Goal: Information Seeking & Learning: Learn about a topic

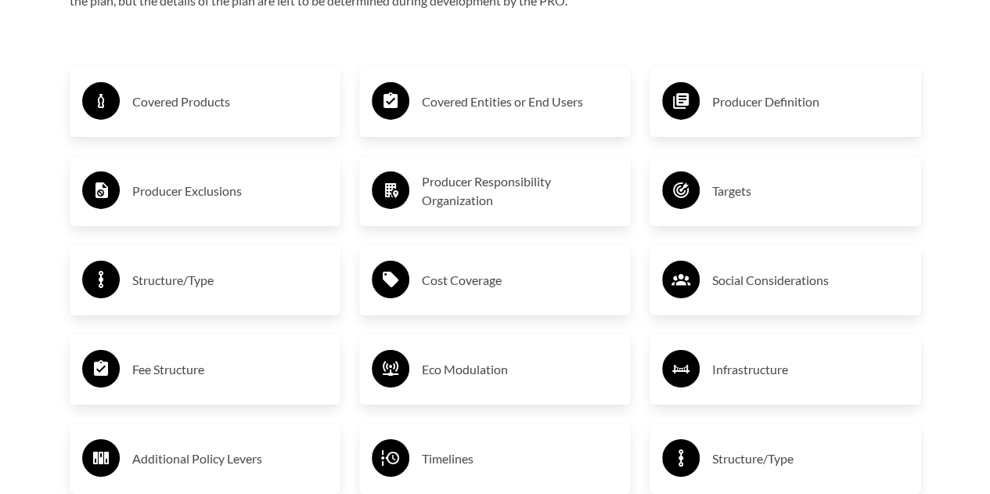
scroll to position [2582, 0]
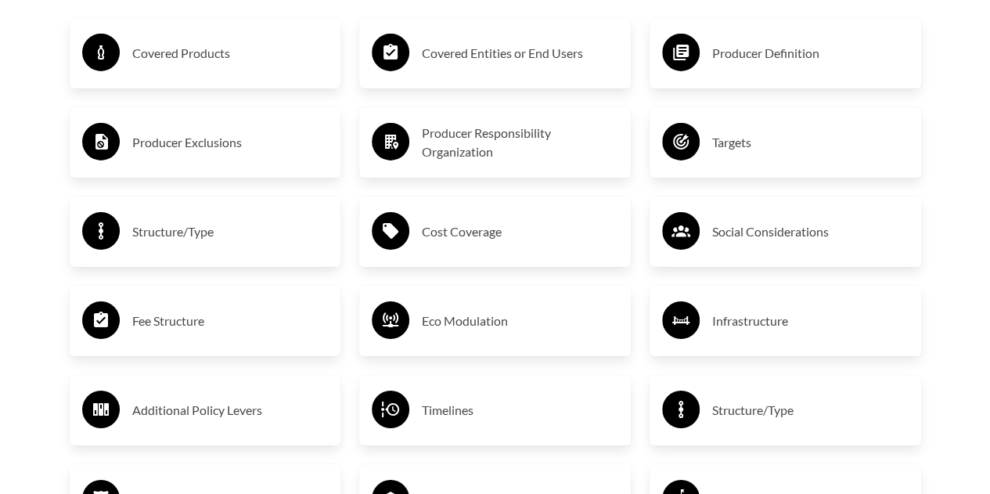
click at [147, 150] on h3 "Producer Exclusions" at bounding box center [230, 142] width 196 height 25
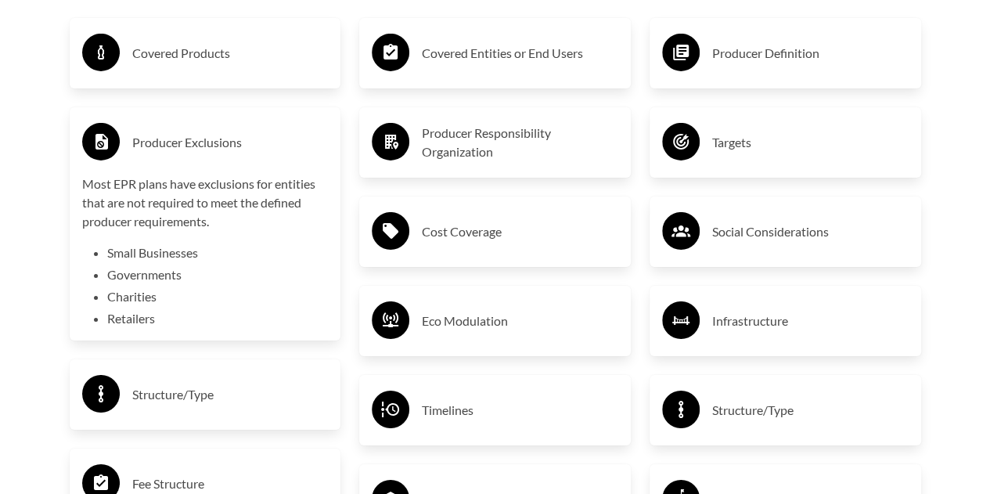
click at [189, 59] on h3 "Covered Products" at bounding box center [230, 53] width 196 height 25
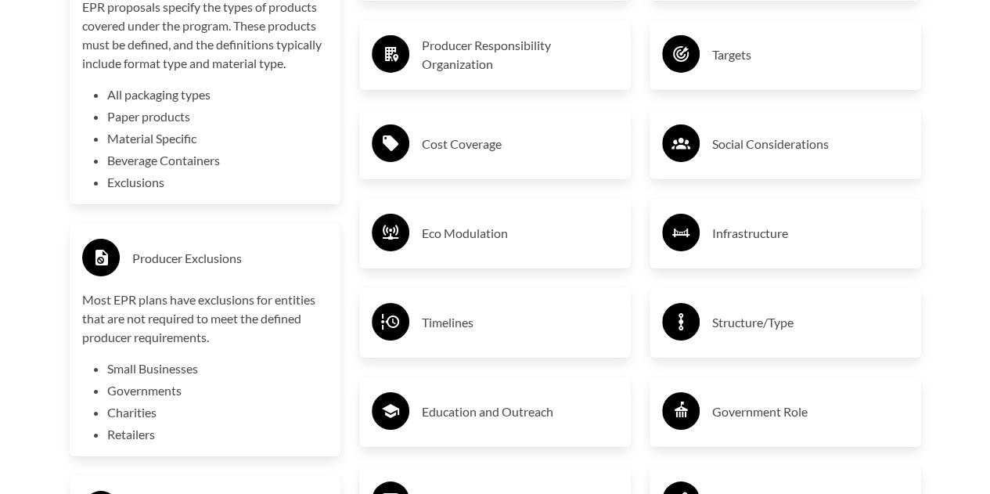
scroll to position [2657, 0]
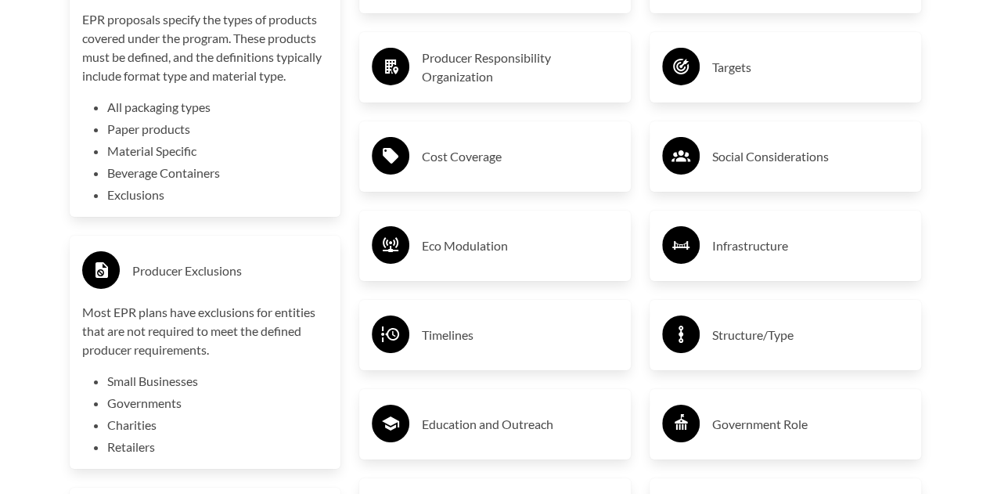
click at [106, 261] on circle at bounding box center [101, 270] width 38 height 38
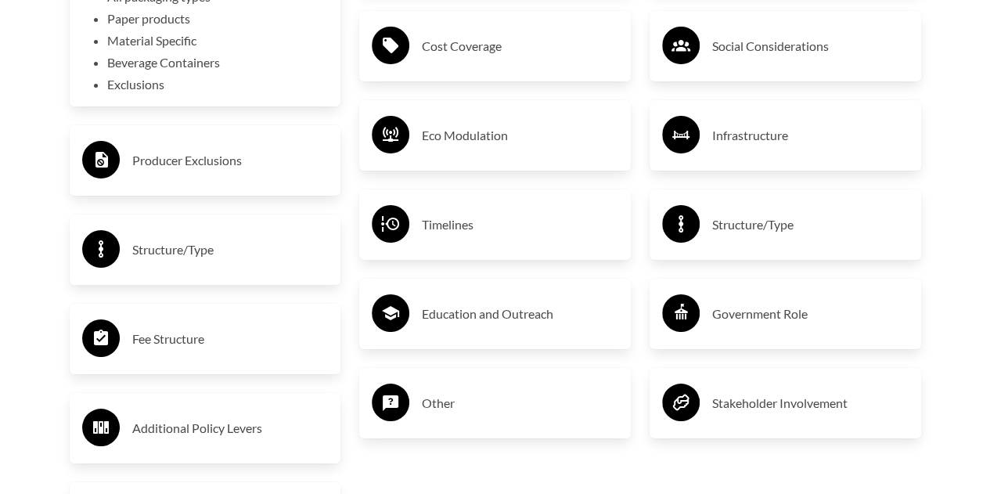
scroll to position [2769, 0]
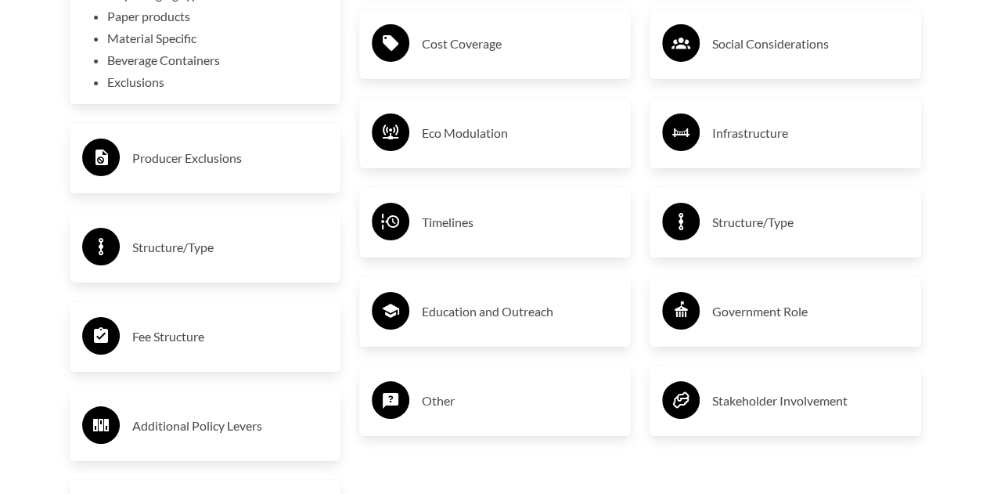
click at [105, 348] on circle at bounding box center [101, 336] width 38 height 38
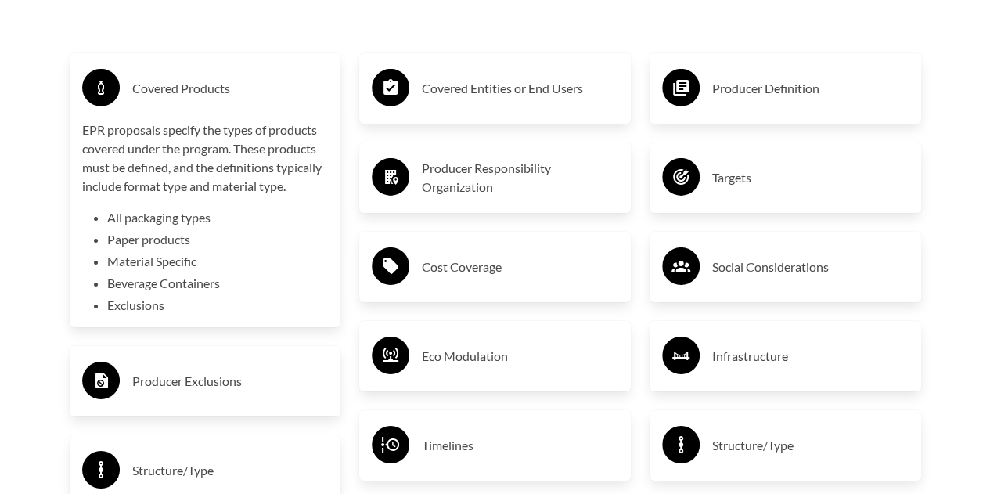
scroll to position [2547, 0]
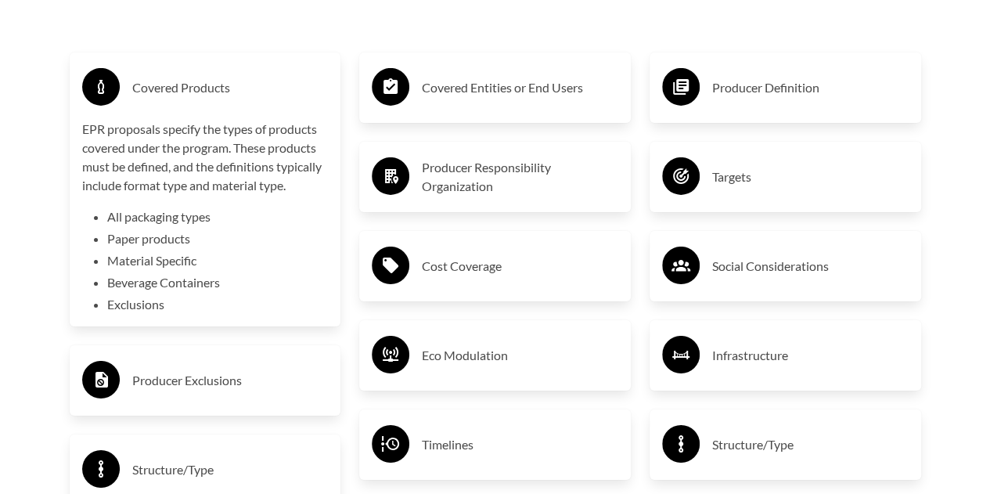
click at [387, 94] on icon at bounding box center [391, 86] width 14 height 16
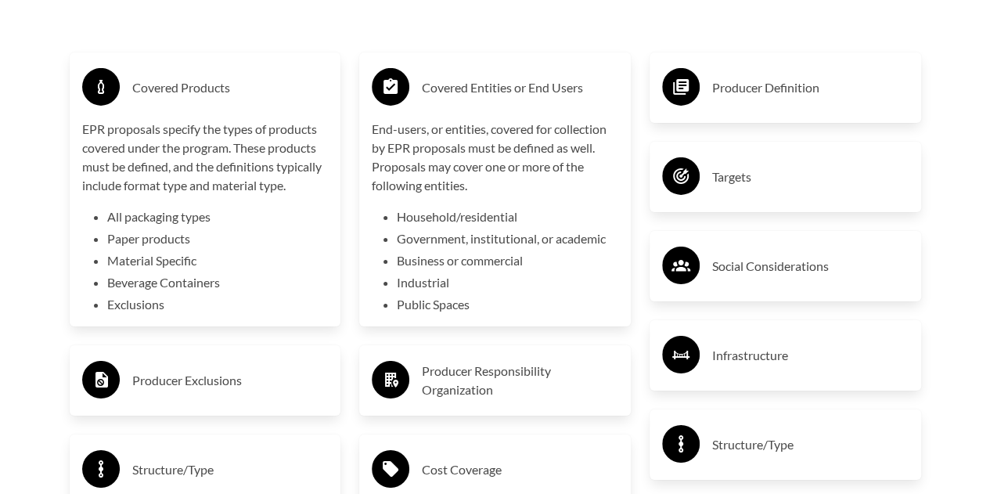
click at [381, 95] on circle at bounding box center [391, 87] width 38 height 38
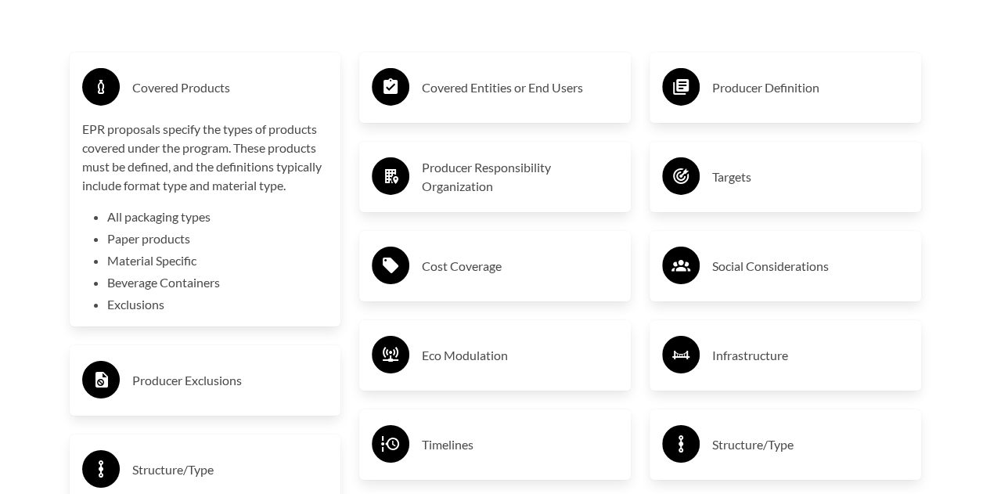
click at [396, 177] on icon at bounding box center [391, 176] width 13 height 15
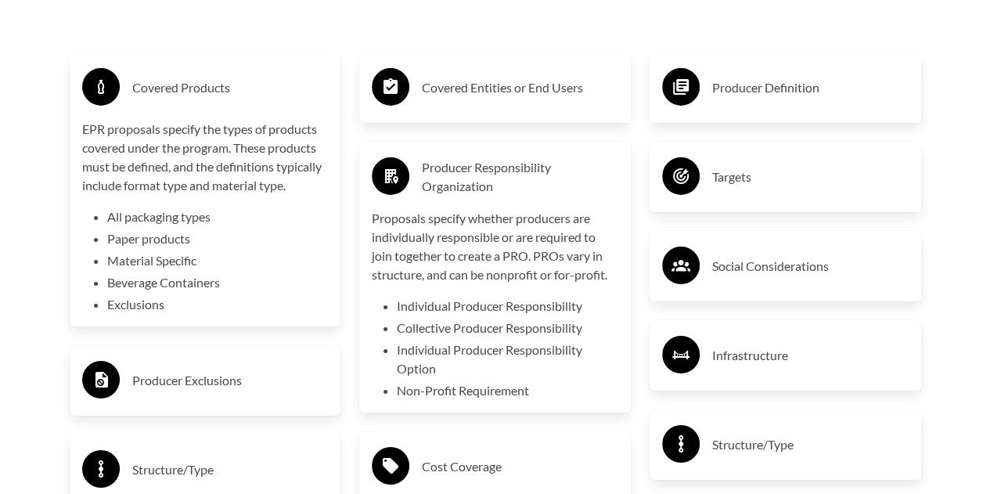
click at [395, 170] on circle at bounding box center [391, 176] width 38 height 38
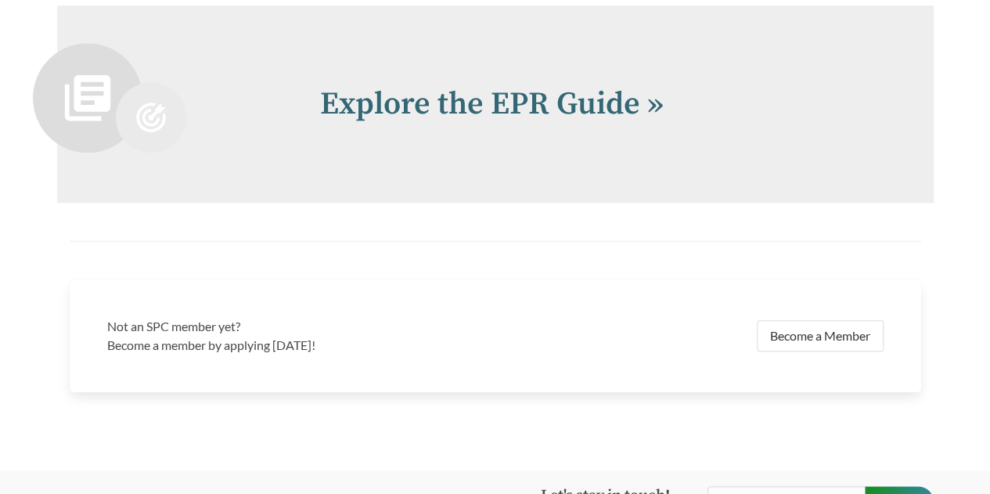
scroll to position [3573, 0]
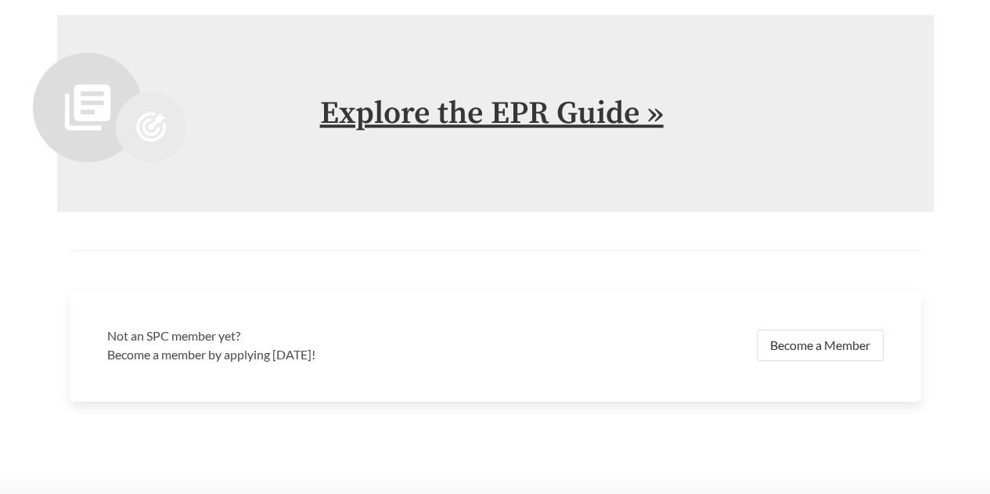
click at [582, 116] on link "Explore the EPR Guide »" at bounding box center [492, 113] width 344 height 39
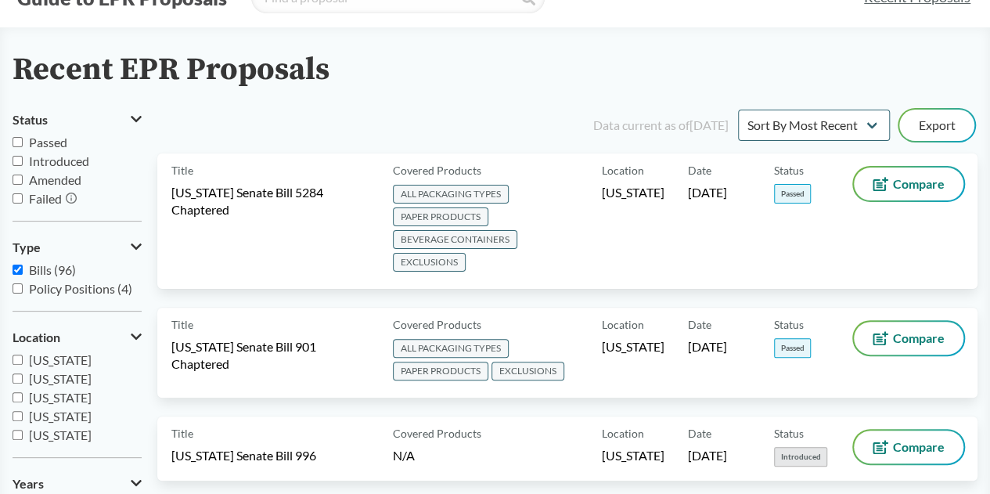
scroll to position [59, 0]
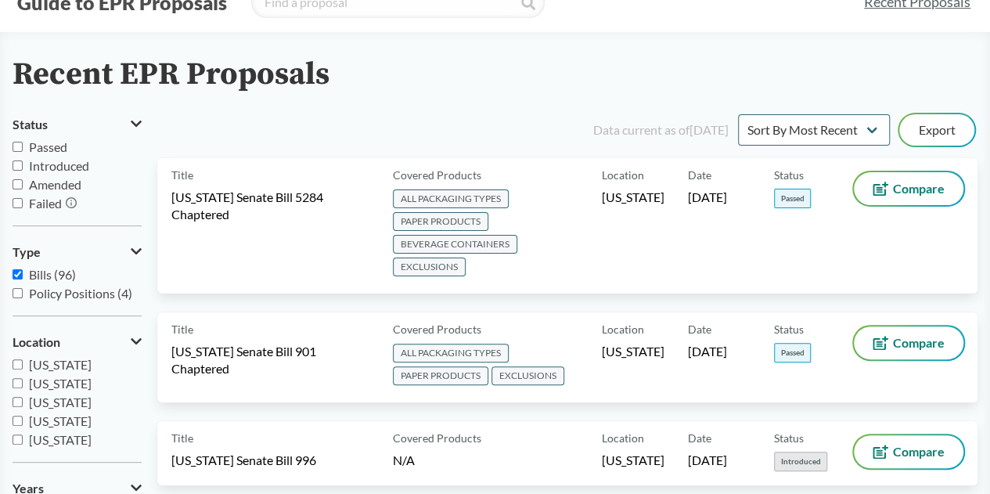
click at [17, 149] on input "Passed" at bounding box center [18, 147] width 10 height 10
checkbox input "true"
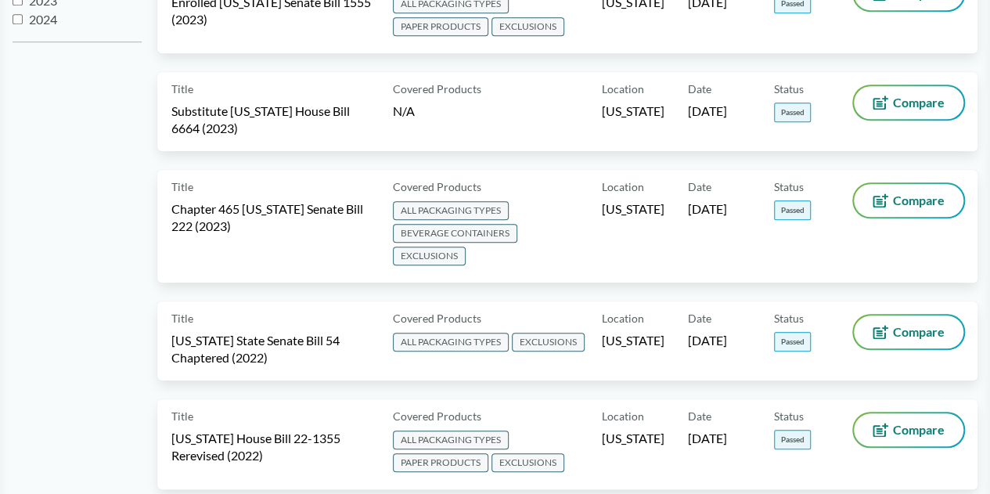
scroll to position [629, 0]
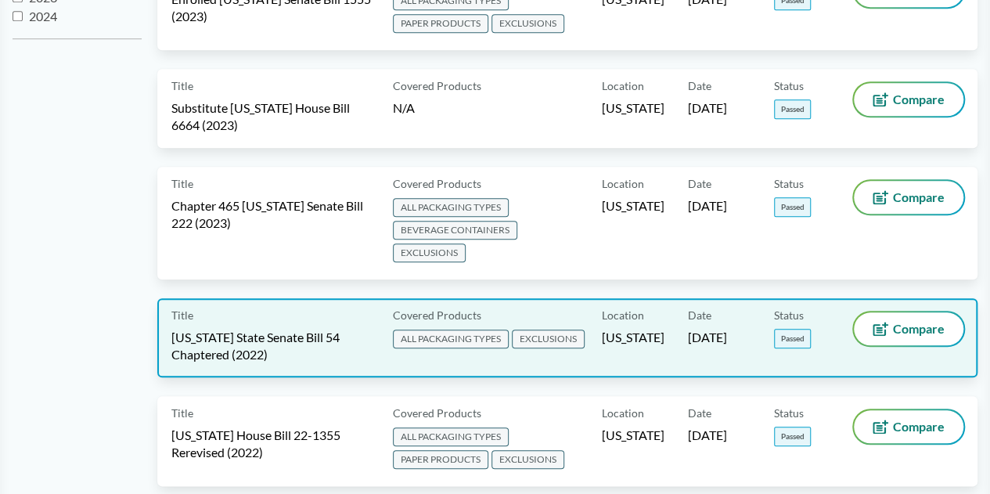
click at [198, 329] on span "[US_STATE] State Senate Bill 54 Chaptered (2022)" at bounding box center [272, 346] width 203 height 34
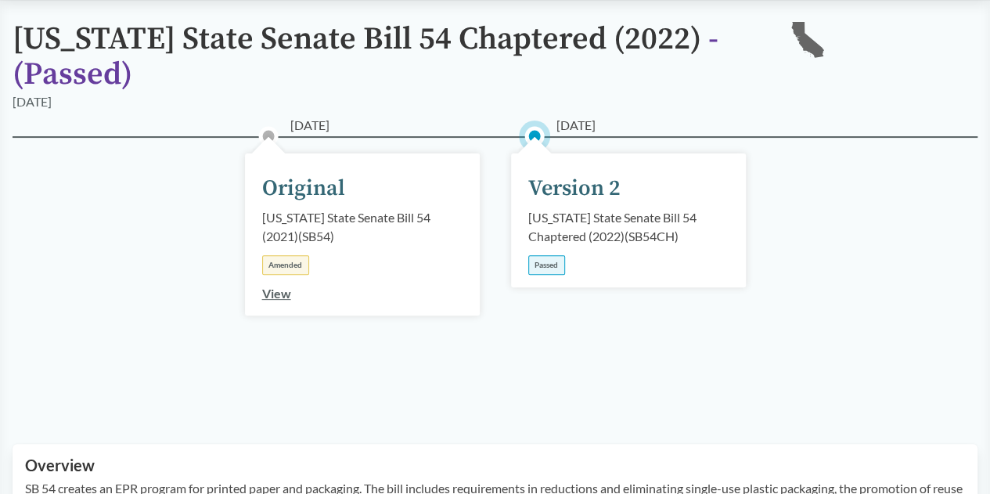
scroll to position [133, 0]
click at [654, 225] on div "[US_STATE] State Senate Bill 54 Chaptered (2022) ( SB54CH )" at bounding box center [628, 226] width 200 height 38
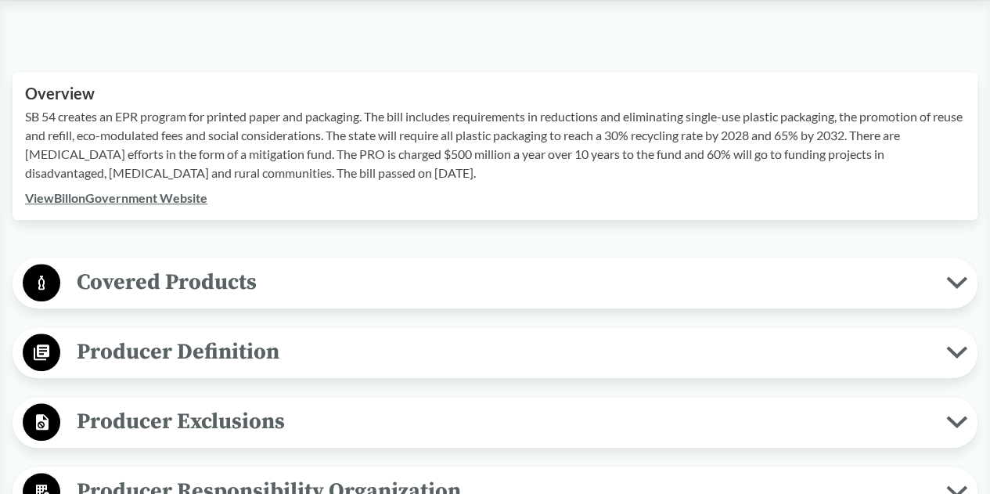
scroll to position [511, 0]
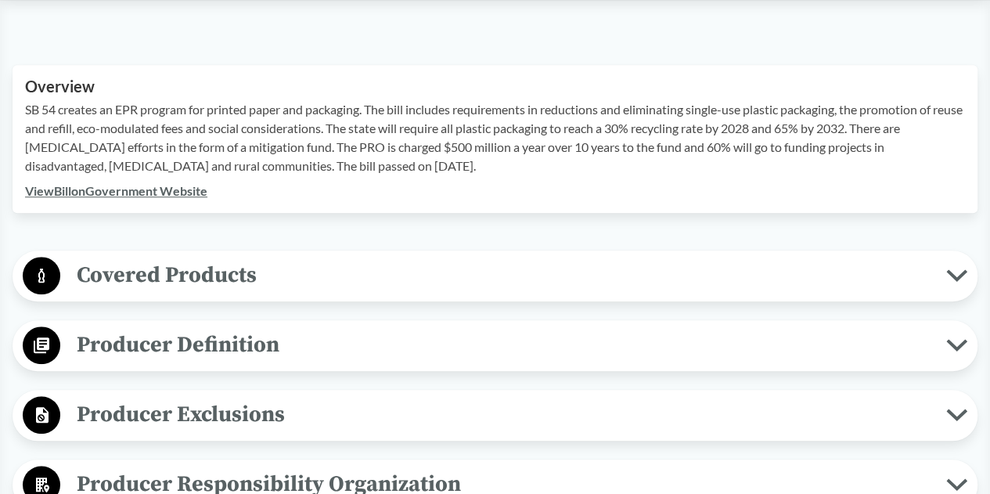
click at [954, 280] on icon at bounding box center [956, 275] width 21 height 13
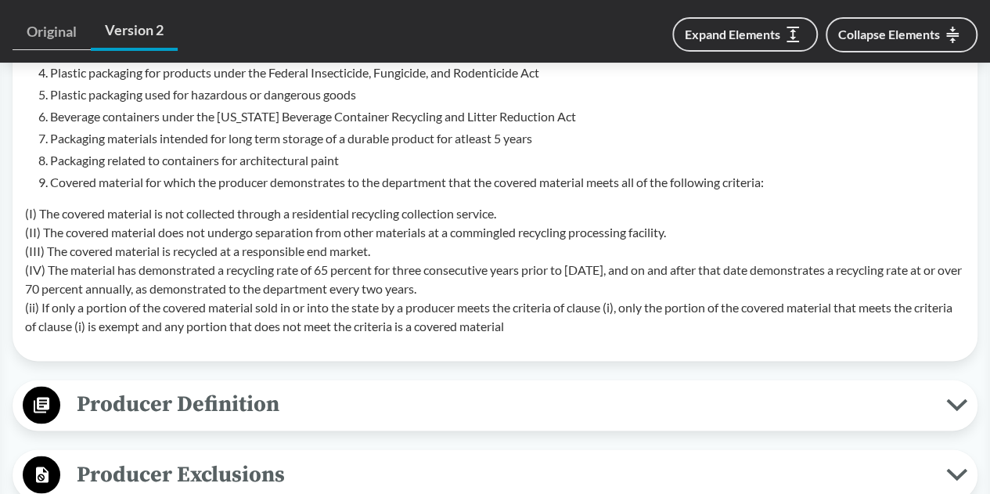
scroll to position [1041, 0]
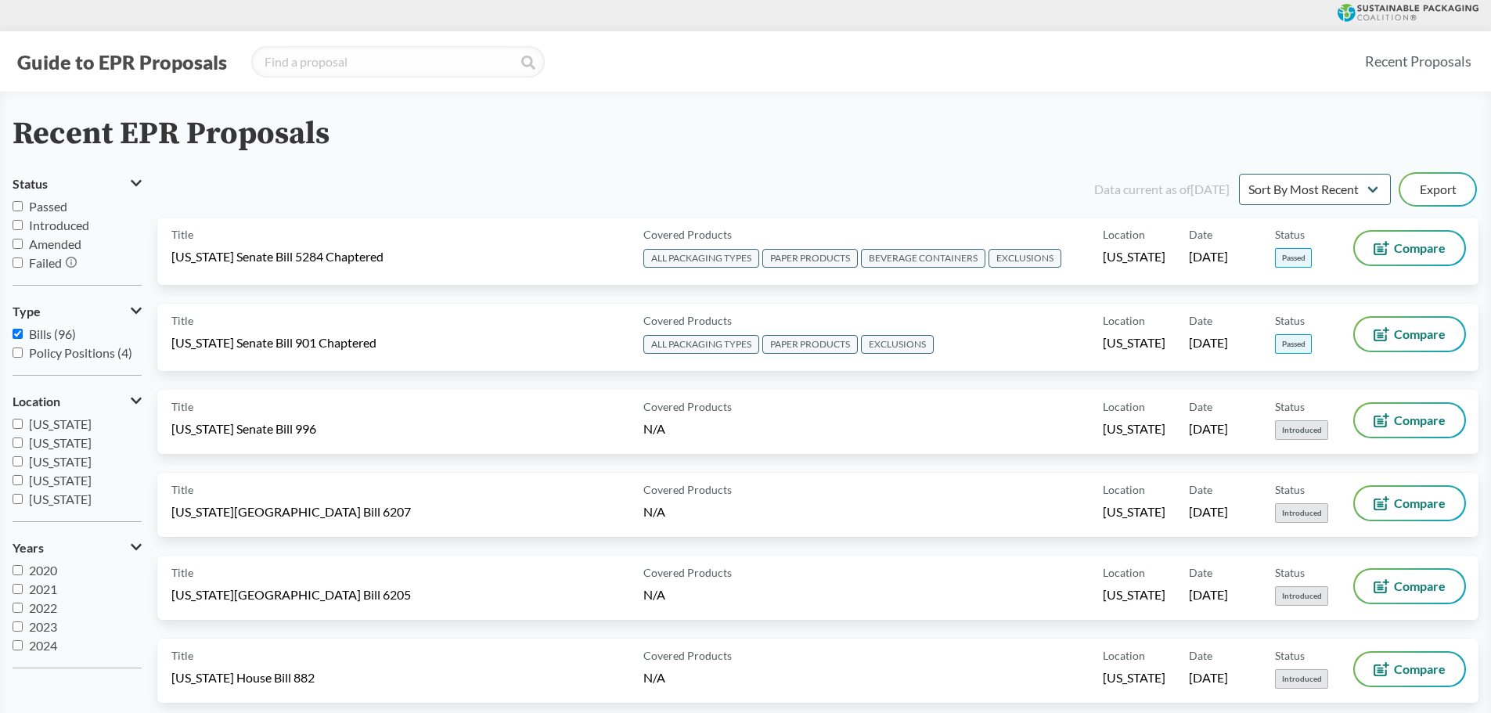
click at [19, 207] on input "Passed" at bounding box center [18, 206] width 10 height 10
checkbox input "true"
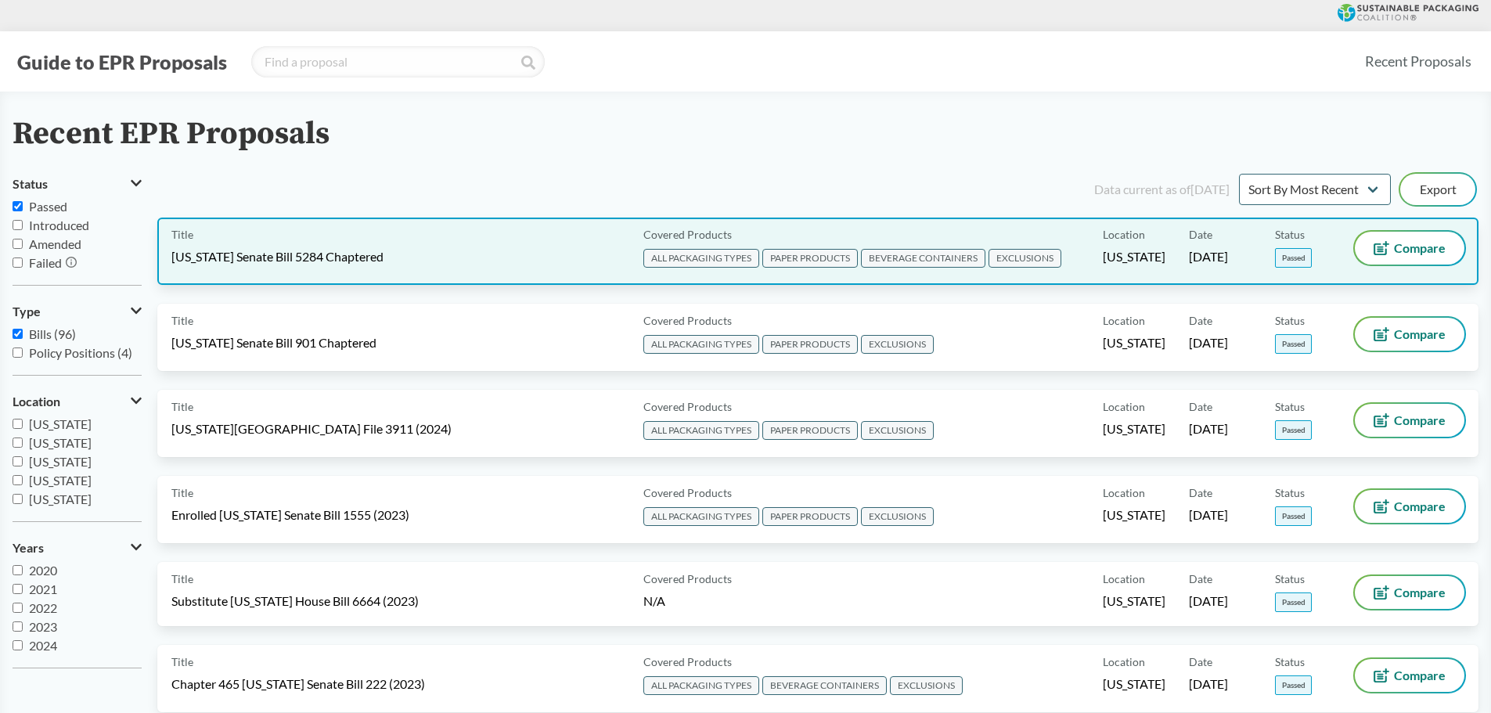
click at [989, 249] on span "EXCLUSIONS" at bounding box center [1025, 258] width 73 height 19
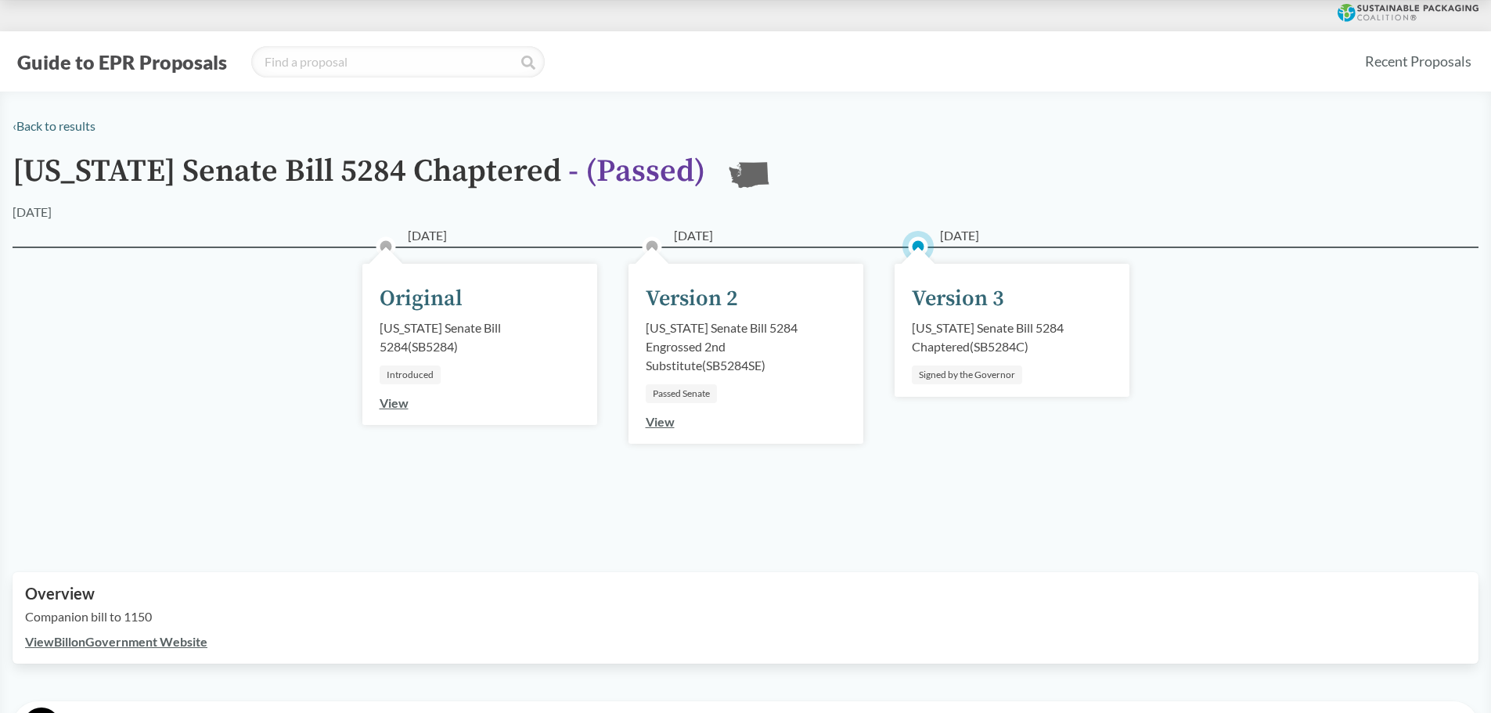
click at [934, 298] on div "Version 3" at bounding box center [958, 299] width 92 height 33
click at [964, 354] on div "[US_STATE] Senate Bill 5284 Chaptered ( SB5284C )" at bounding box center [1012, 338] width 200 height 38
click at [989, 354] on div "[US_STATE] Senate Bill 5284 Chaptered ( SB5284C )" at bounding box center [1012, 338] width 200 height 38
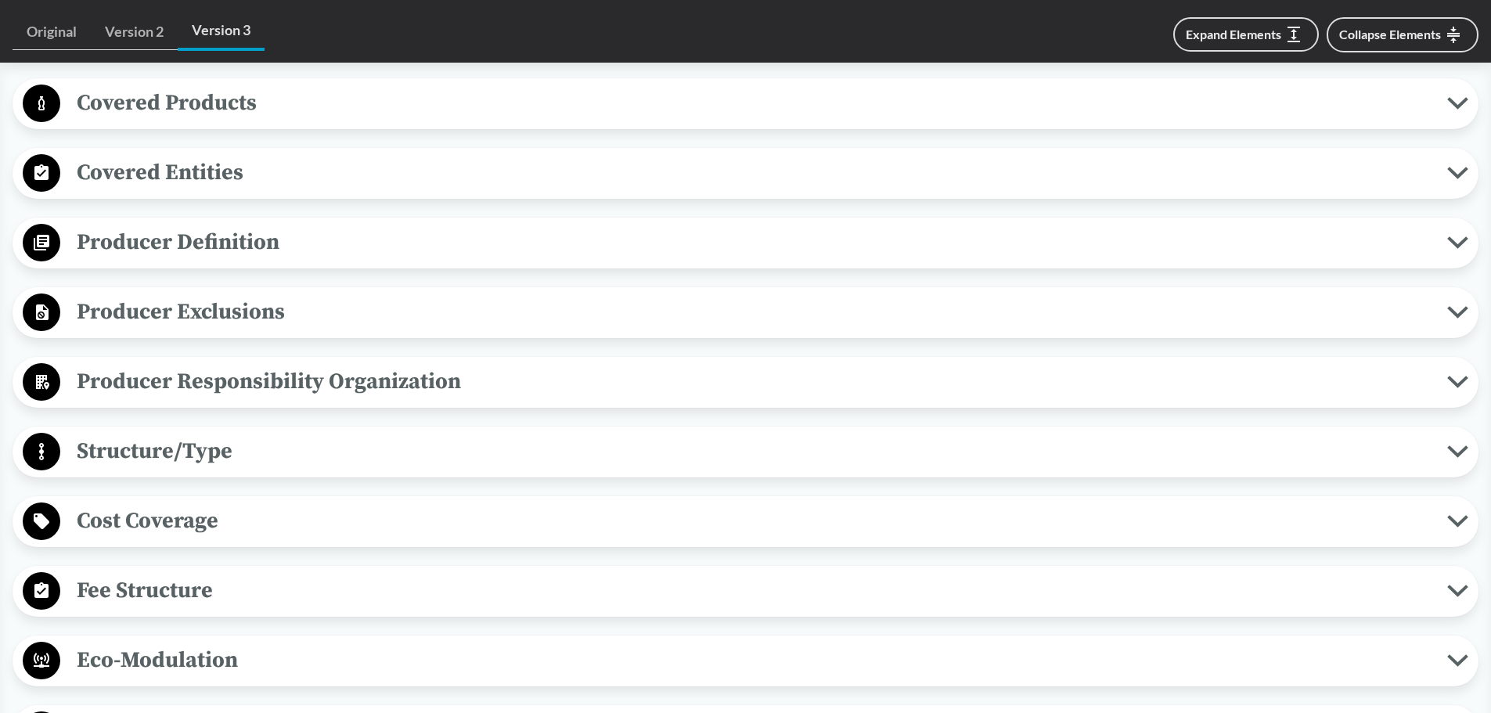
scroll to position [626, 0]
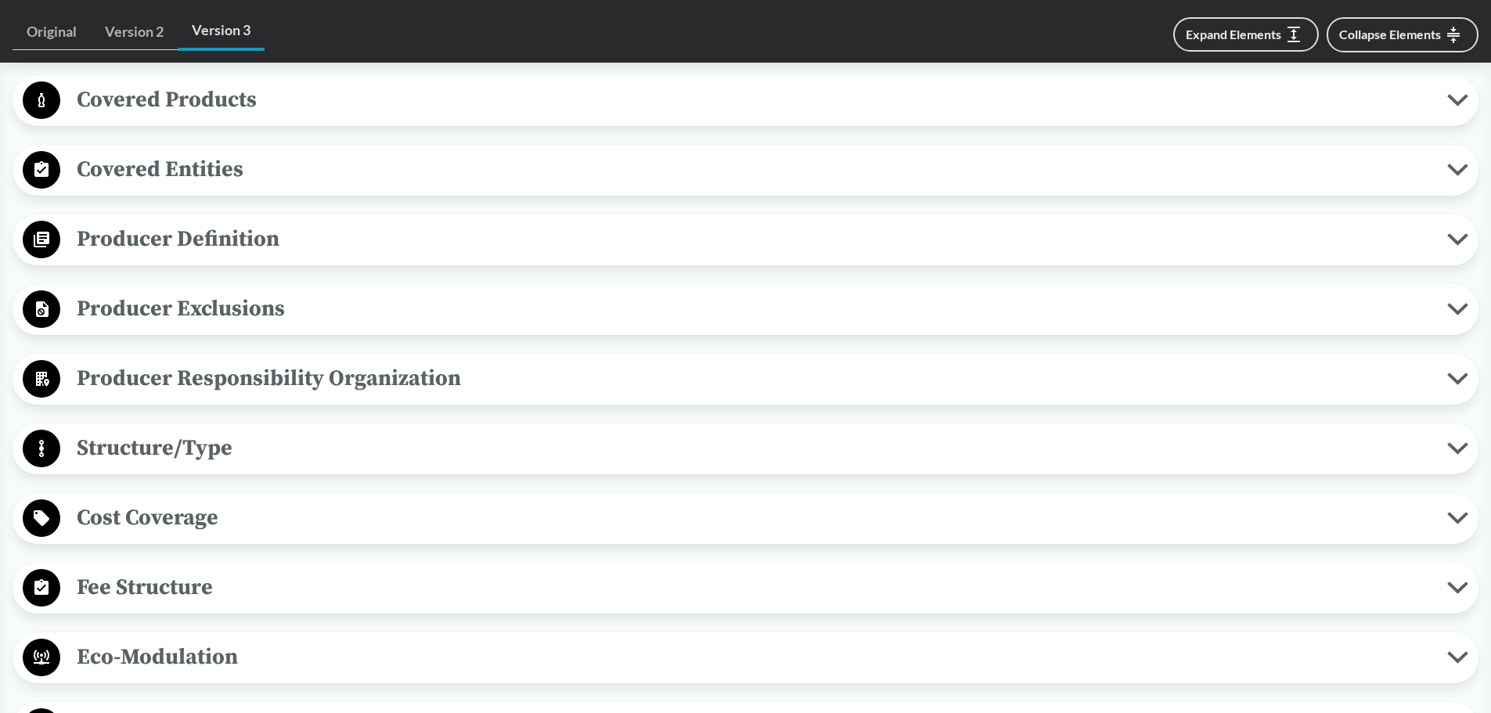
click at [200, 298] on span "Producer Exclusions" at bounding box center [753, 308] width 1387 height 35
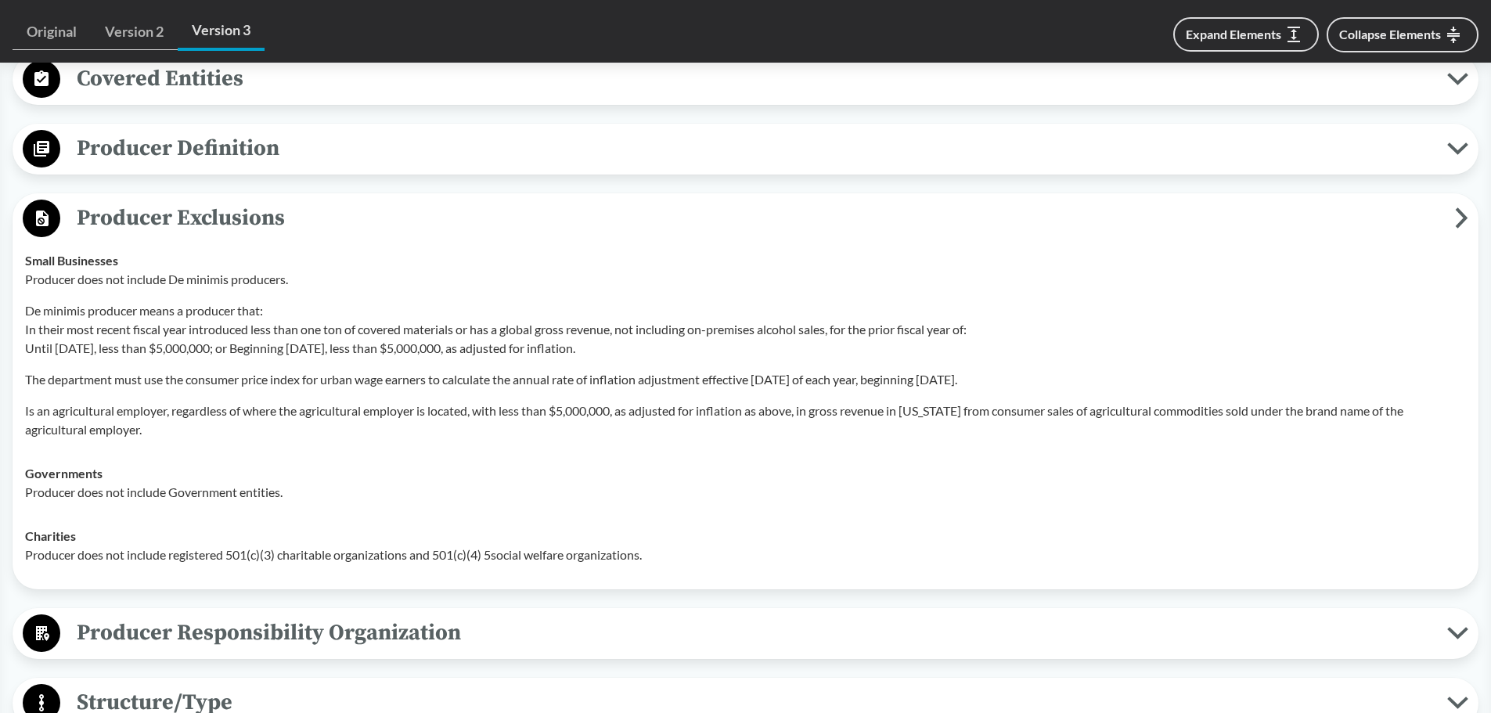
scroll to position [391, 0]
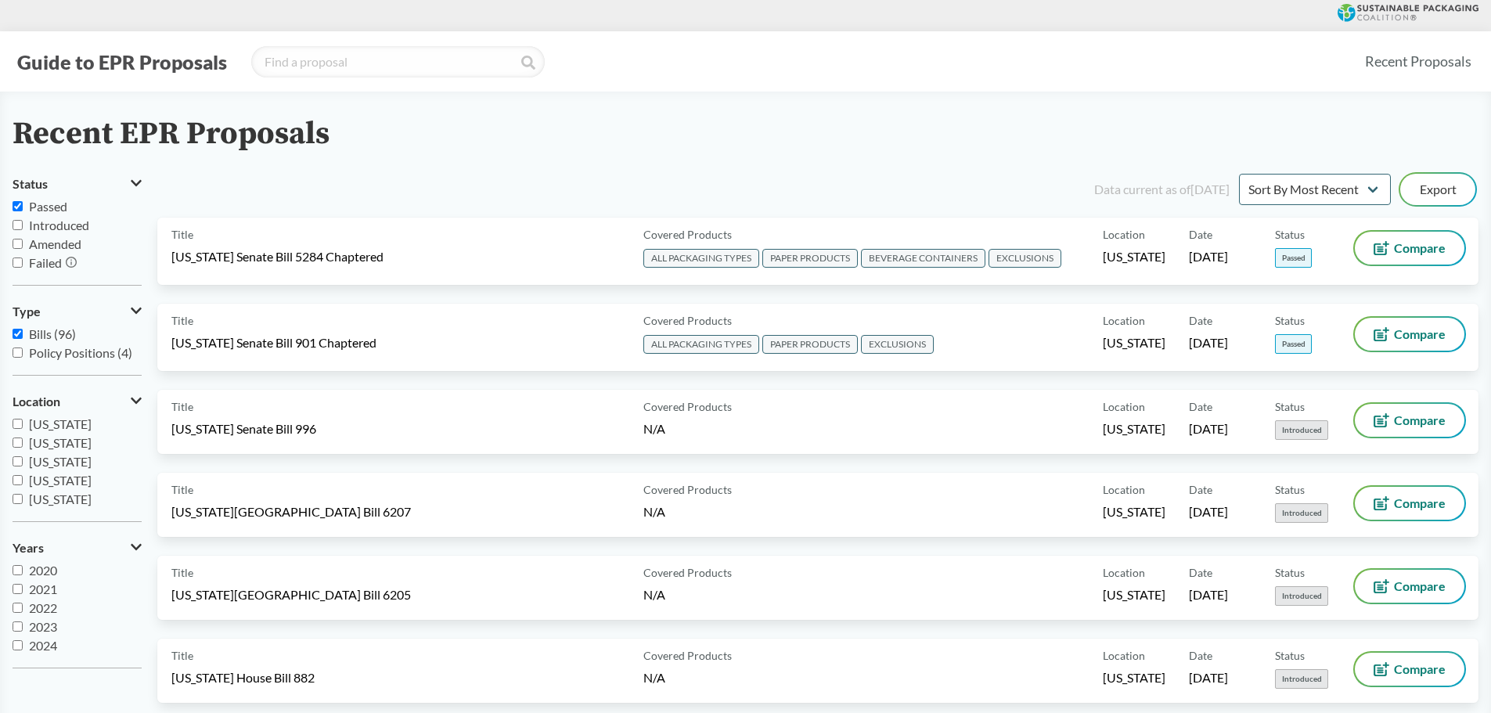
click at [38, 209] on span "Passed" at bounding box center [48, 206] width 38 height 15
click at [23, 209] on input "Passed" at bounding box center [18, 206] width 10 height 10
click at [22, 207] on input "Passed" at bounding box center [18, 206] width 10 height 10
checkbox input "true"
click at [139, 183] on icon at bounding box center [136, 183] width 11 height 6
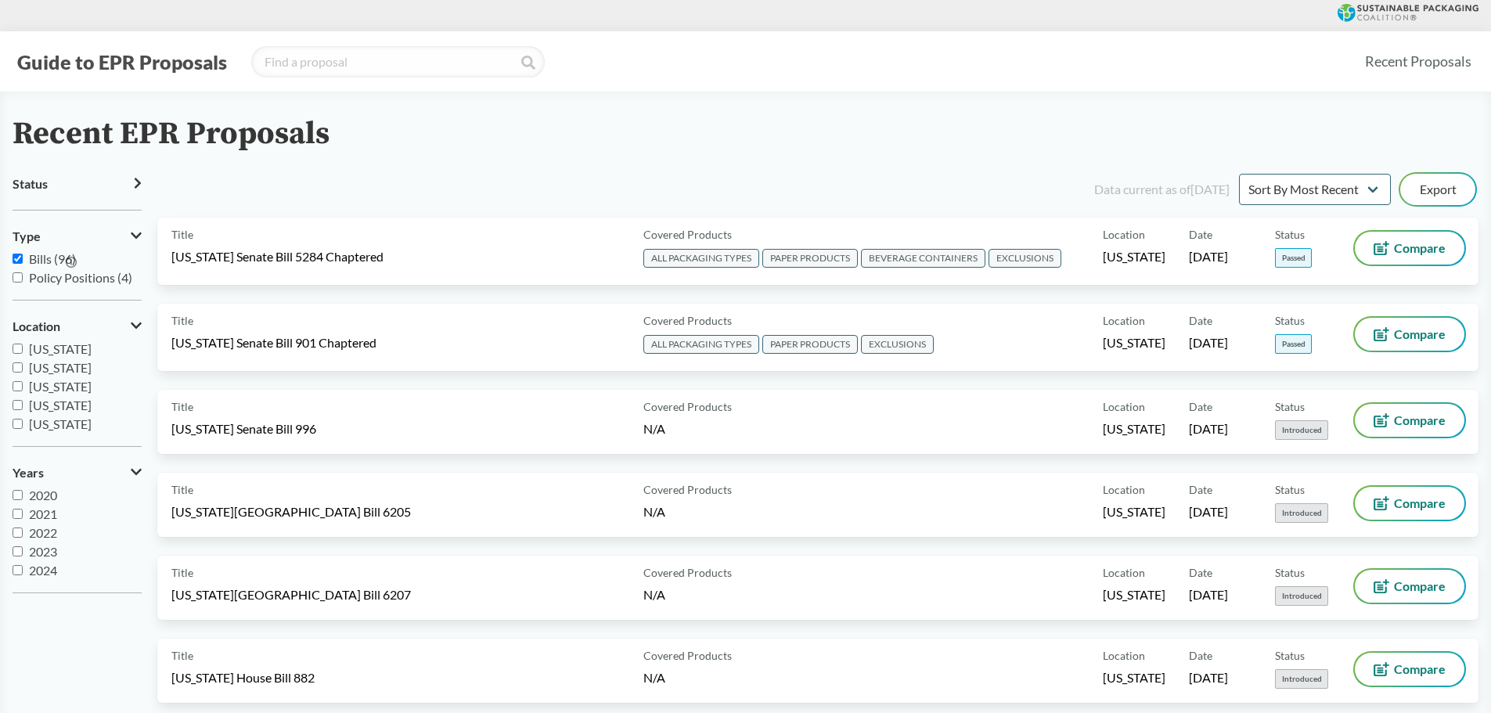
click at [139, 183] on icon at bounding box center [138, 183] width 6 height 11
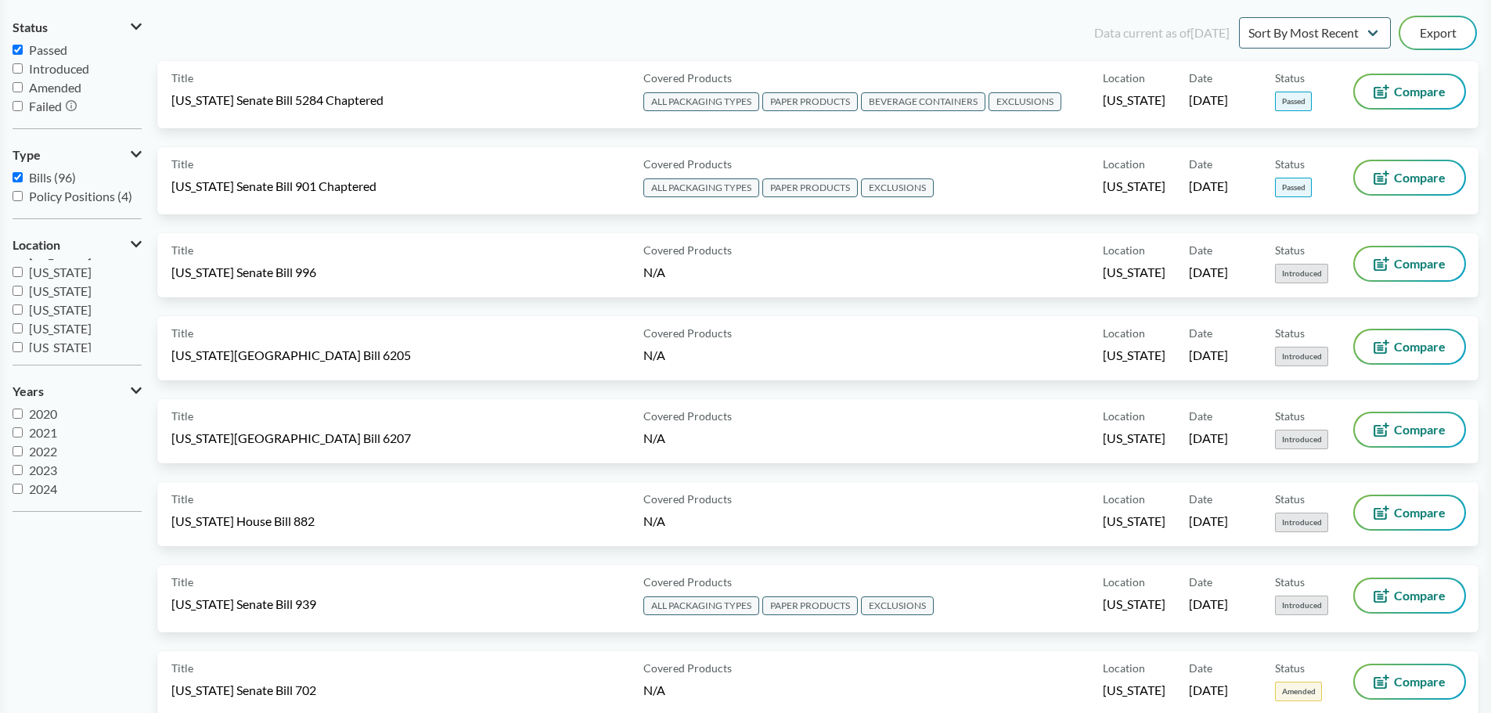
scroll to position [313, 0]
click at [13, 347] on input "[US_STATE]" at bounding box center [18, 349] width 10 height 10
checkbox input "true"
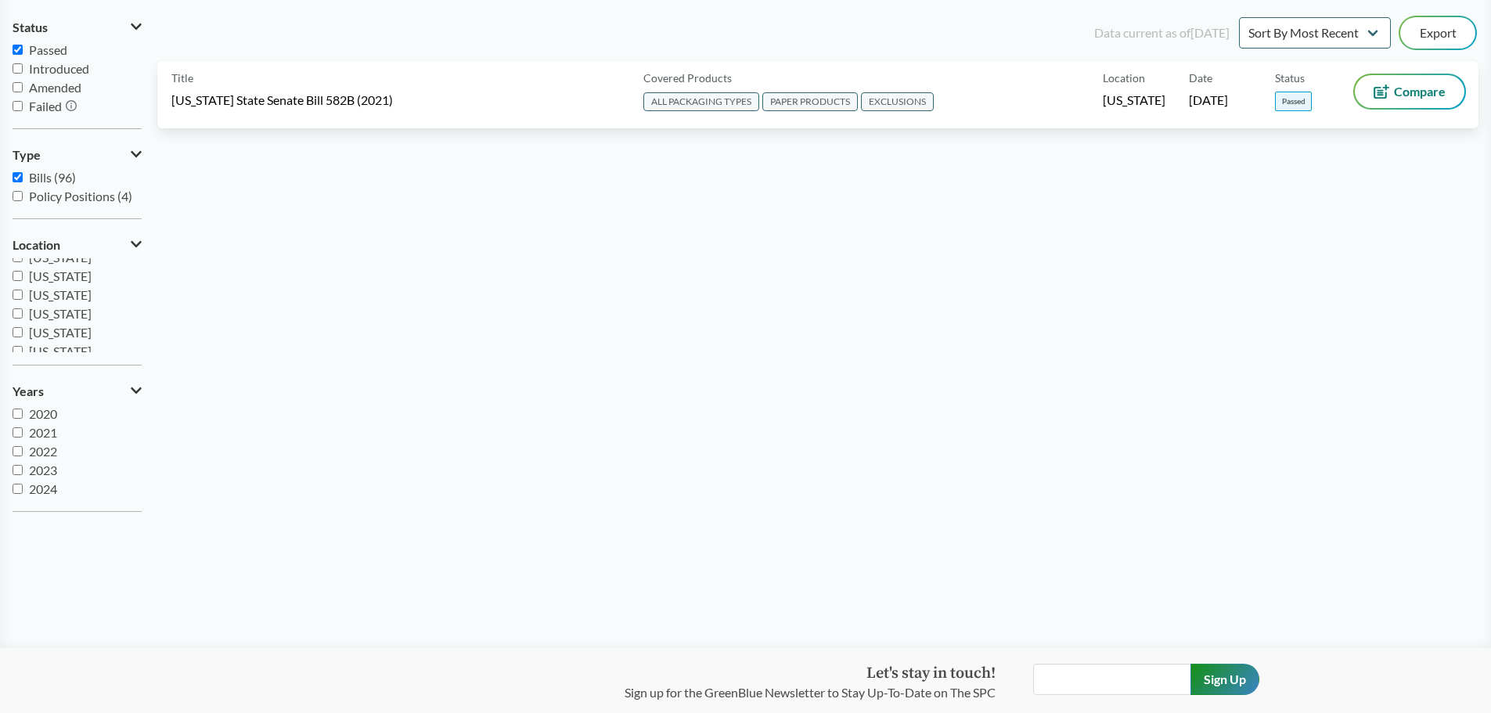
scroll to position [235, 0]
click at [17, 333] on input "[US_STATE]" at bounding box center [18, 333] width 10 height 10
checkbox input "true"
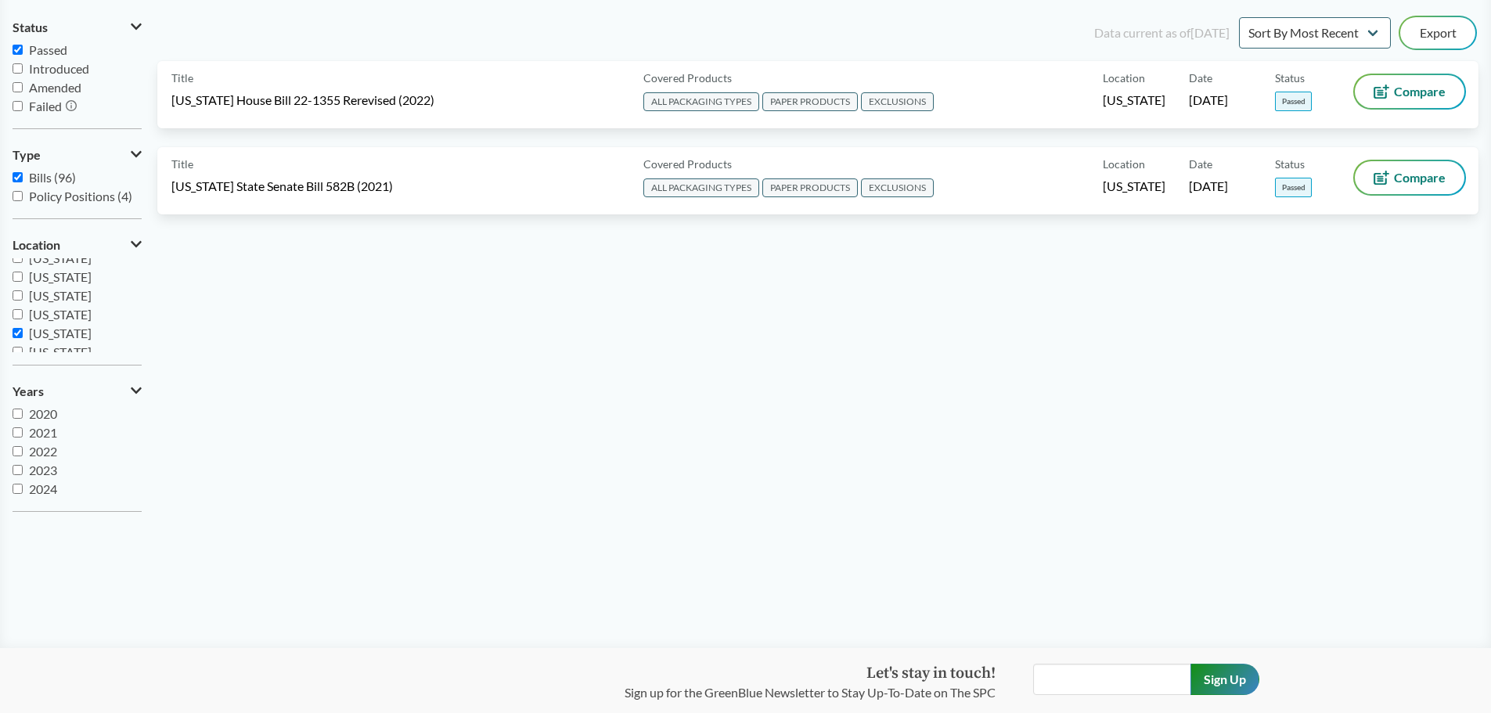
click at [17, 312] on input "[US_STATE]" at bounding box center [18, 314] width 10 height 10
checkbox input "true"
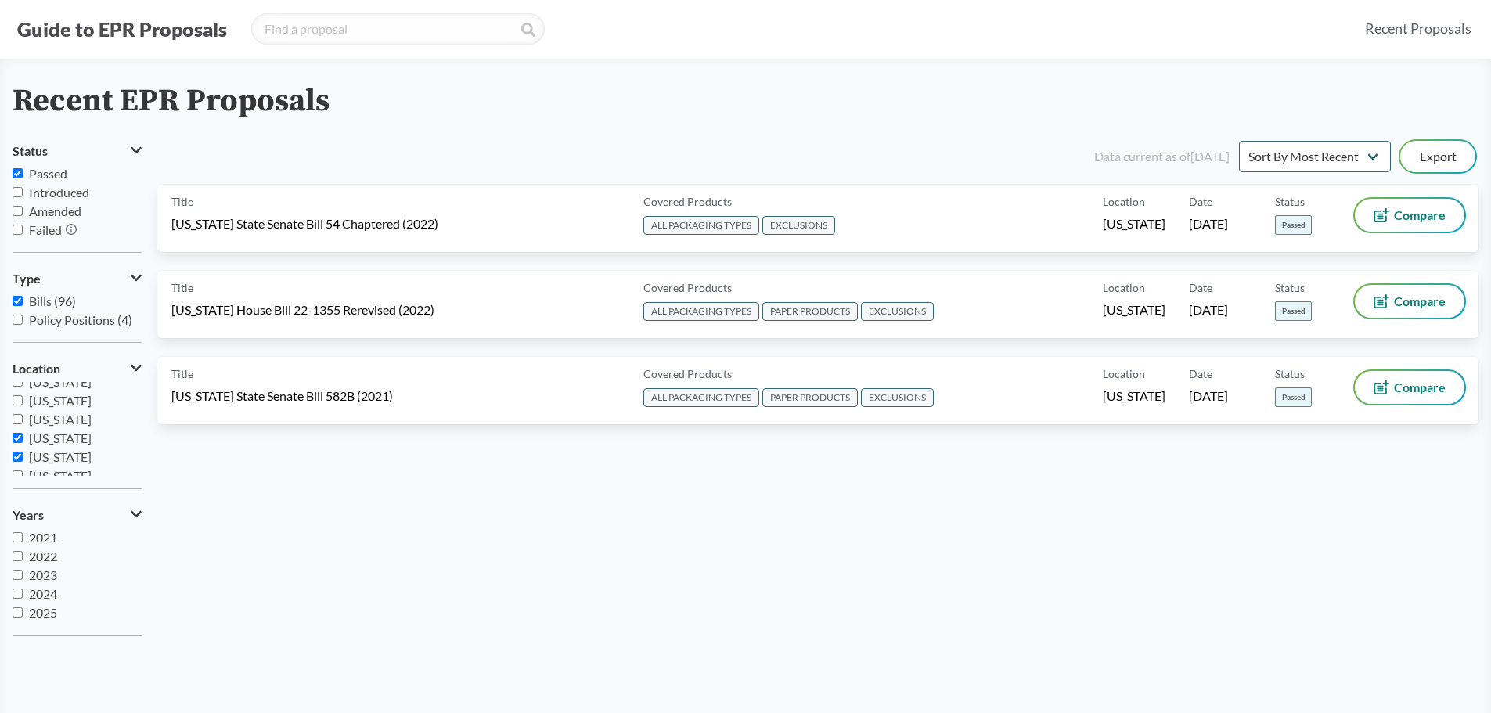
scroll to position [0, 0]
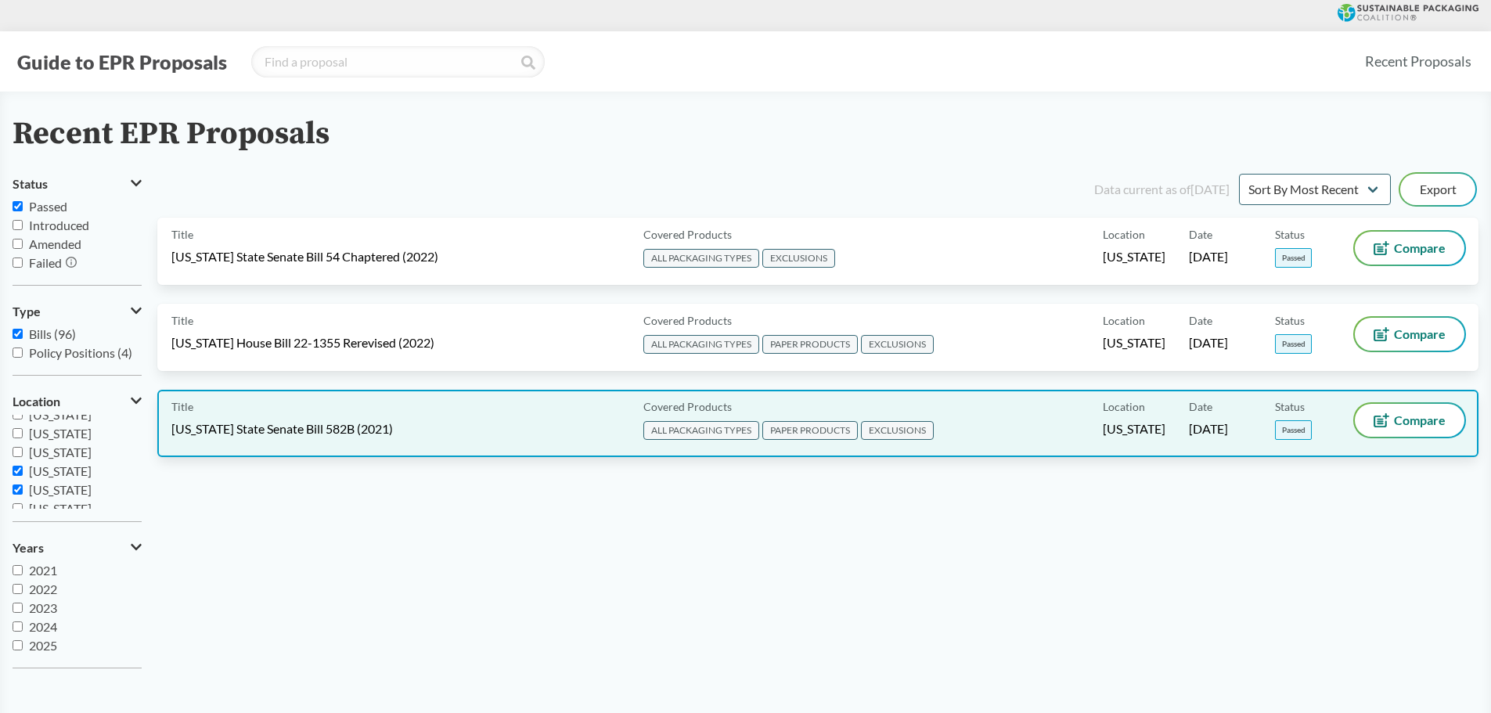
click at [899, 430] on span "EXCLUSIONS" at bounding box center [897, 430] width 73 height 19
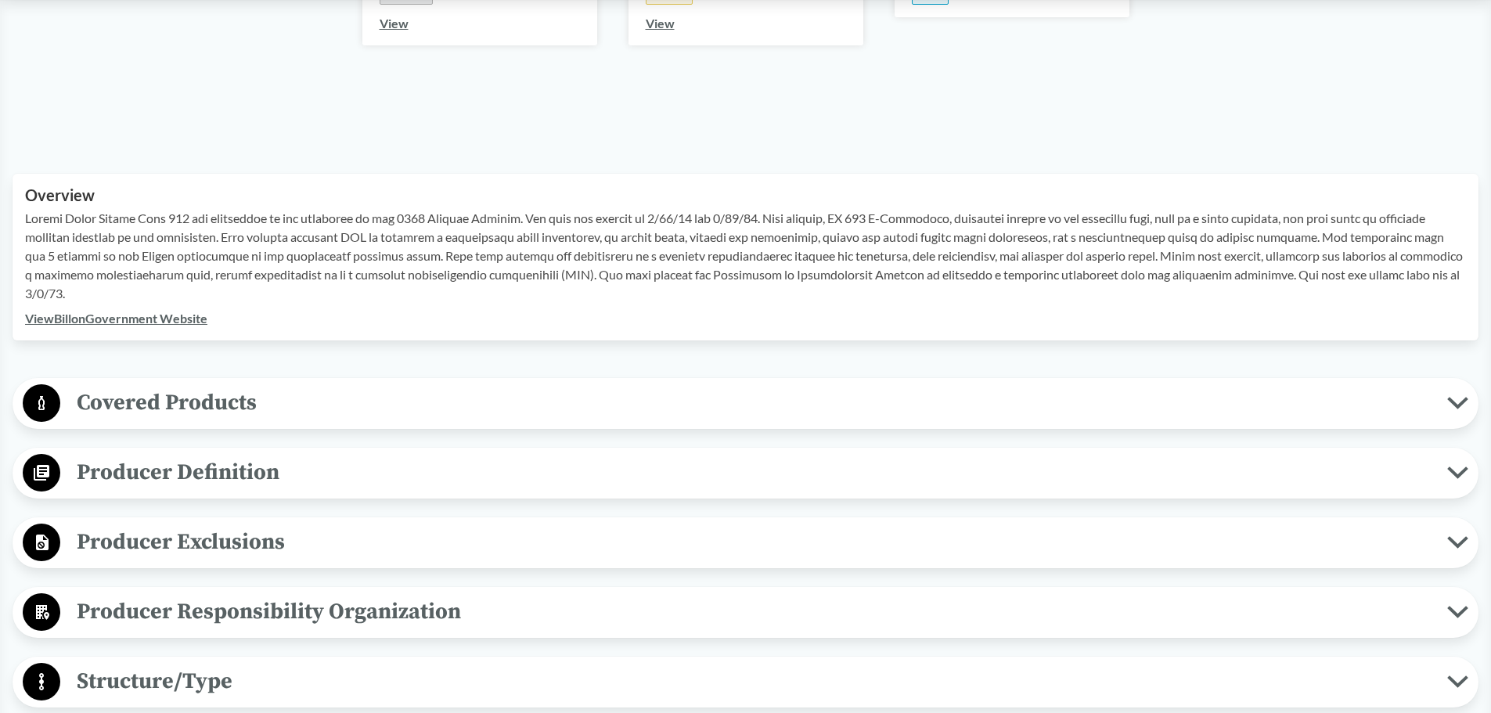
scroll to position [391, 0]
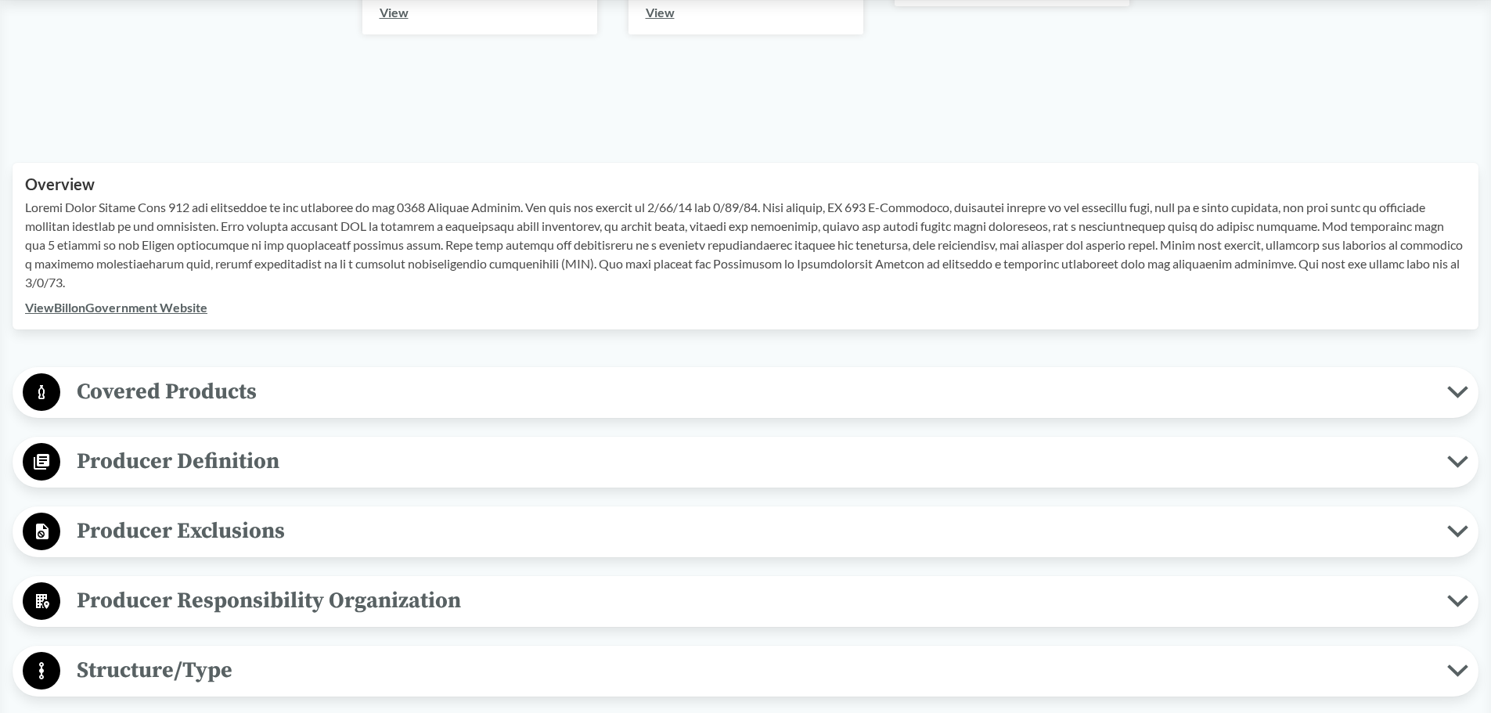
click at [109, 493] on span "Producer Exclusions" at bounding box center [753, 530] width 1387 height 35
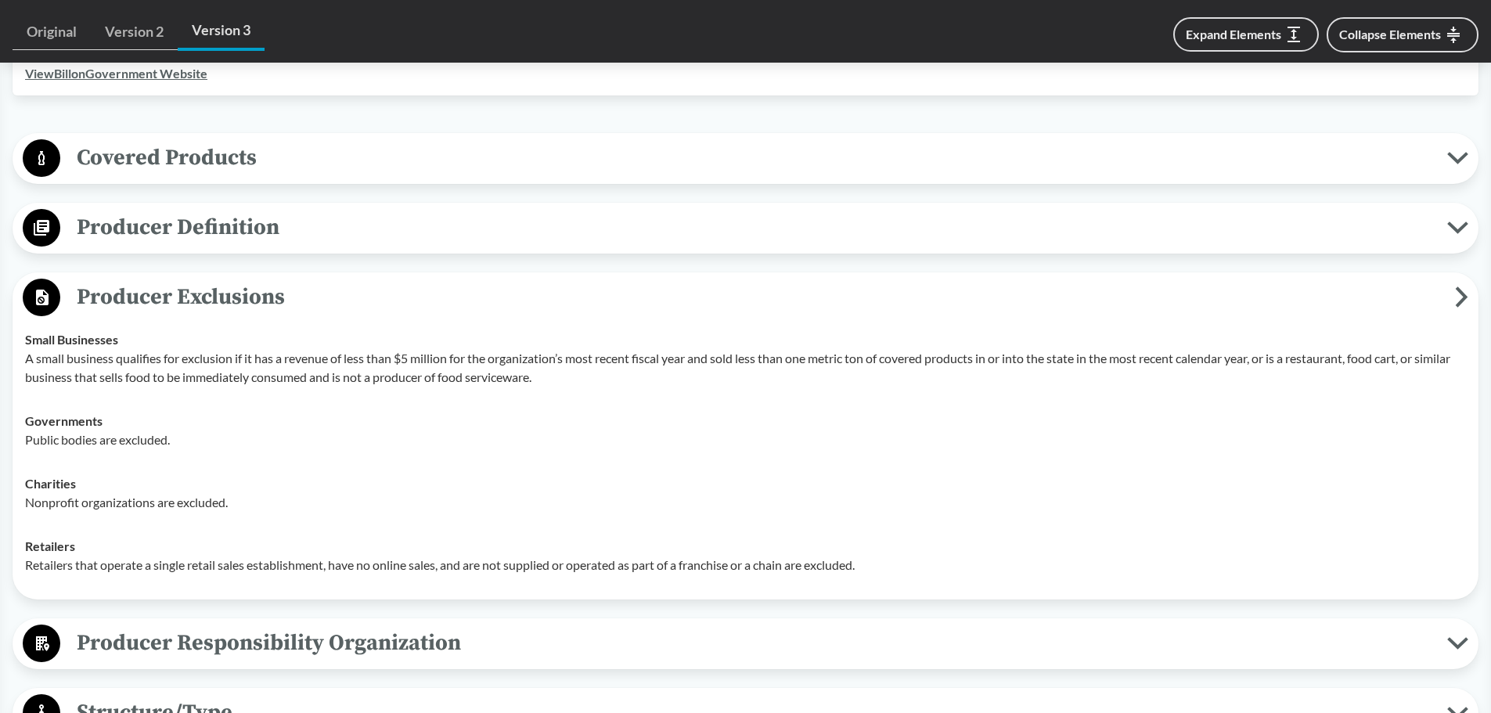
scroll to position [626, 0]
click at [989, 286] on icon at bounding box center [1461, 296] width 13 height 21
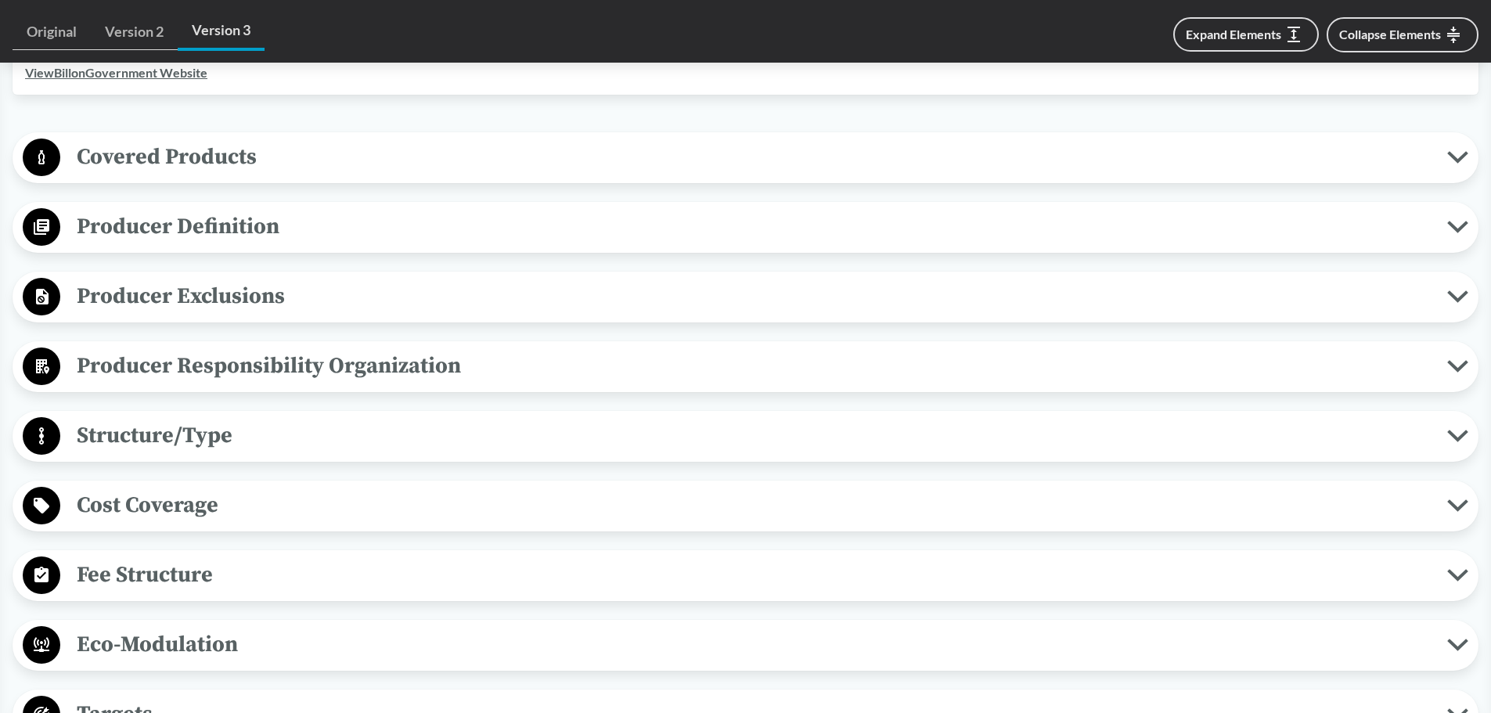
click at [129, 228] on span "Producer Definition" at bounding box center [753, 226] width 1387 height 35
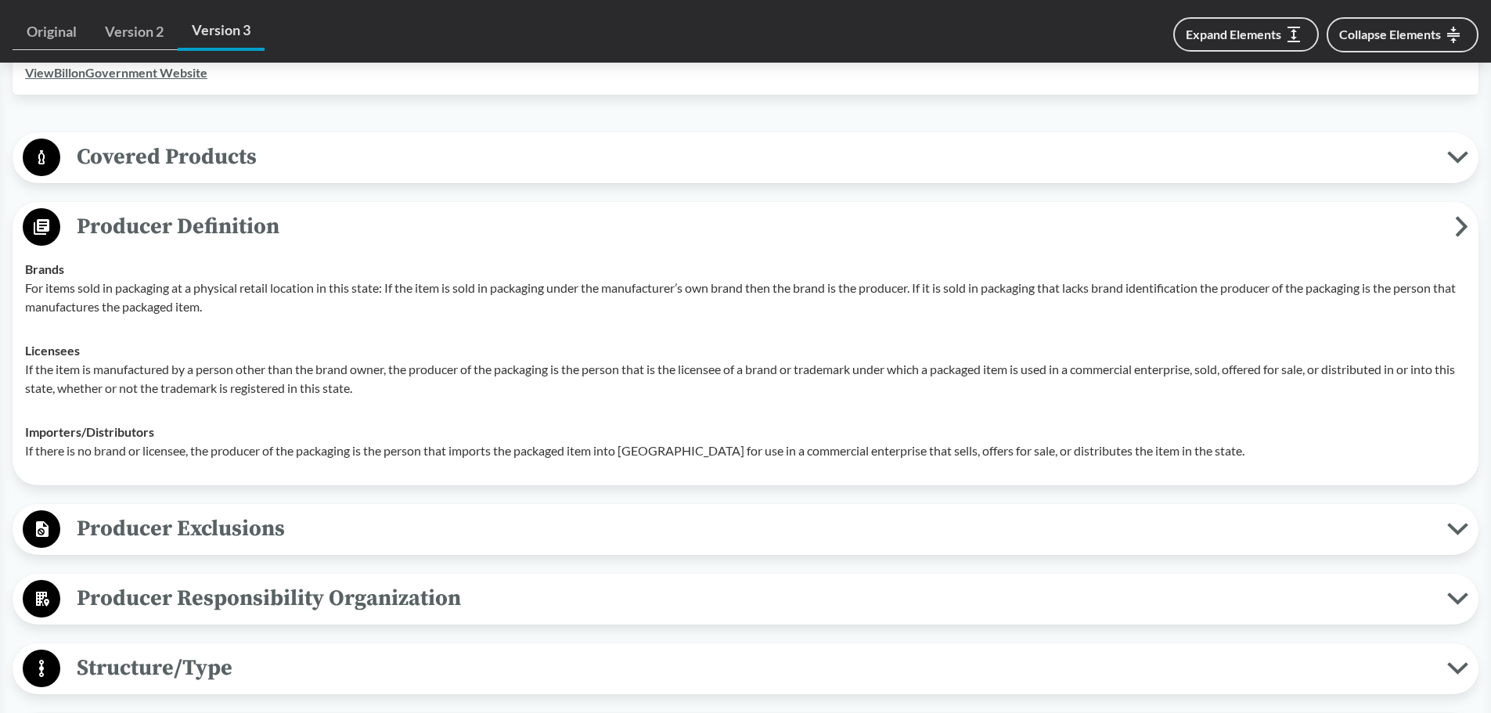
click at [45, 228] on icon at bounding box center [42, 227] width 16 height 16
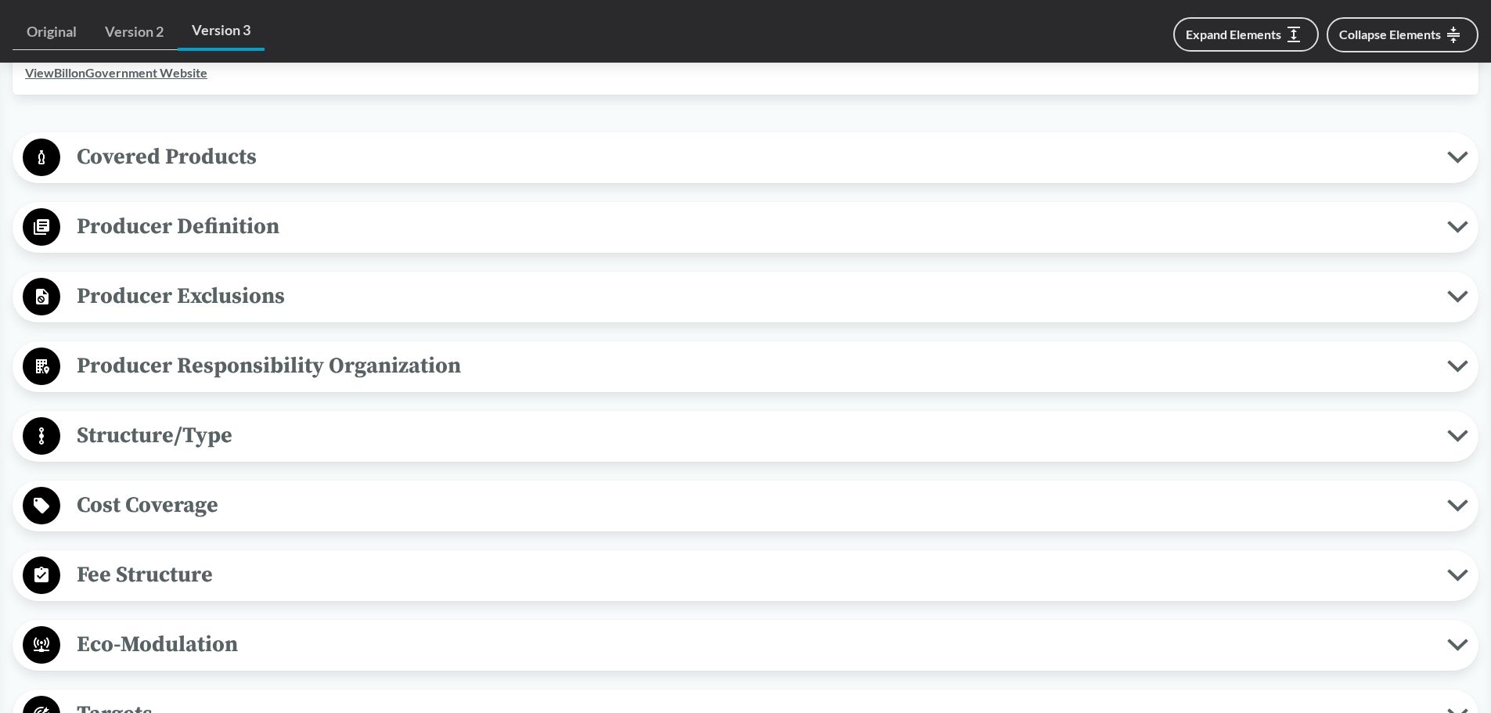
click at [53, 161] on circle at bounding box center [42, 158] width 38 height 38
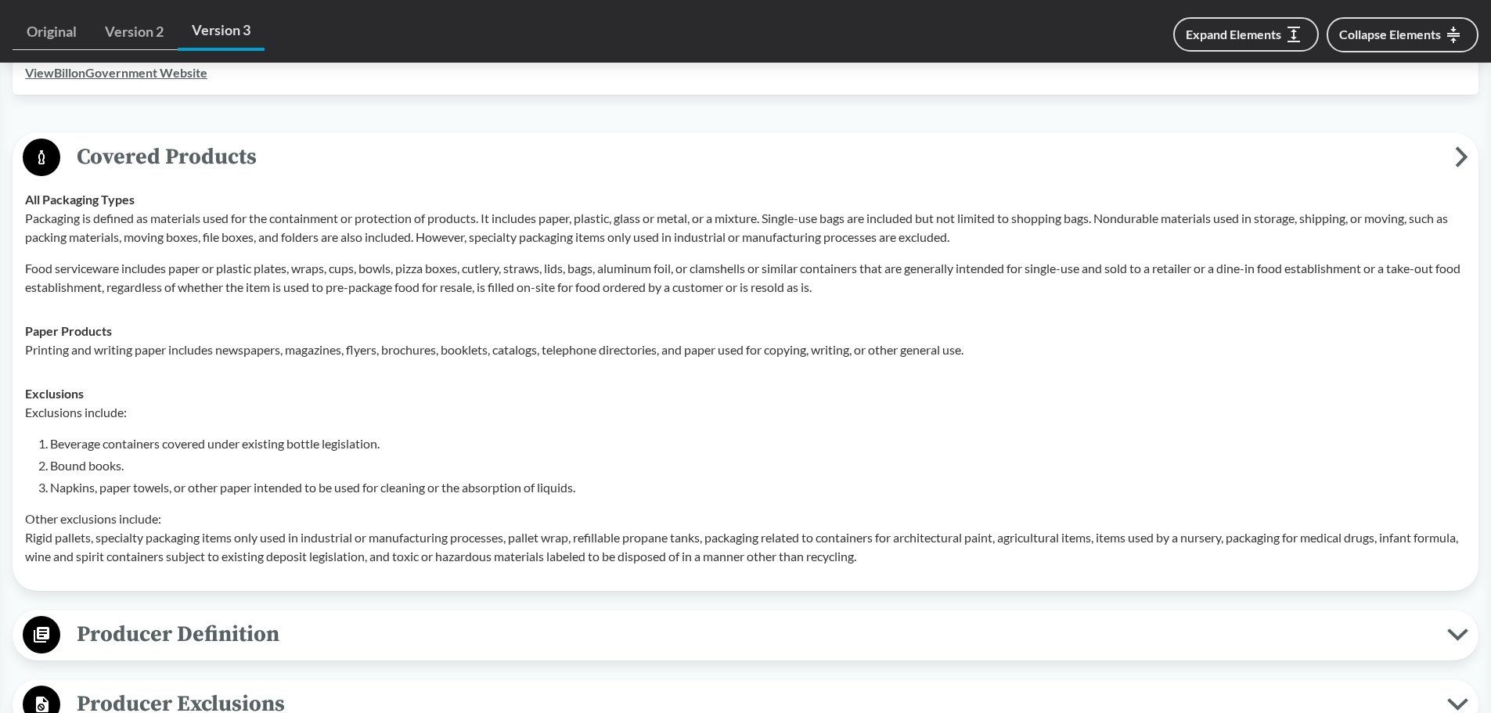
click at [38, 147] on circle at bounding box center [42, 158] width 38 height 38
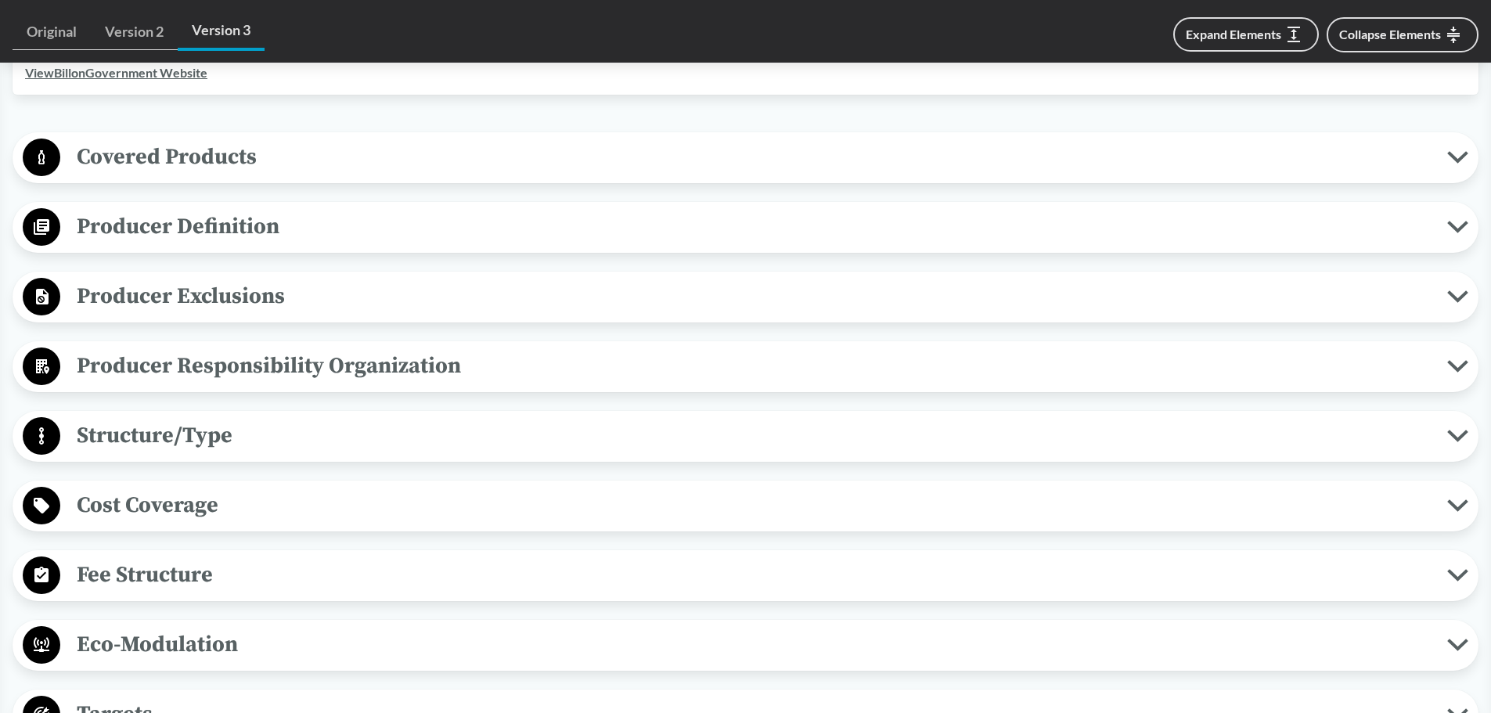
click at [44, 355] on circle at bounding box center [42, 367] width 38 height 38
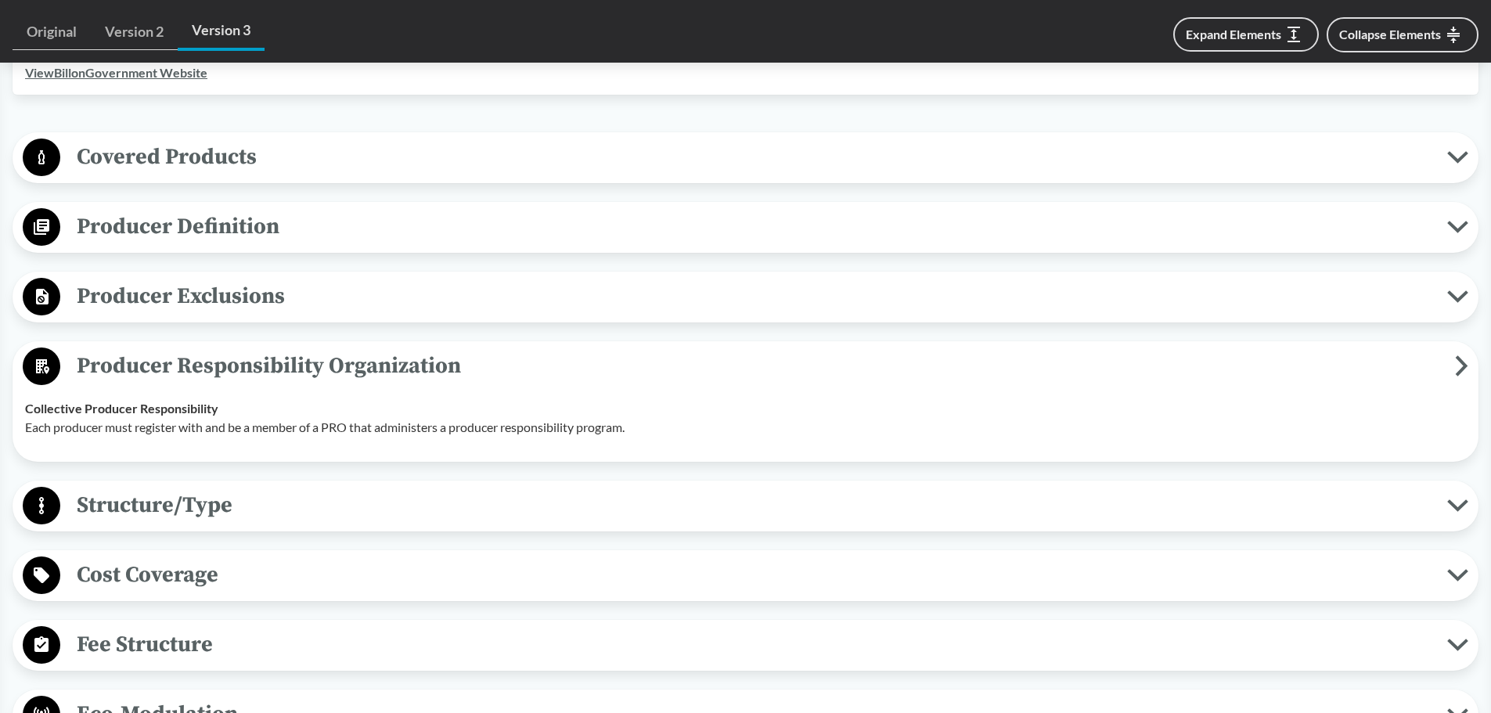
click at [44, 355] on circle at bounding box center [42, 367] width 38 height 38
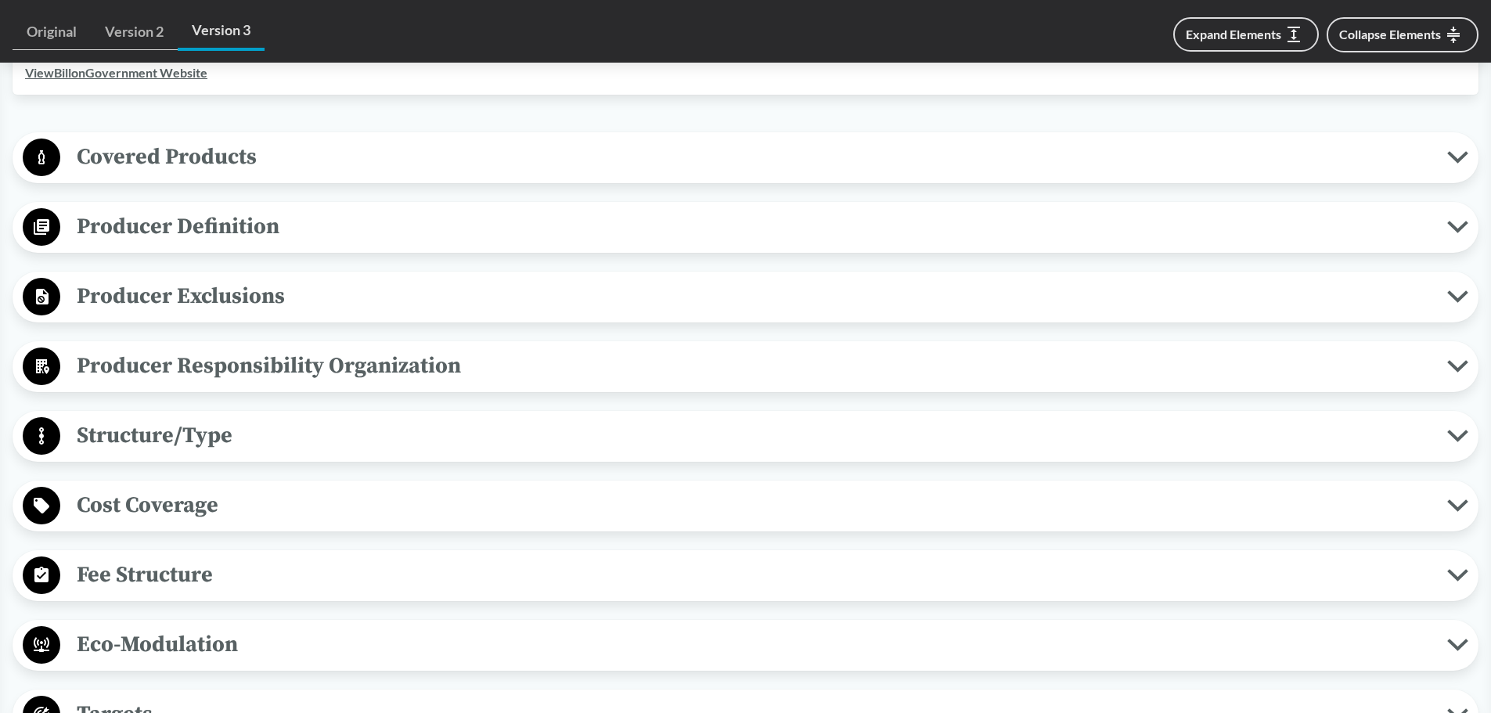
click at [56, 493] on circle at bounding box center [42, 576] width 38 height 38
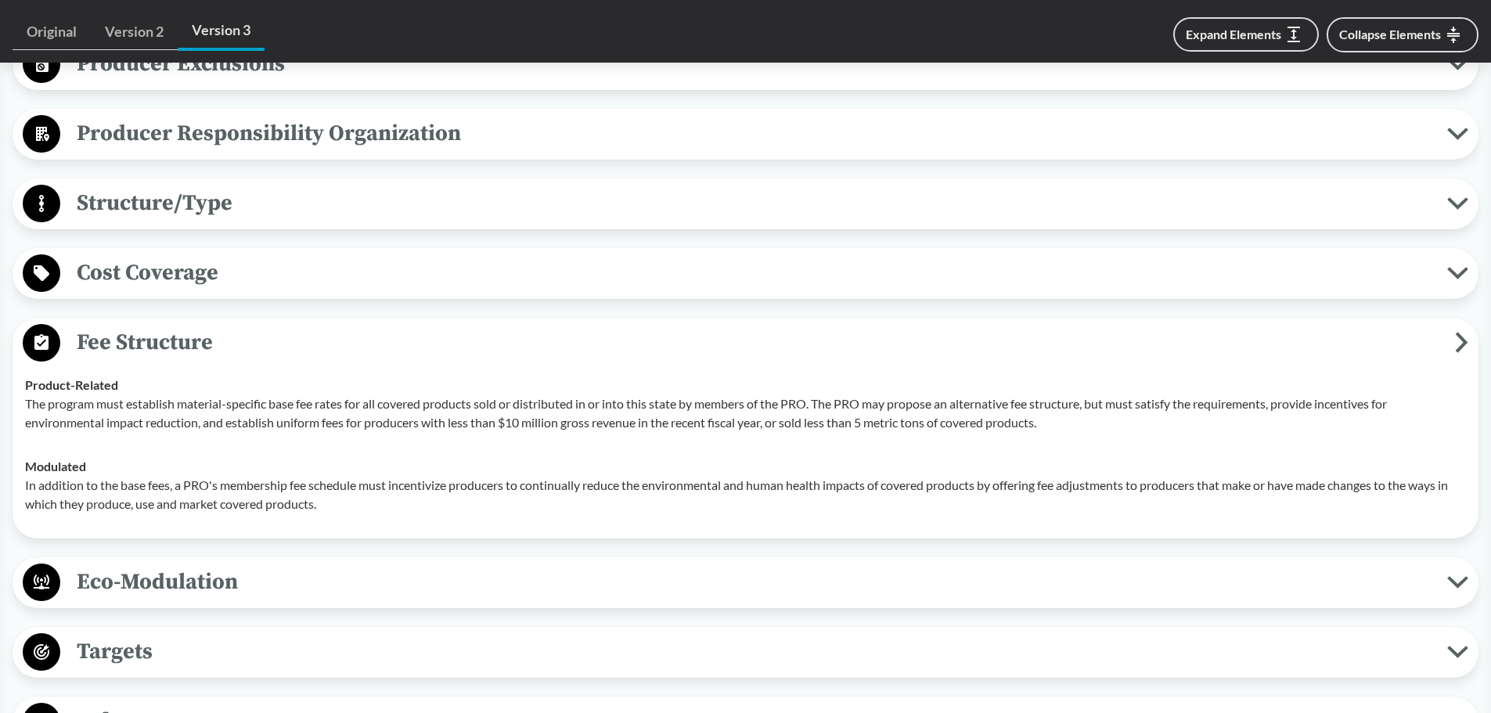
scroll to position [861, 0]
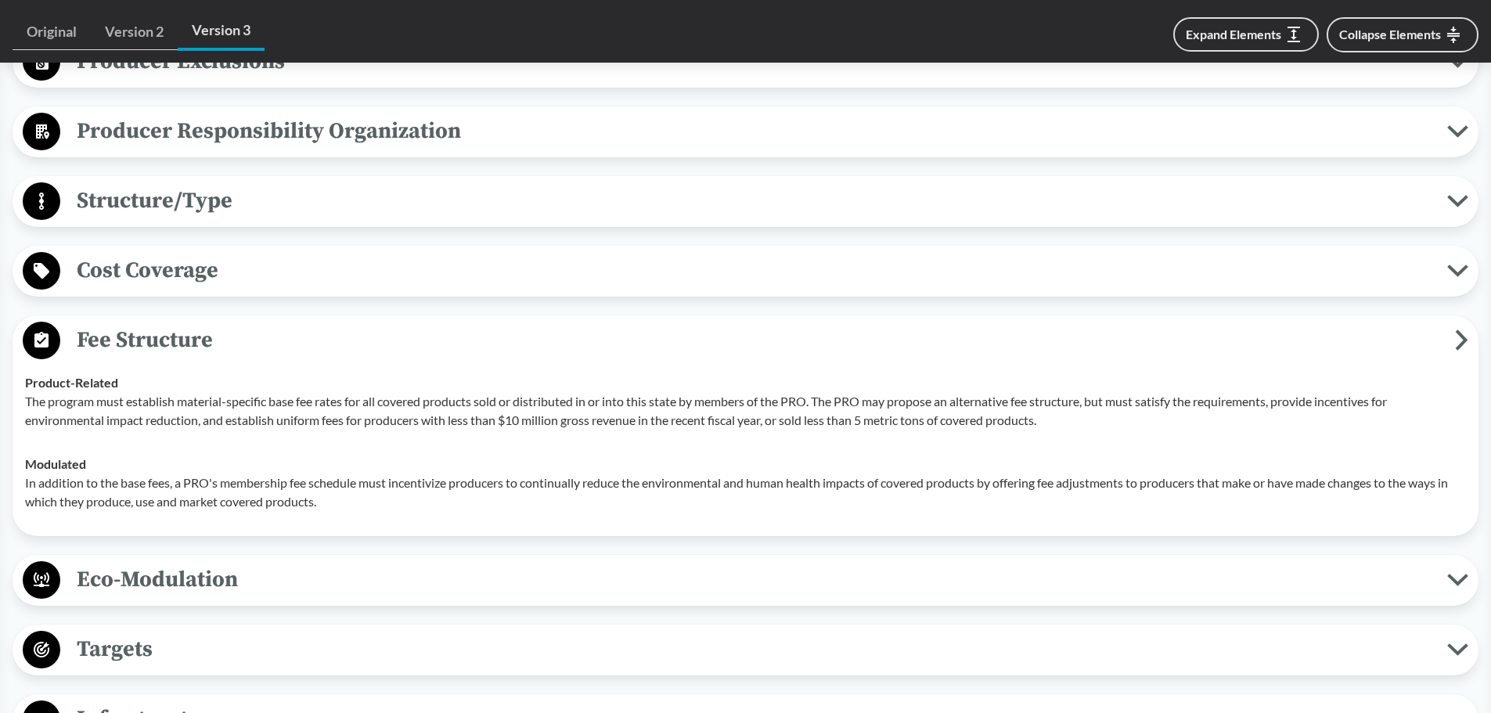
click at [50, 344] on circle at bounding box center [42, 341] width 38 height 38
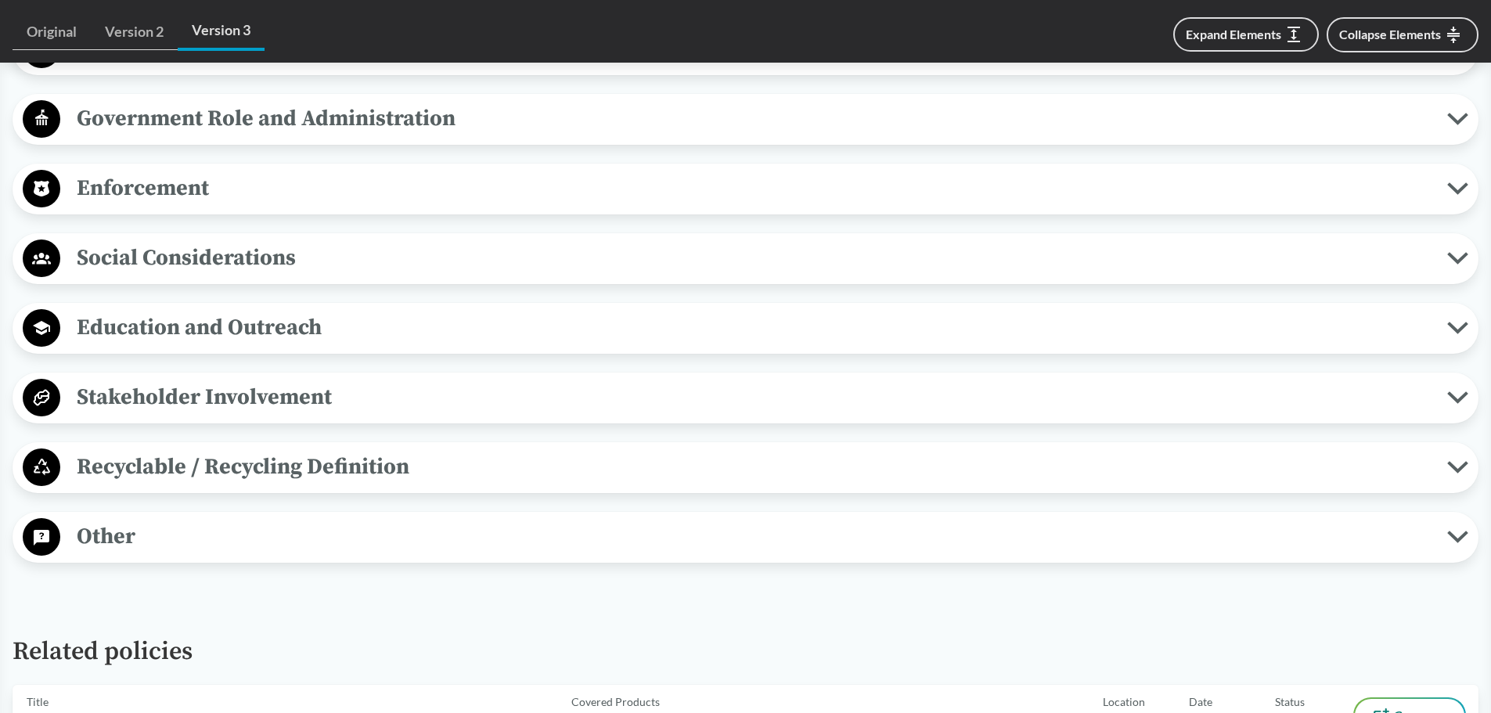
scroll to position [1487, 0]
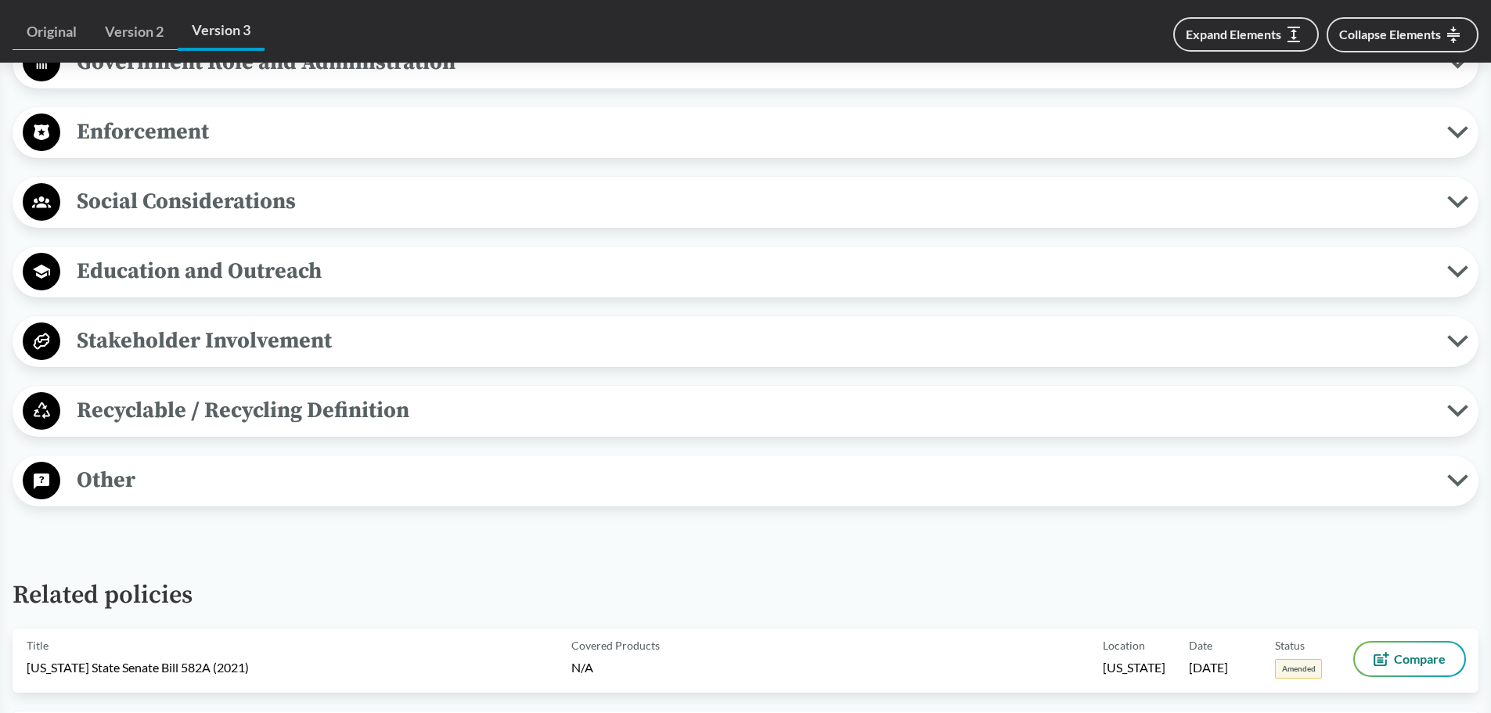
click at [42, 415] on circle at bounding box center [42, 411] width 38 height 38
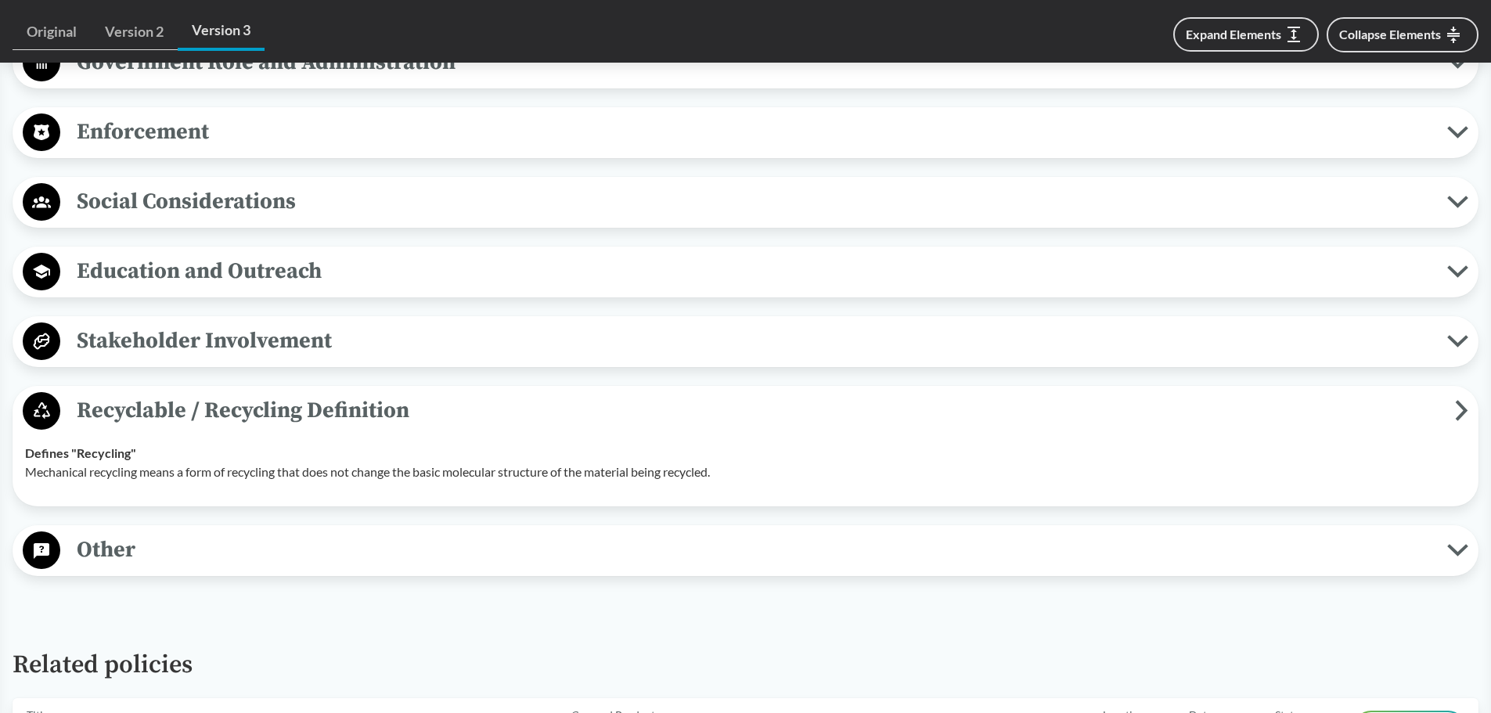
click at [42, 415] on circle at bounding box center [42, 411] width 38 height 38
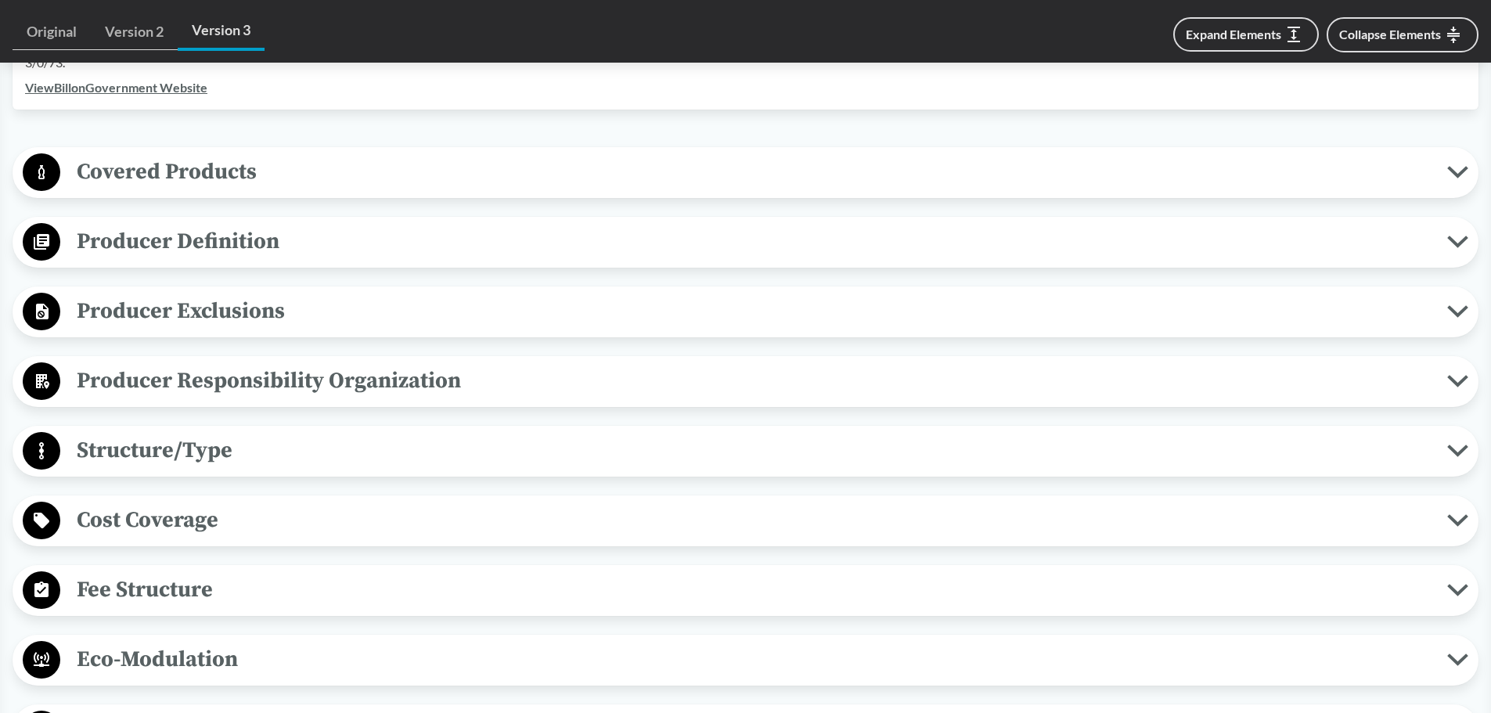
scroll to position [626, 0]
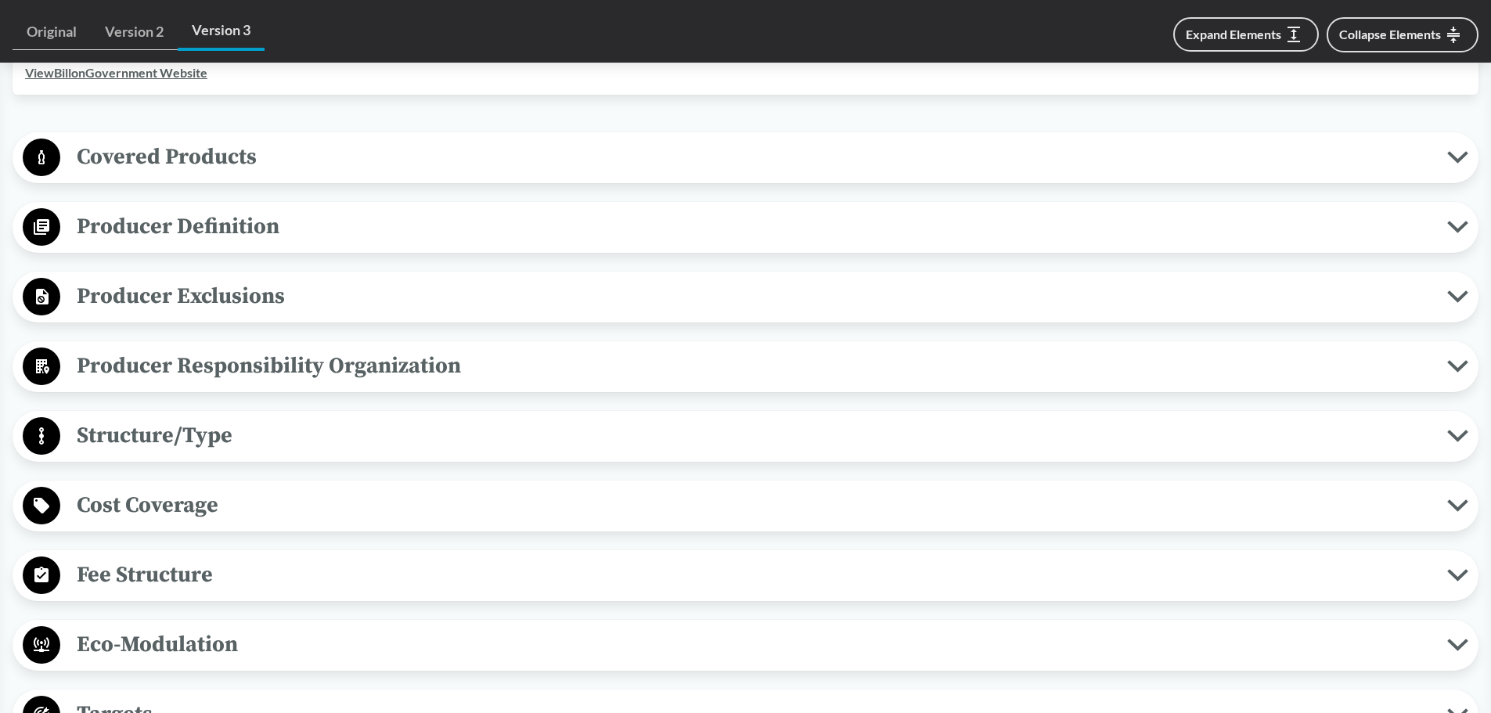
click at [61, 366] on span "Producer Responsibility Organization" at bounding box center [753, 365] width 1387 height 35
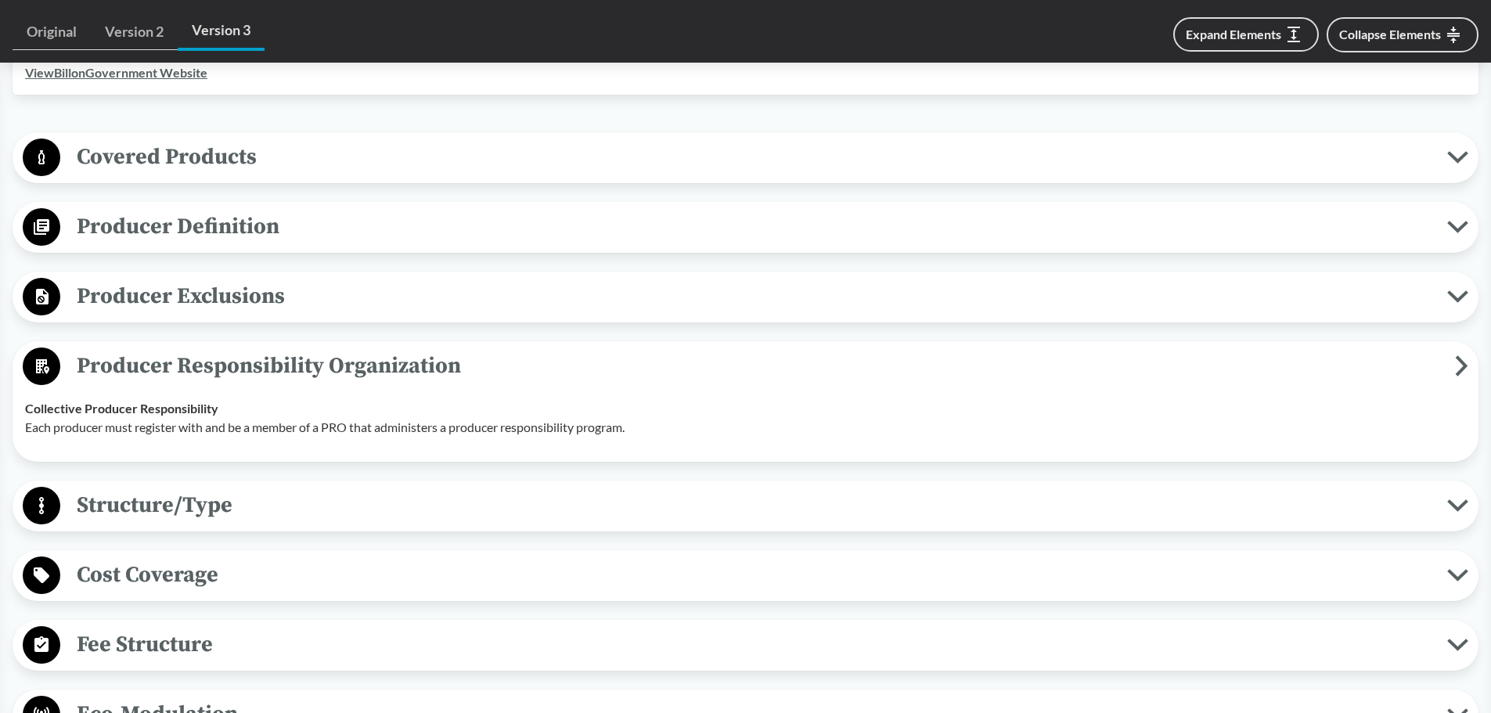
drag, startPoint x: 23, startPoint y: 351, endPoint x: 41, endPoint y: 316, distance: 38.9
click at [23, 350] on icon at bounding box center [42, 367] width 38 height 38
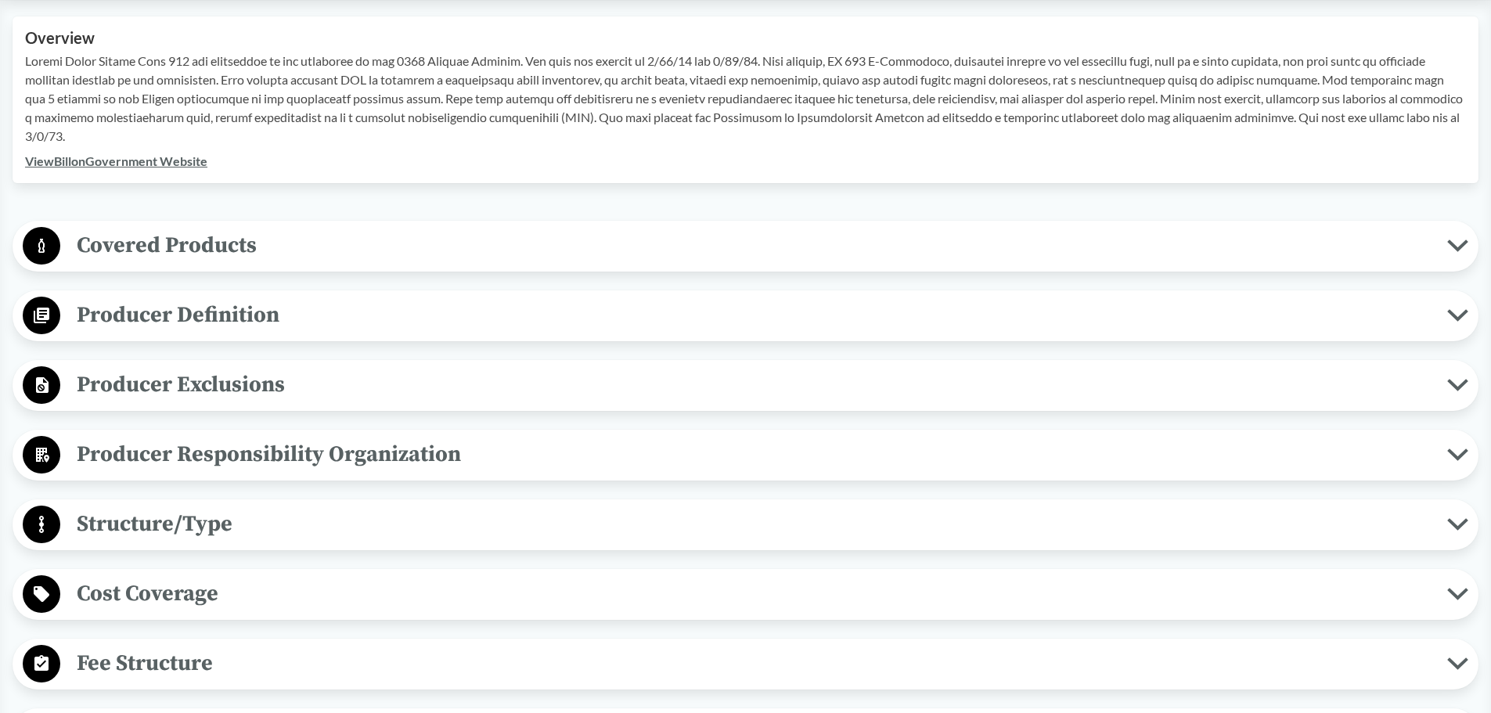
scroll to position [470, 0]
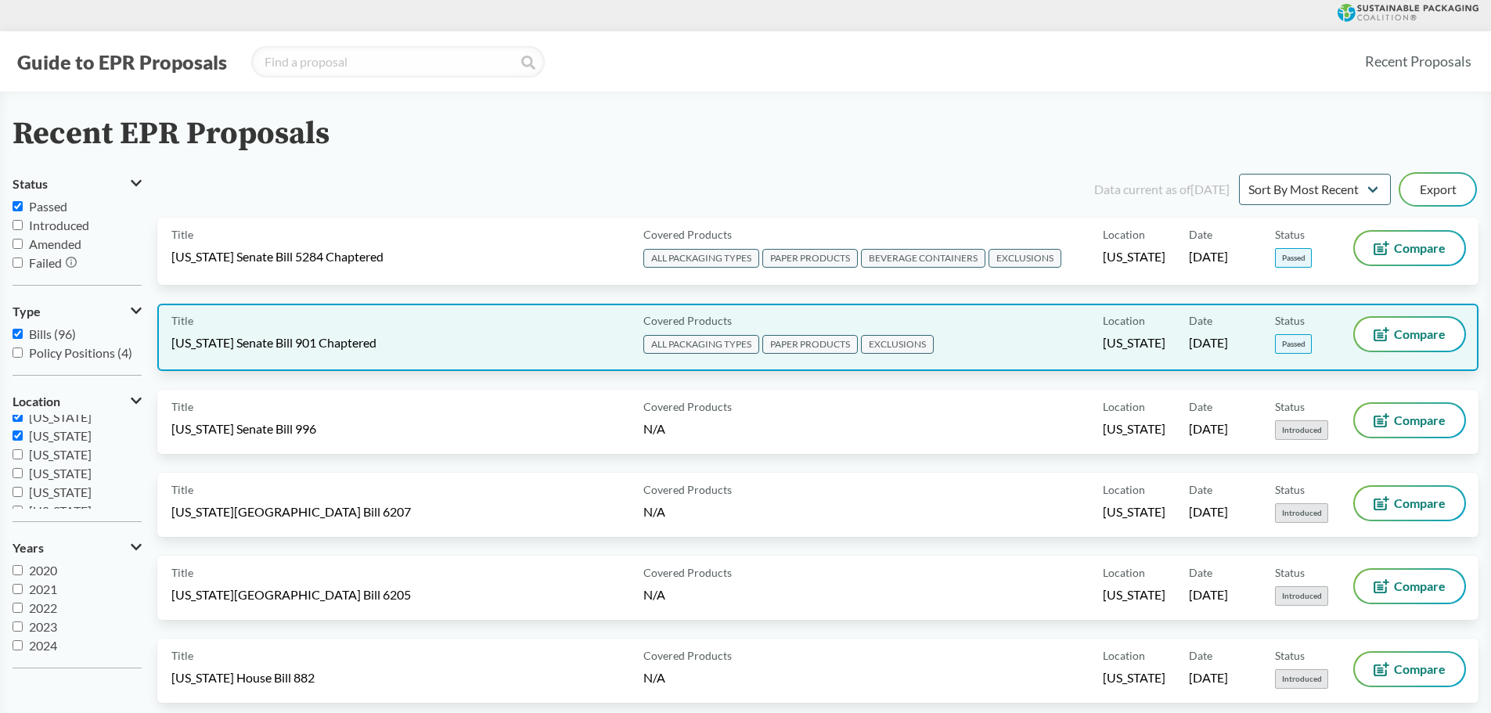
scroll to position [182, 0]
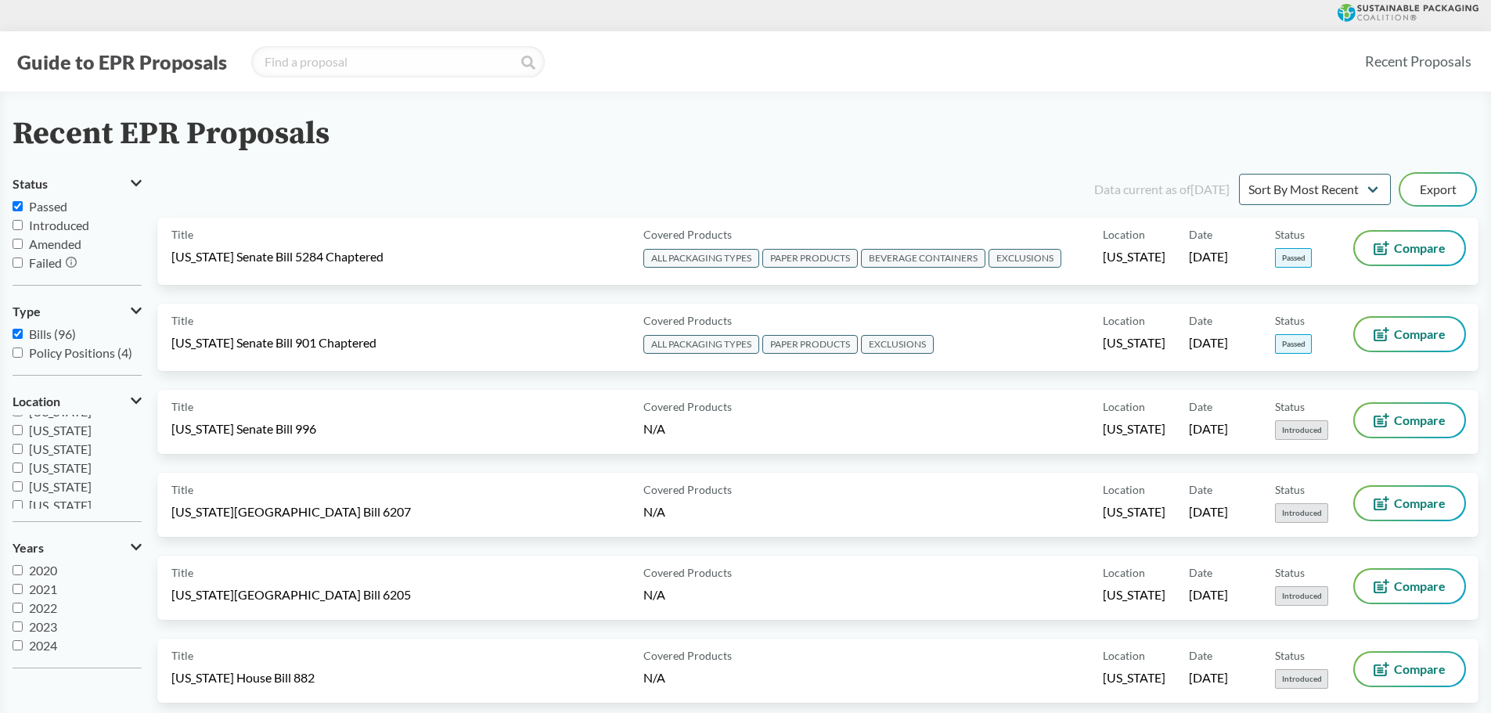
click at [645, 149] on div "Recent EPR Proposals" at bounding box center [746, 134] width 1466 height 35
click at [989, 129] on div "Recent EPR Proposals" at bounding box center [746, 134] width 1466 height 35
click at [29, 485] on span "[US_STATE]" at bounding box center [60, 480] width 63 height 15
click at [23, 485] on input "[US_STATE]" at bounding box center [18, 480] width 10 height 10
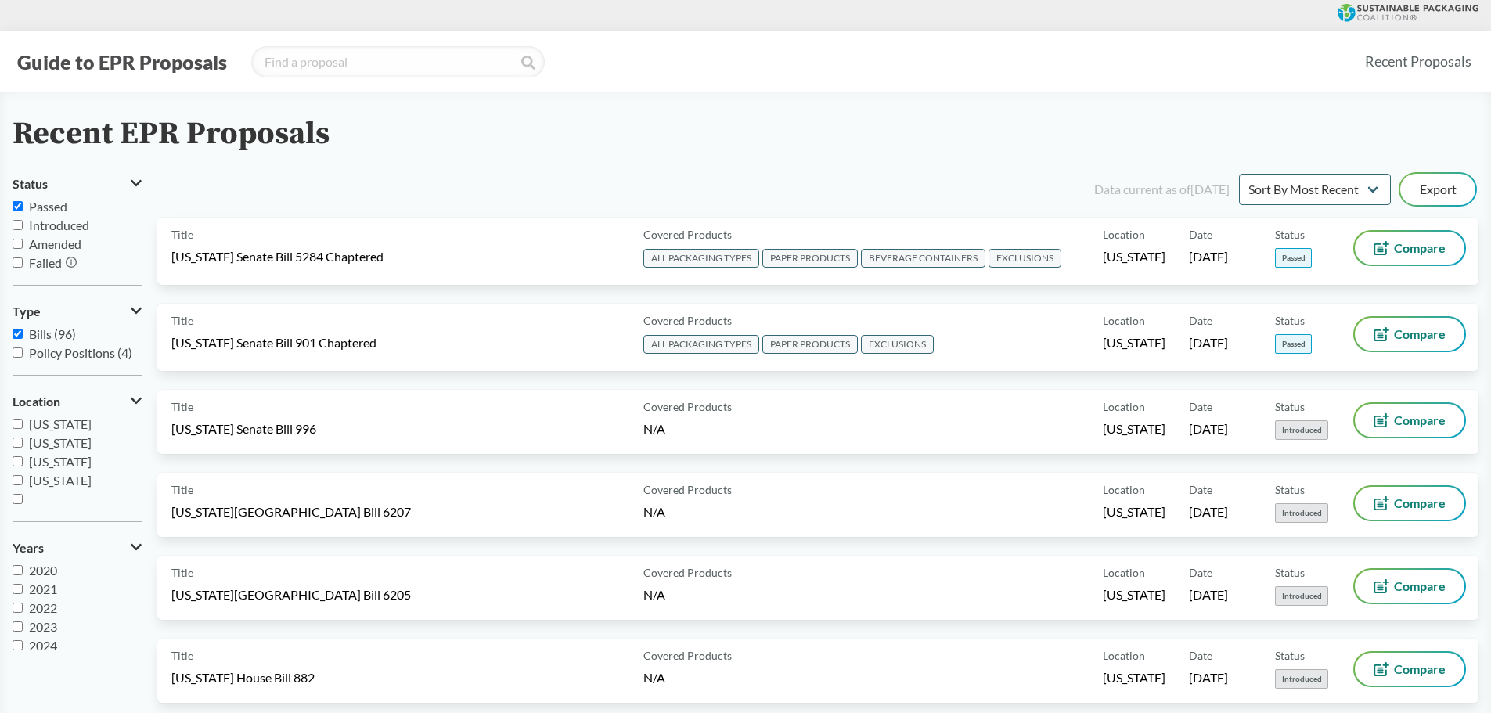
click at [29, 480] on span "[US_STATE]" at bounding box center [60, 480] width 63 height 15
click at [23, 480] on input "[US_STATE]" at bounding box center [18, 480] width 10 height 10
checkbox input "true"
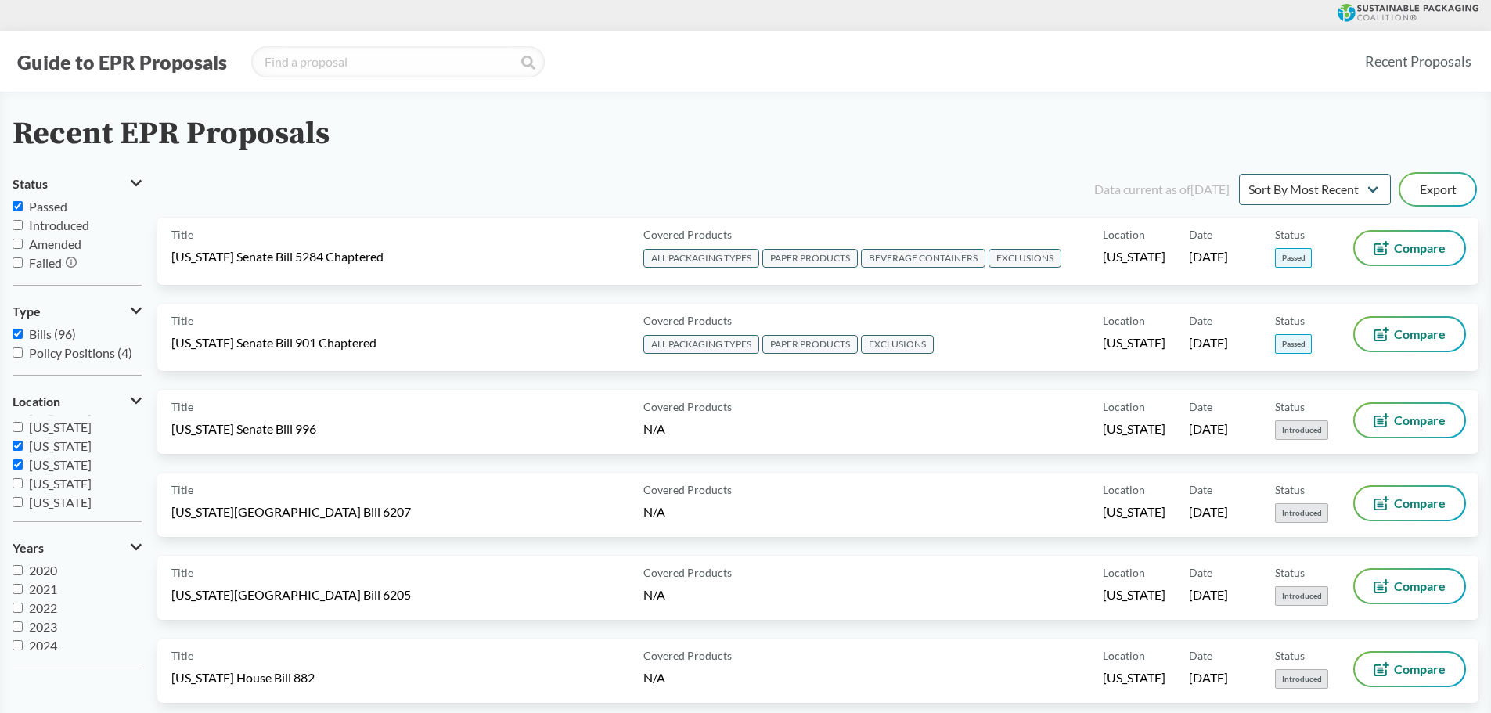
click at [17, 449] on input "[US_STATE]" at bounding box center [18, 446] width 10 height 10
click at [18, 445] on input "[US_STATE]" at bounding box center [18, 446] width 10 height 10
checkbox input "true"
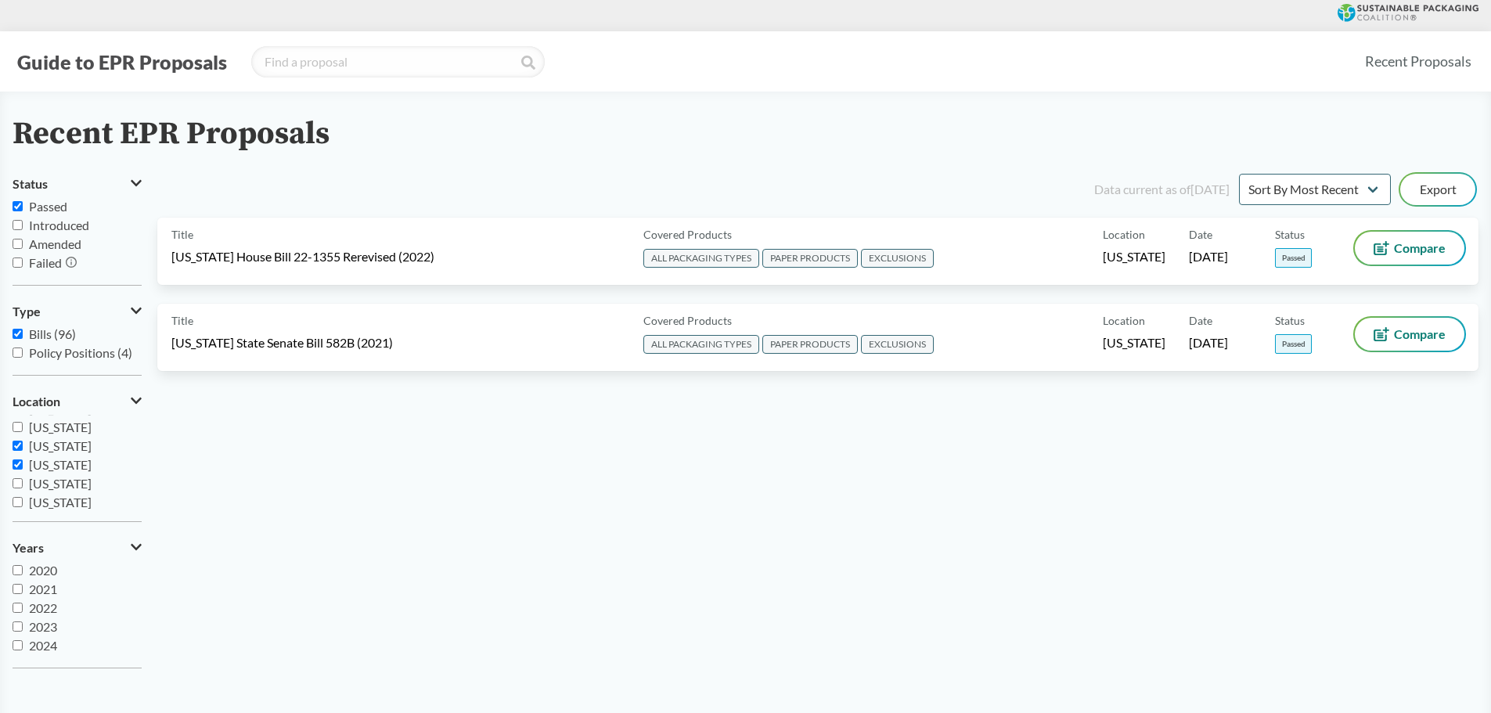
click at [17, 463] on input "[US_STATE]" at bounding box center [18, 464] width 10 height 10
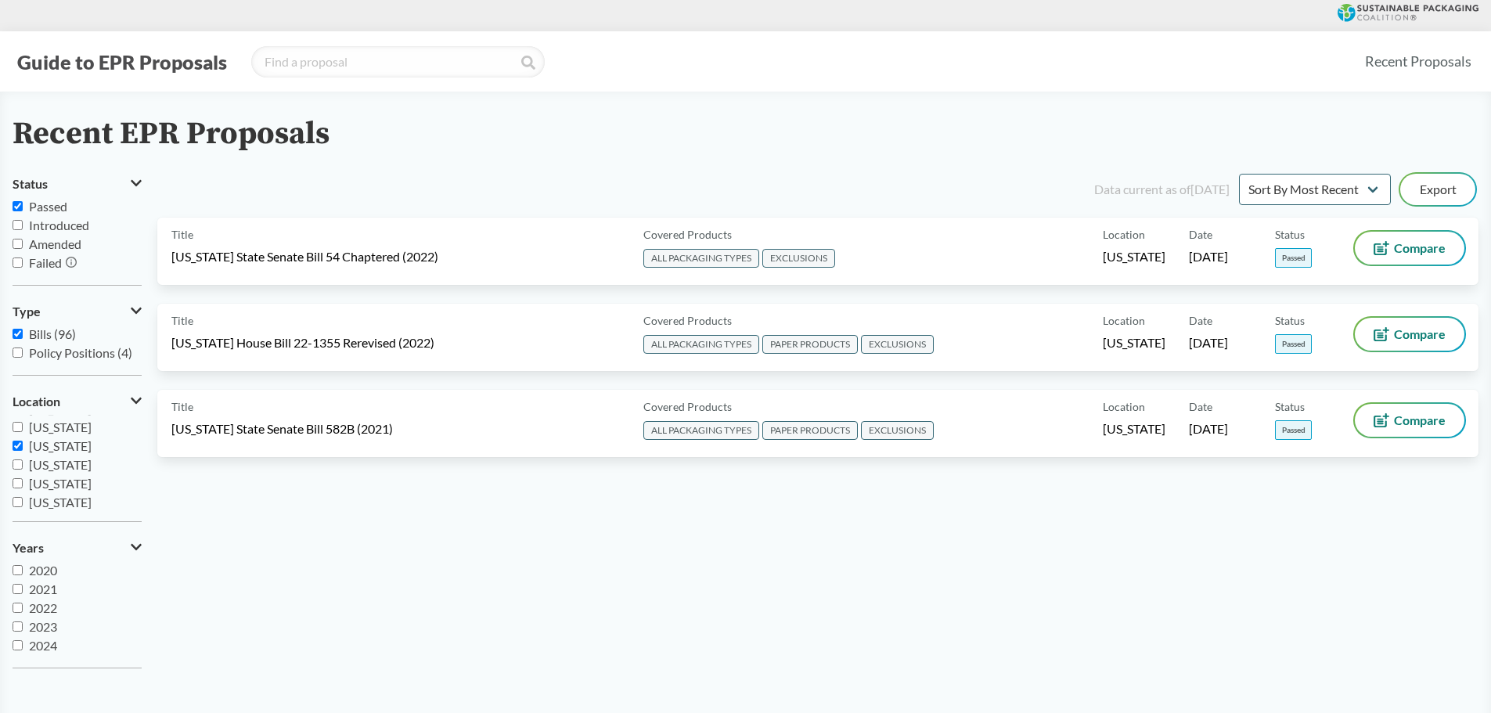
click at [17, 463] on input "[US_STATE]" at bounding box center [18, 464] width 10 height 10
checkbox input "true"
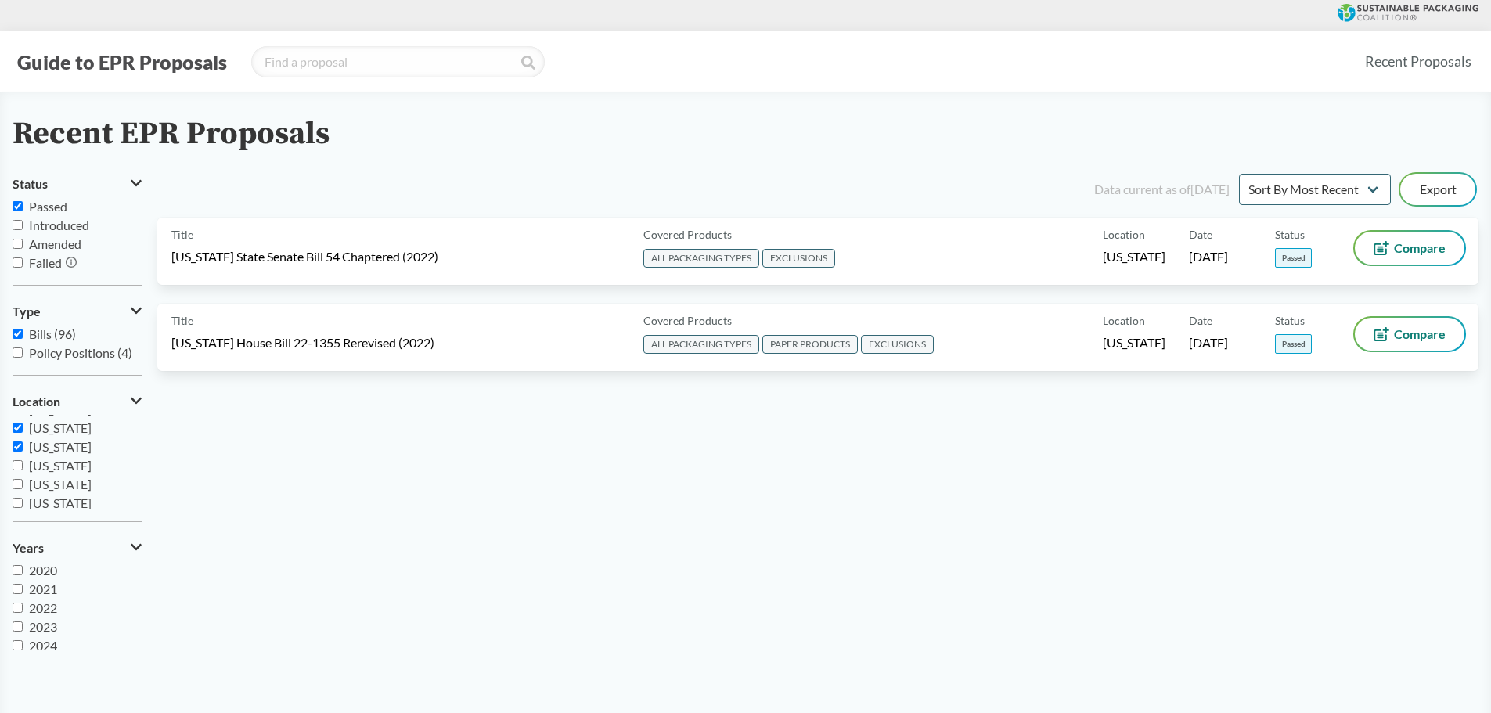
scroll to position [338, 0]
click at [19, 481] on input "[US_STATE]" at bounding box center [18, 480] width 10 height 10
checkbox input "true"
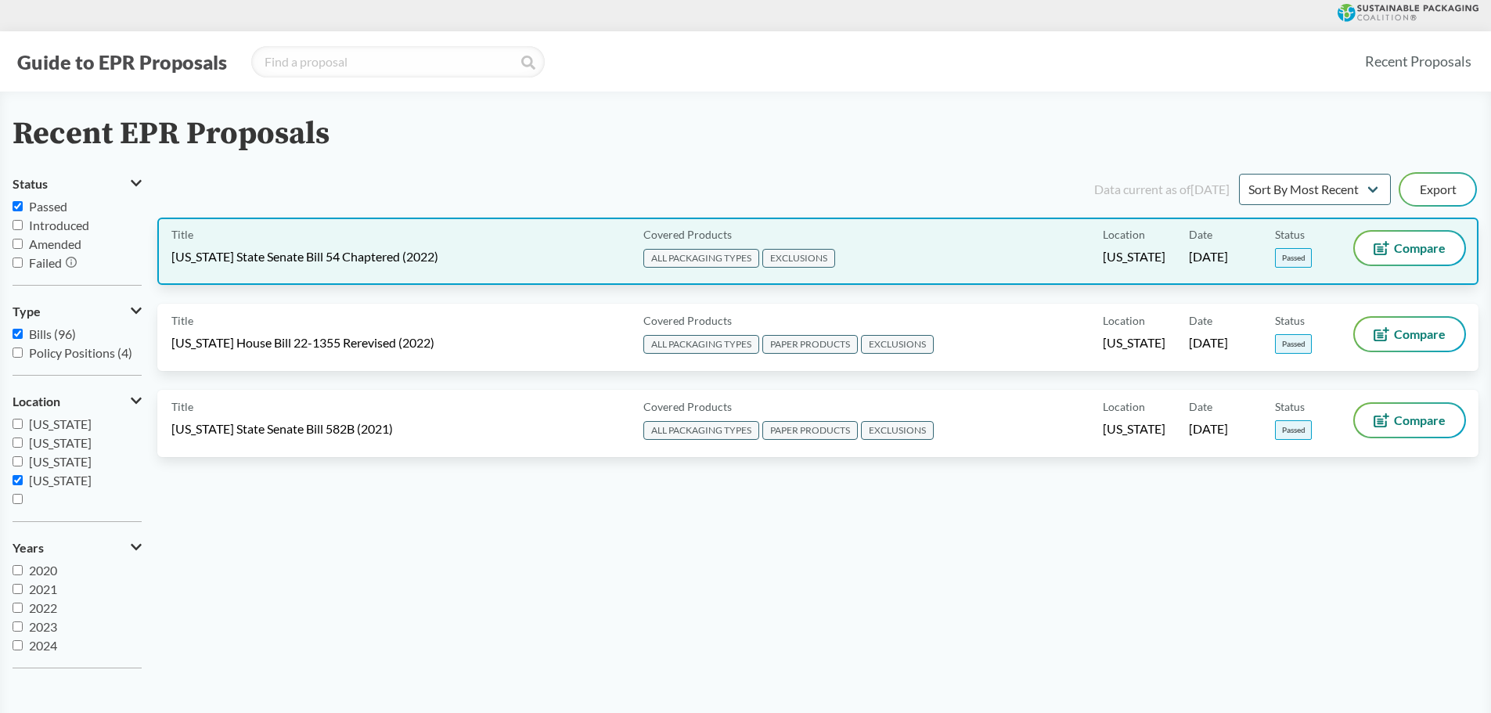
click at [805, 254] on span "EXCLUSIONS" at bounding box center [798, 258] width 73 height 19
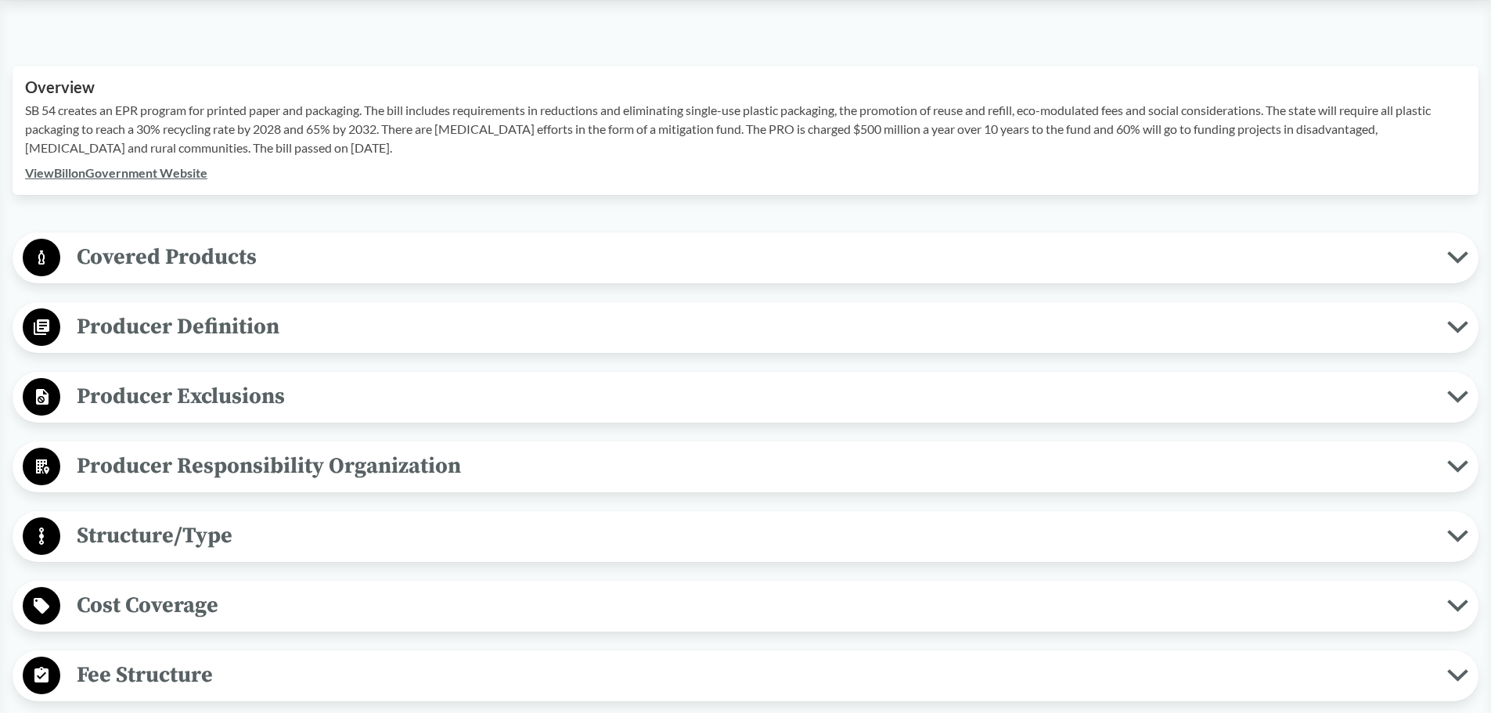
scroll to position [548, 0]
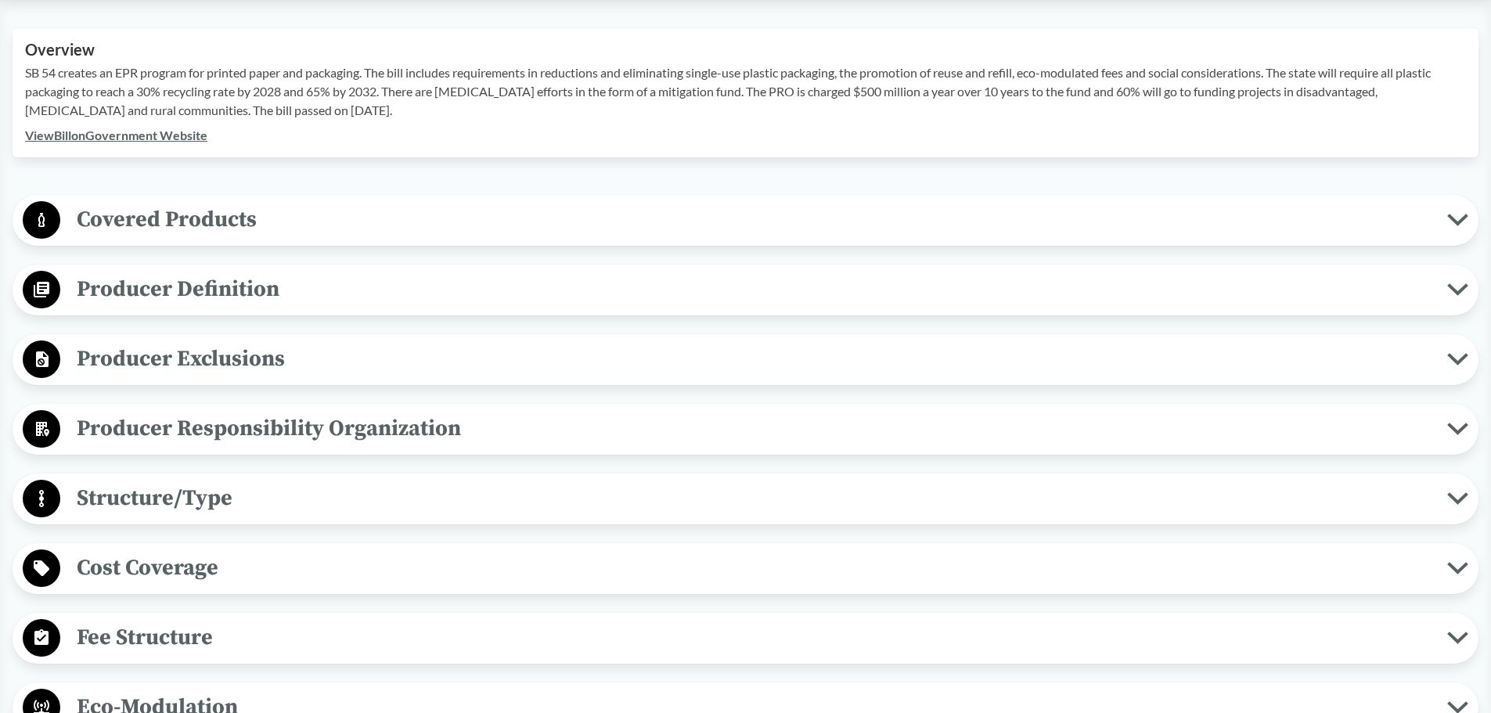
click at [46, 211] on circle at bounding box center [42, 220] width 38 height 38
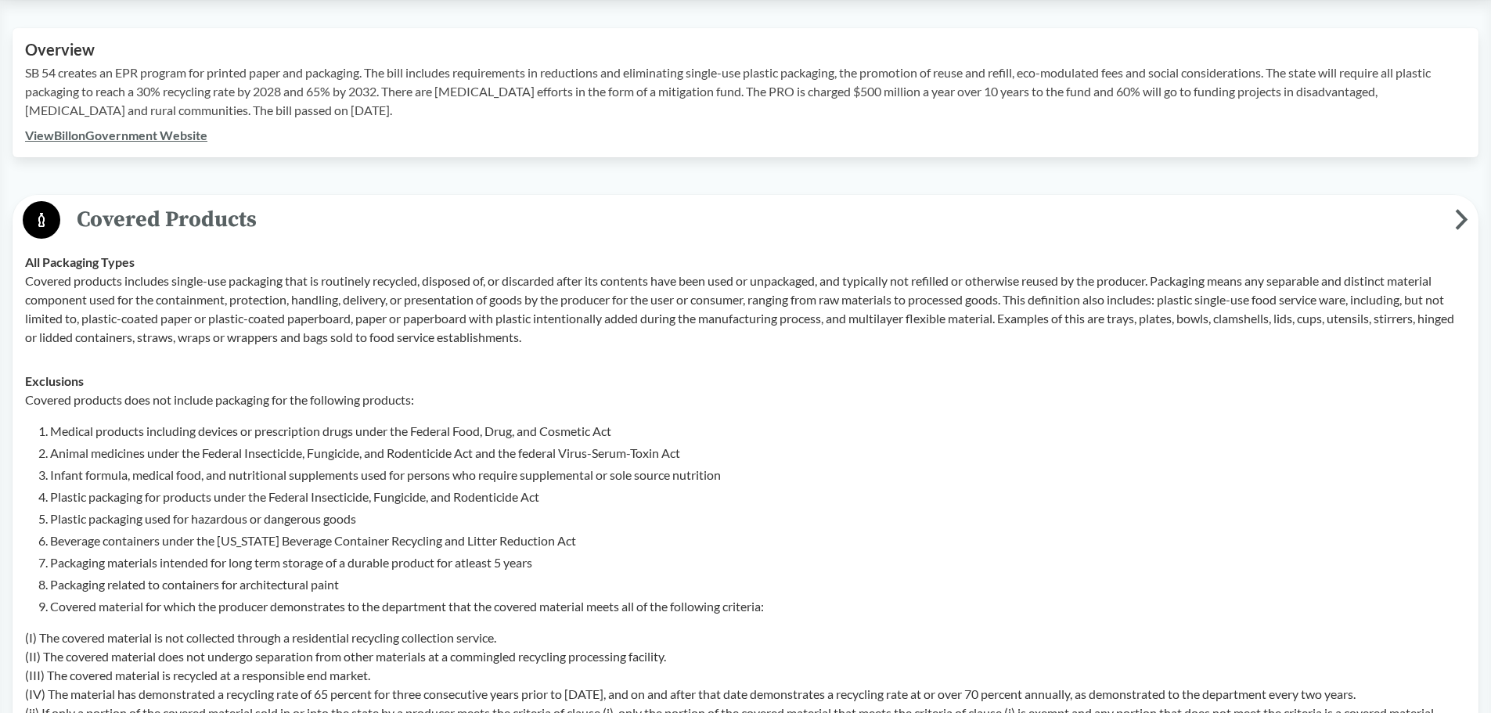
click at [39, 204] on circle at bounding box center [42, 220] width 38 height 38
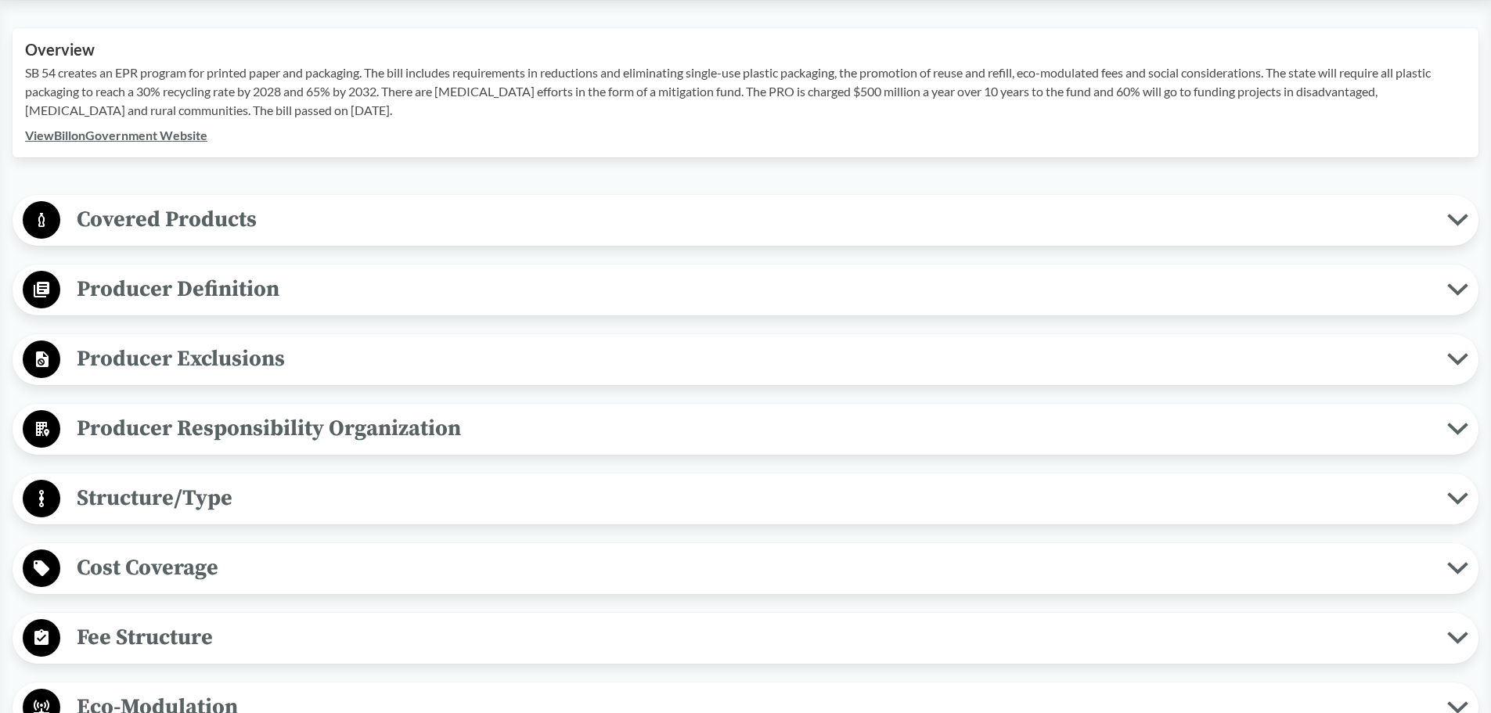
click at [43, 363] on circle at bounding box center [42, 359] width 38 height 38
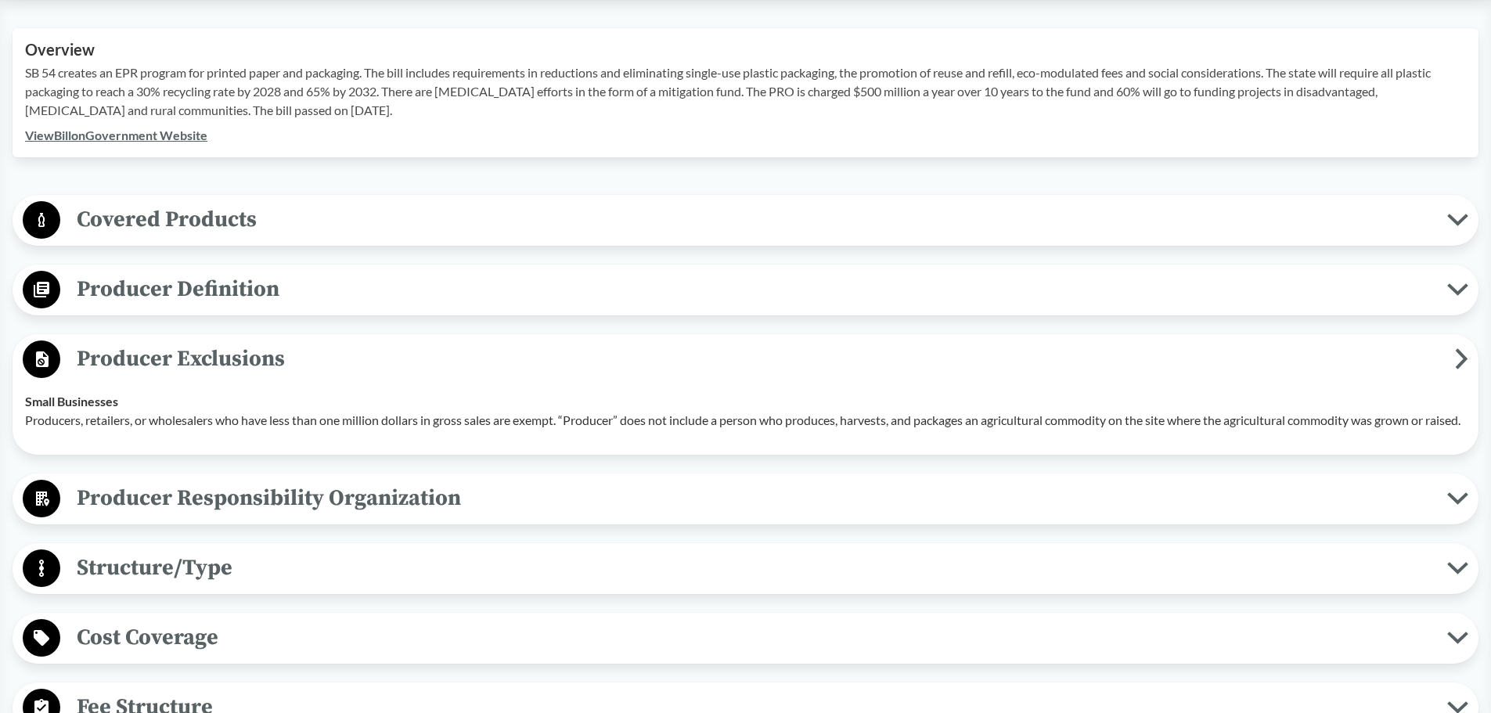
click at [31, 366] on circle at bounding box center [42, 359] width 38 height 38
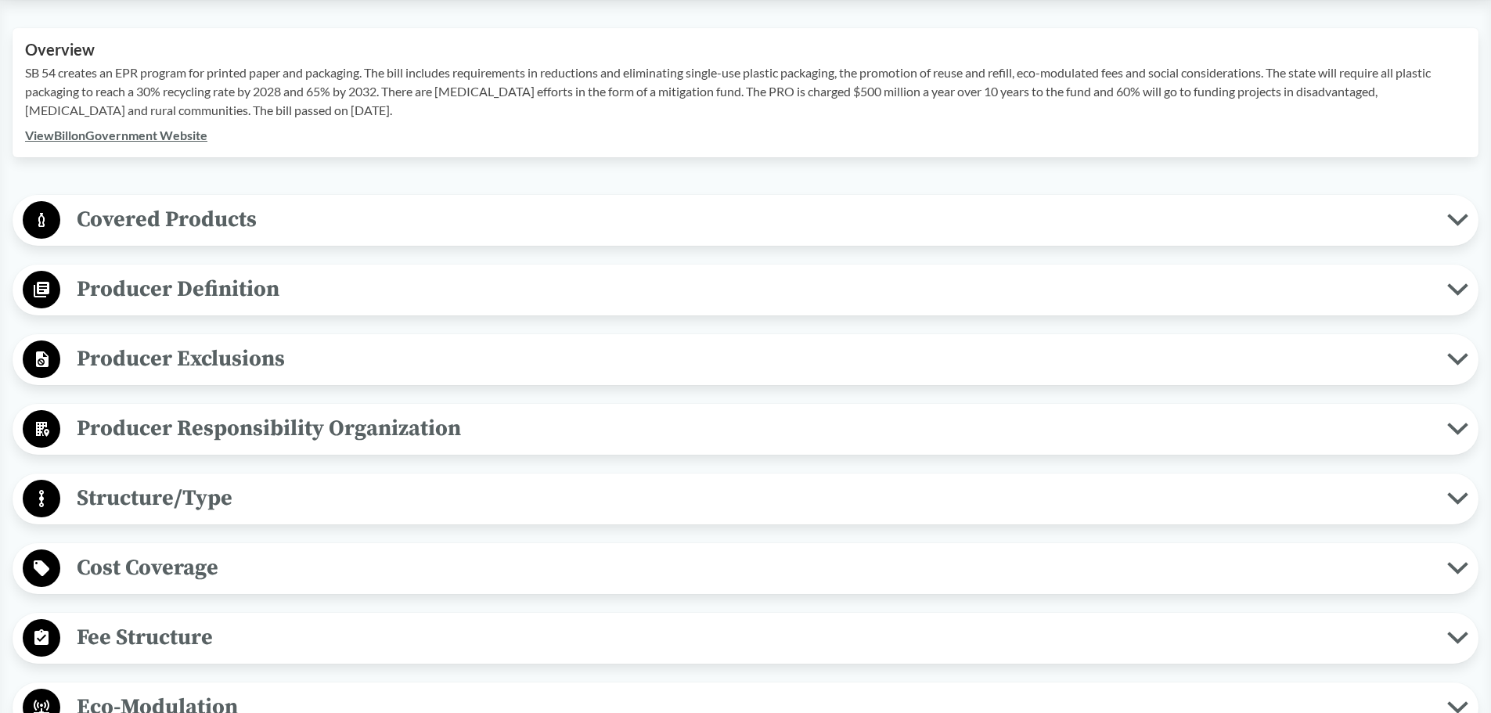
click at [39, 431] on icon at bounding box center [42, 429] width 13 height 15
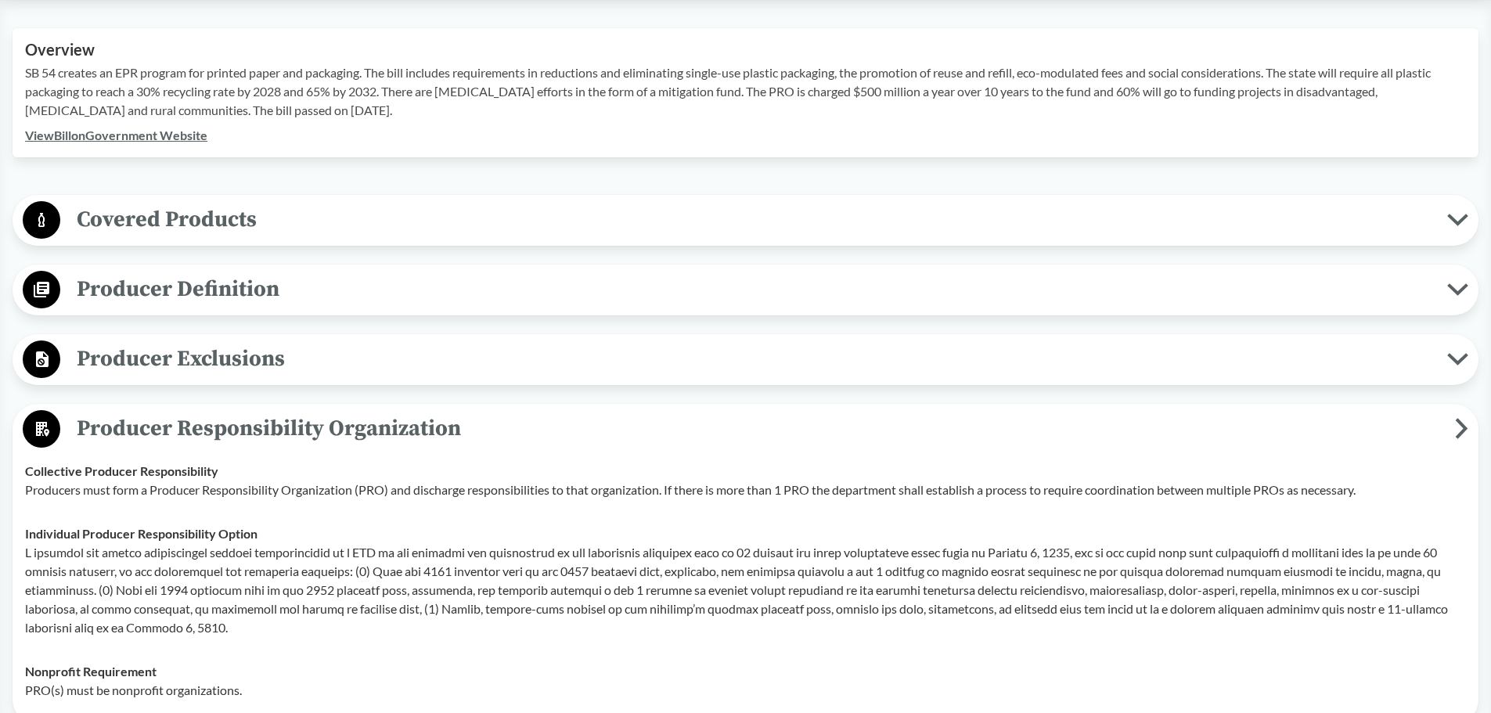
click at [39, 431] on icon at bounding box center [42, 429] width 13 height 15
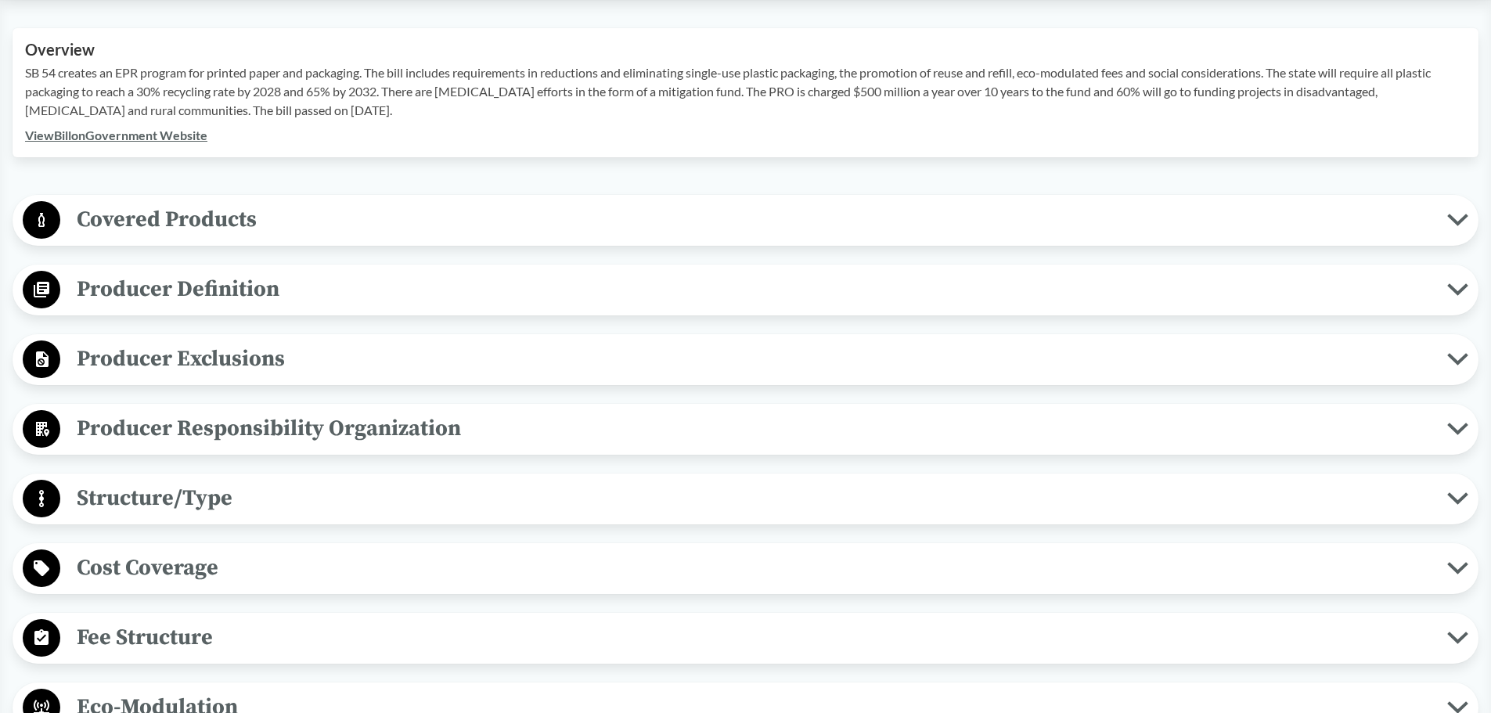
click at [39, 431] on icon at bounding box center [42, 429] width 13 height 15
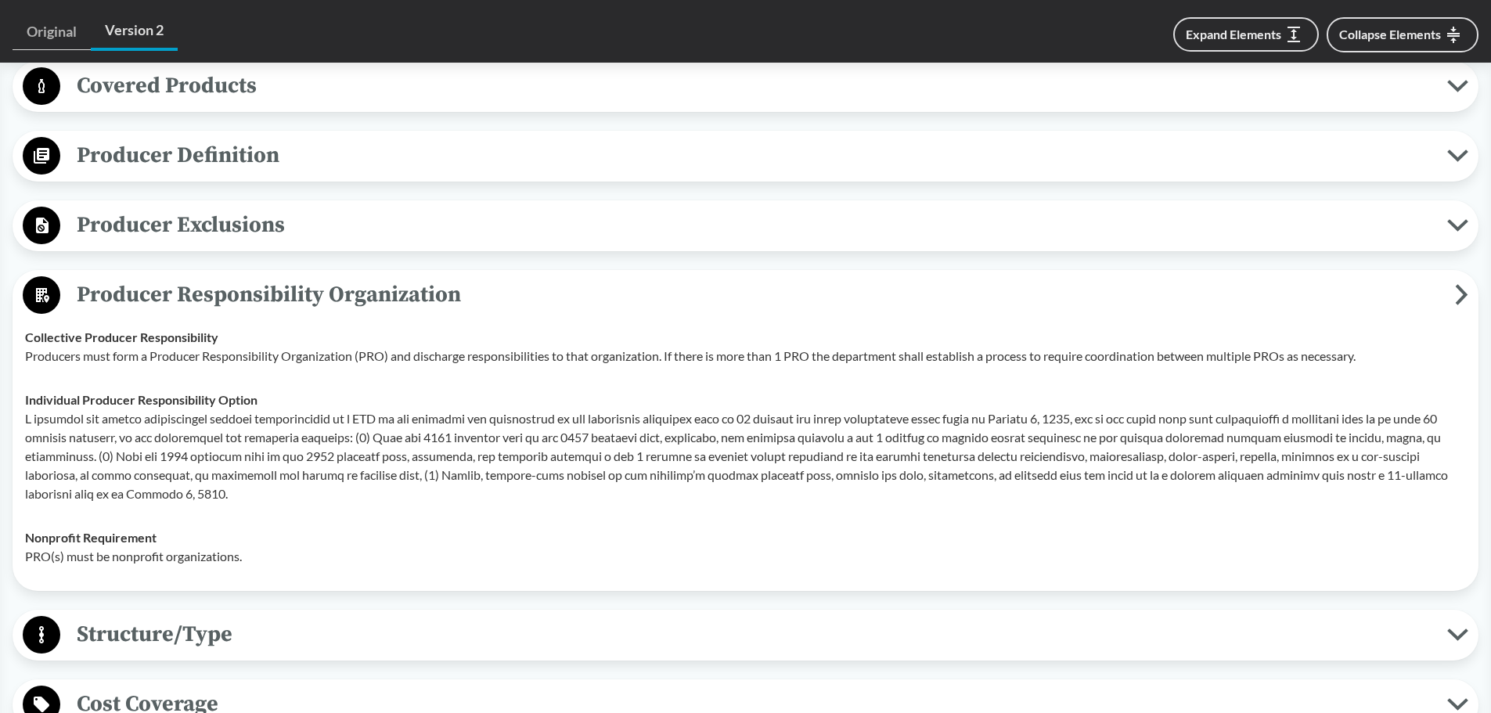
scroll to position [704, 0]
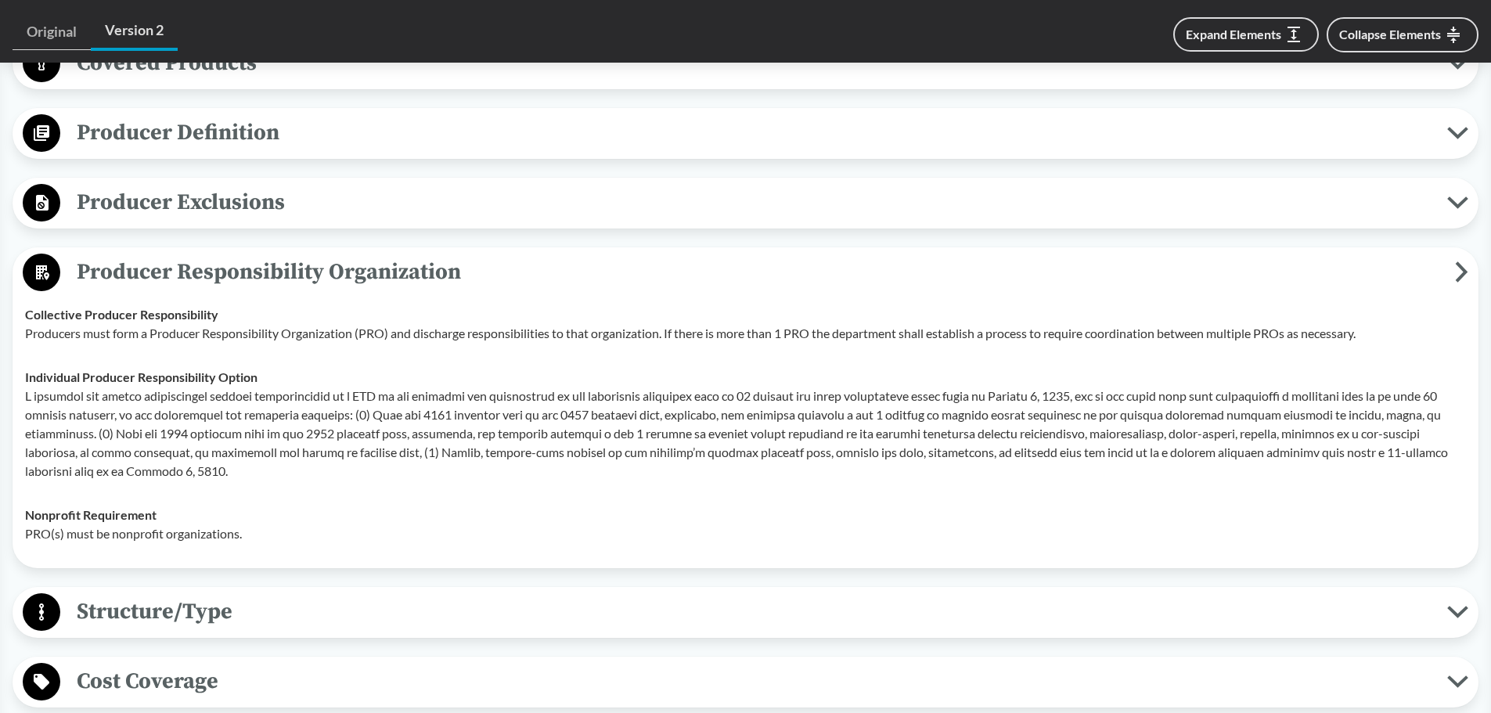
click at [41, 267] on icon at bounding box center [42, 272] width 13 height 15
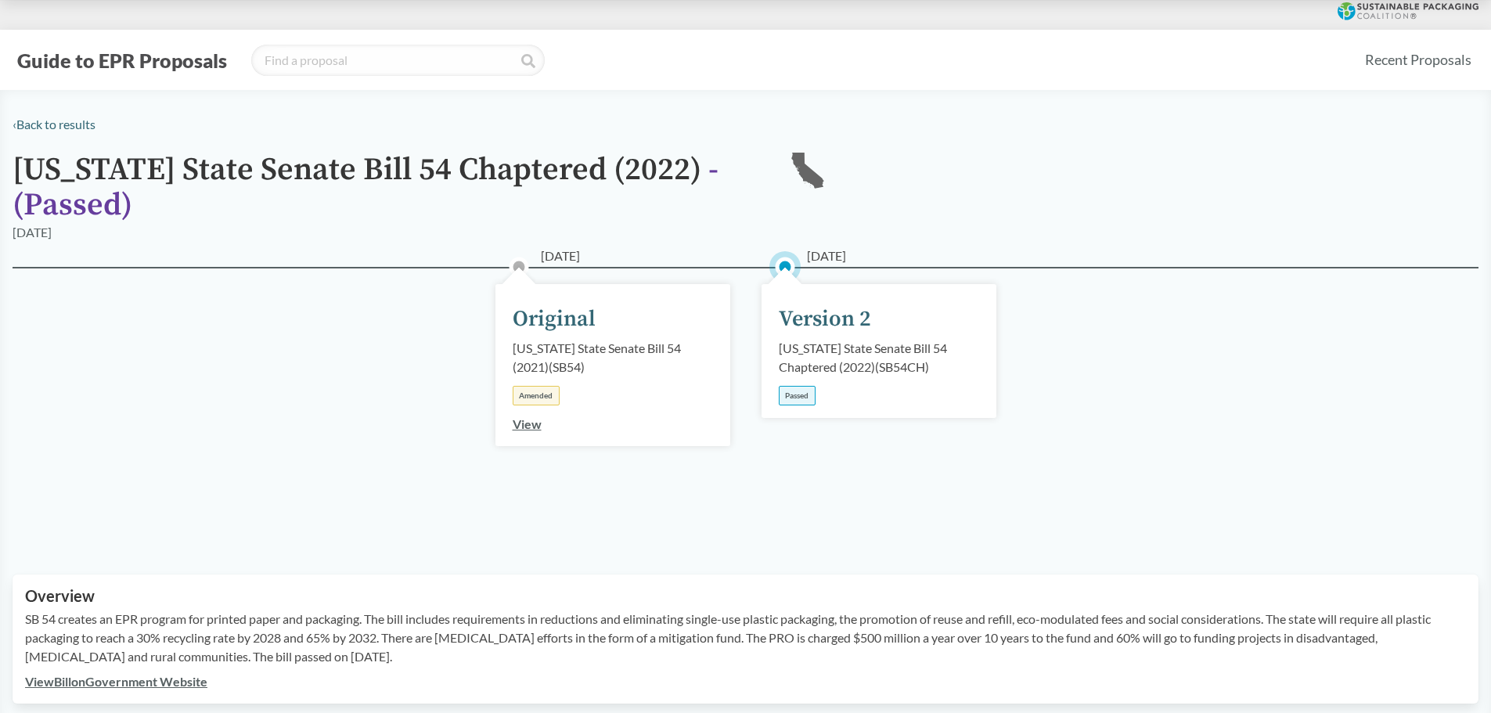
scroll to position [0, 0]
click at [60, 128] on link "‹ Back to results" at bounding box center [54, 125] width 83 height 15
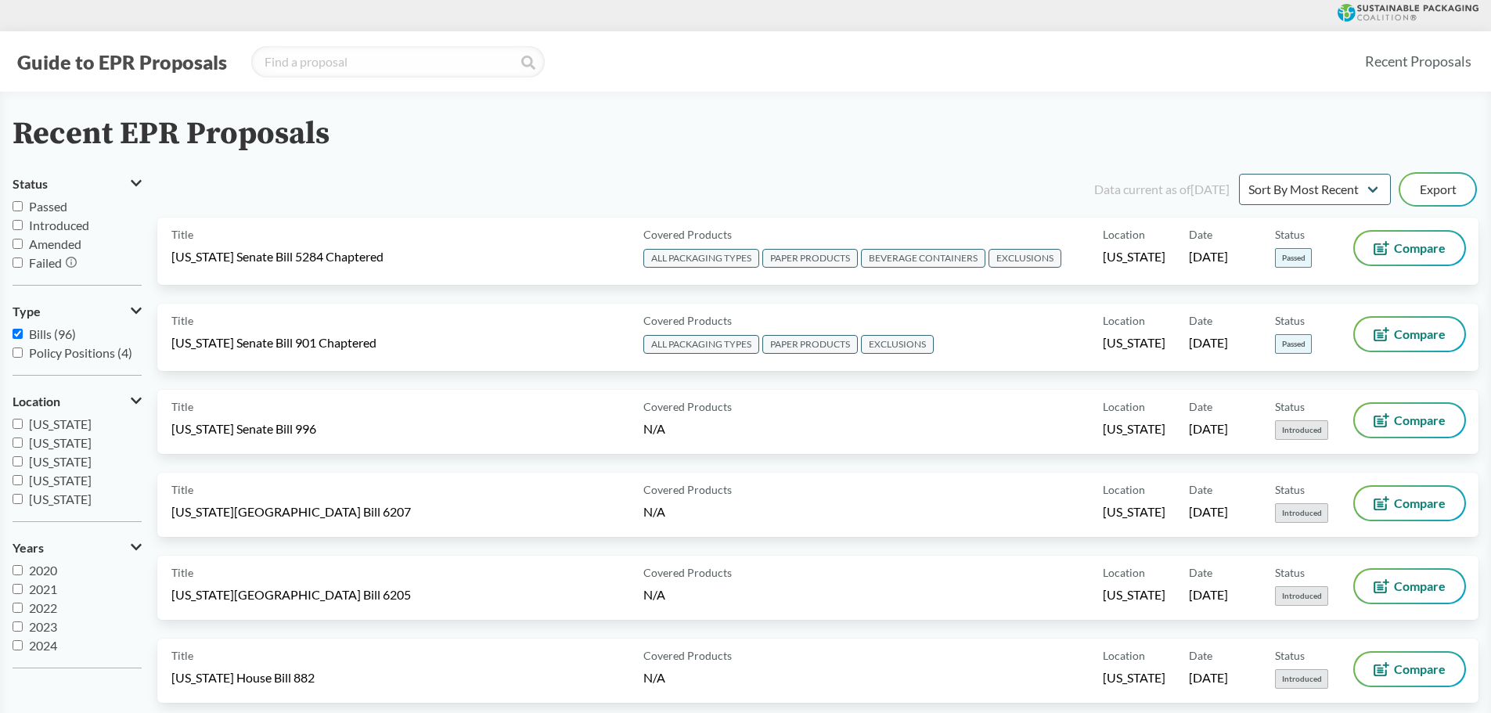
click at [32, 209] on span "Passed" at bounding box center [48, 206] width 38 height 15
click at [23, 209] on input "Passed" at bounding box center [18, 206] width 10 height 10
checkbox input "true"
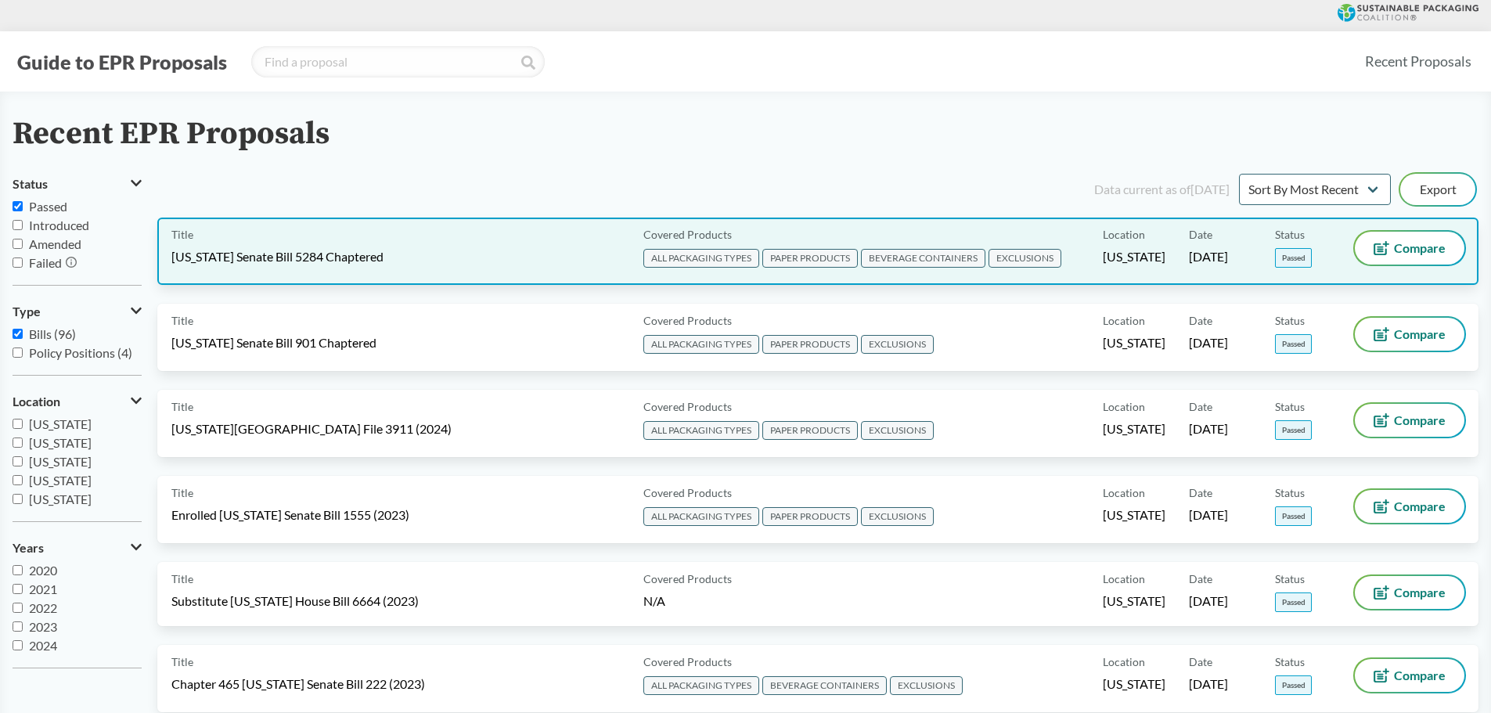
click at [384, 261] on span "[US_STATE] Senate Bill 5284 Chaptered" at bounding box center [277, 256] width 212 height 17
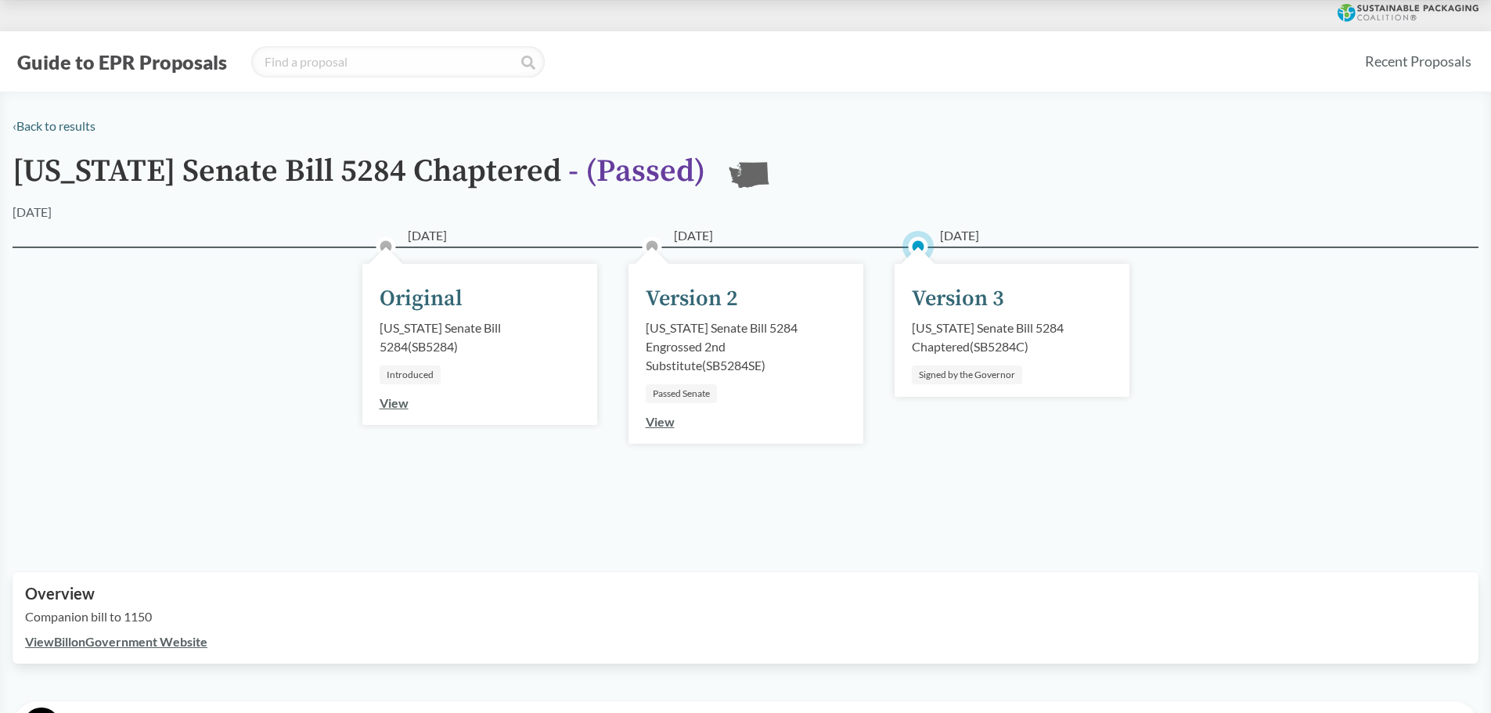
click at [989, 353] on div "[US_STATE] Senate Bill 5284 Chaptered ( SB5284C )" at bounding box center [1012, 338] width 200 height 38
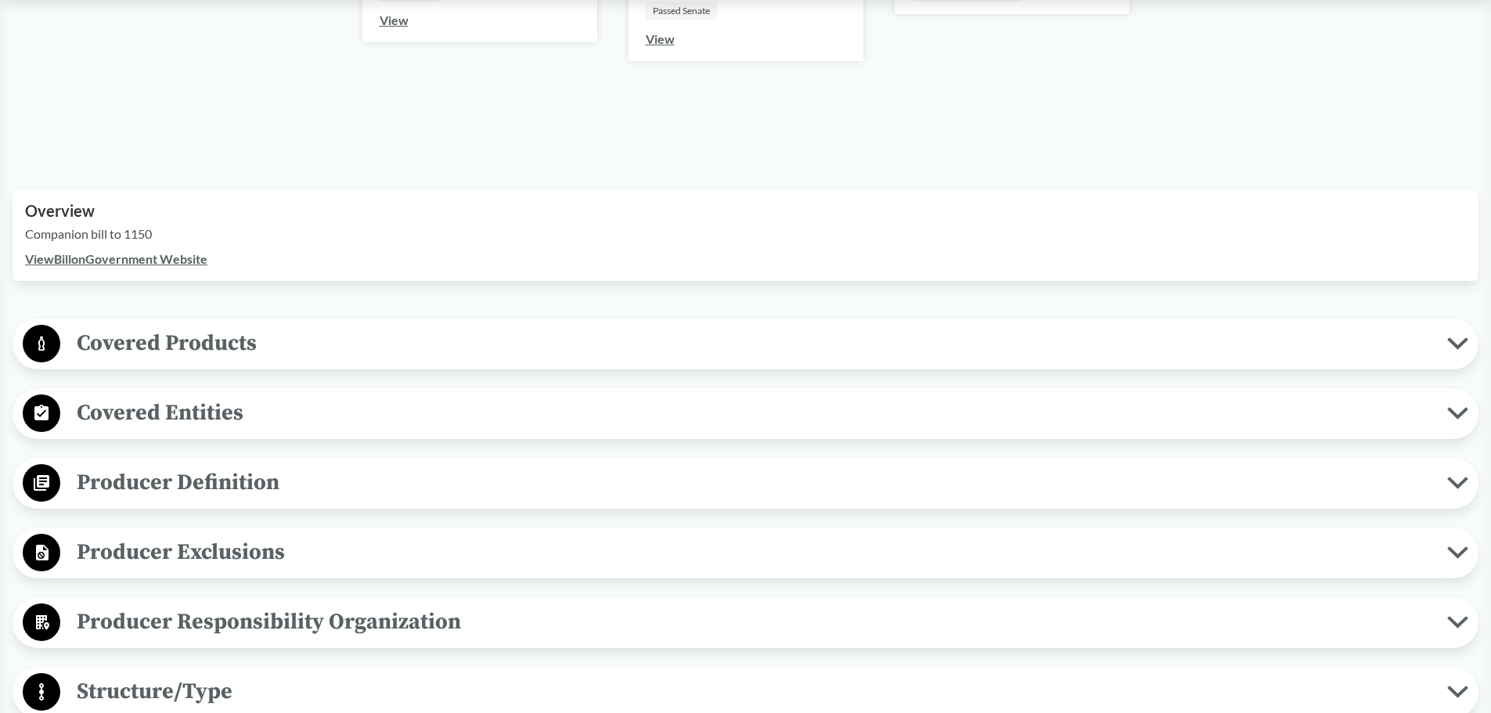
scroll to position [391, 0]
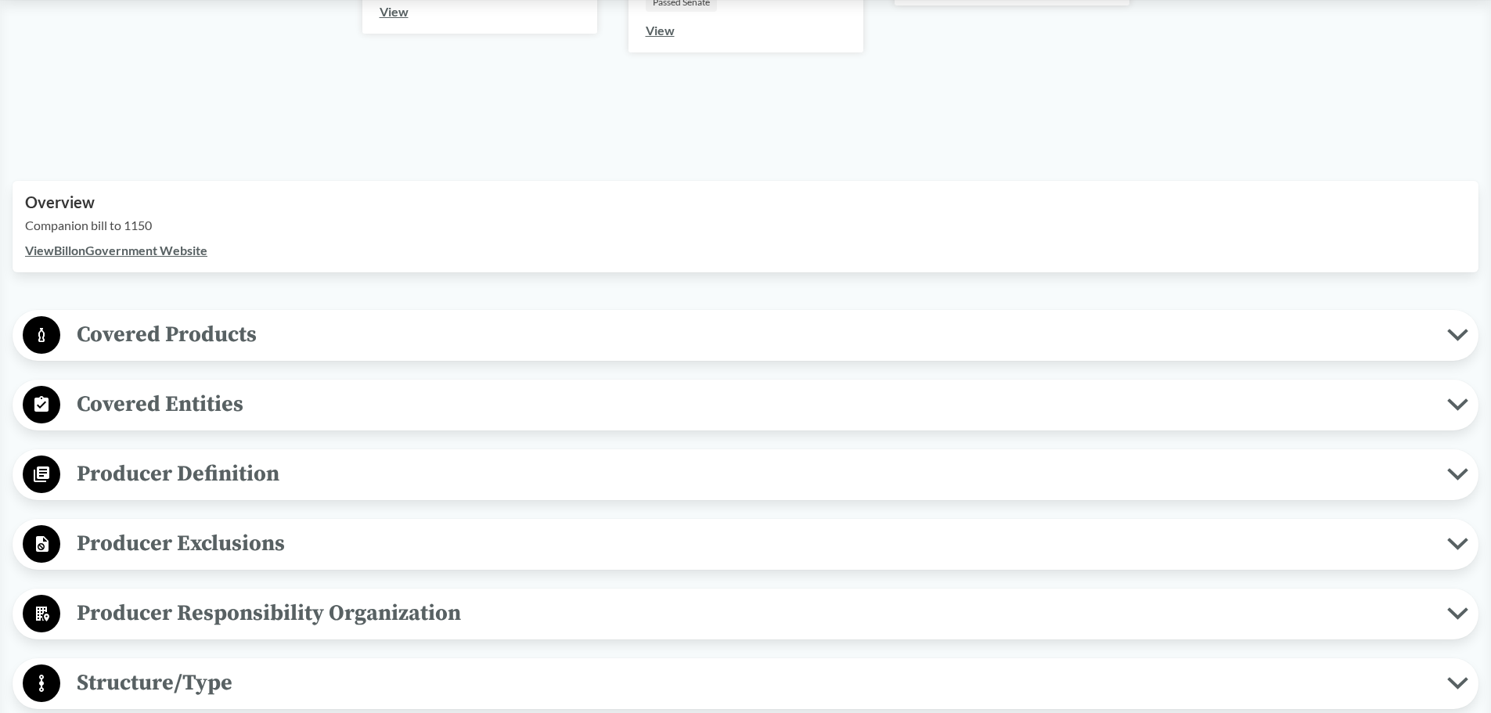
click at [137, 250] on link "View Bill on Government Website" at bounding box center [116, 250] width 182 height 15
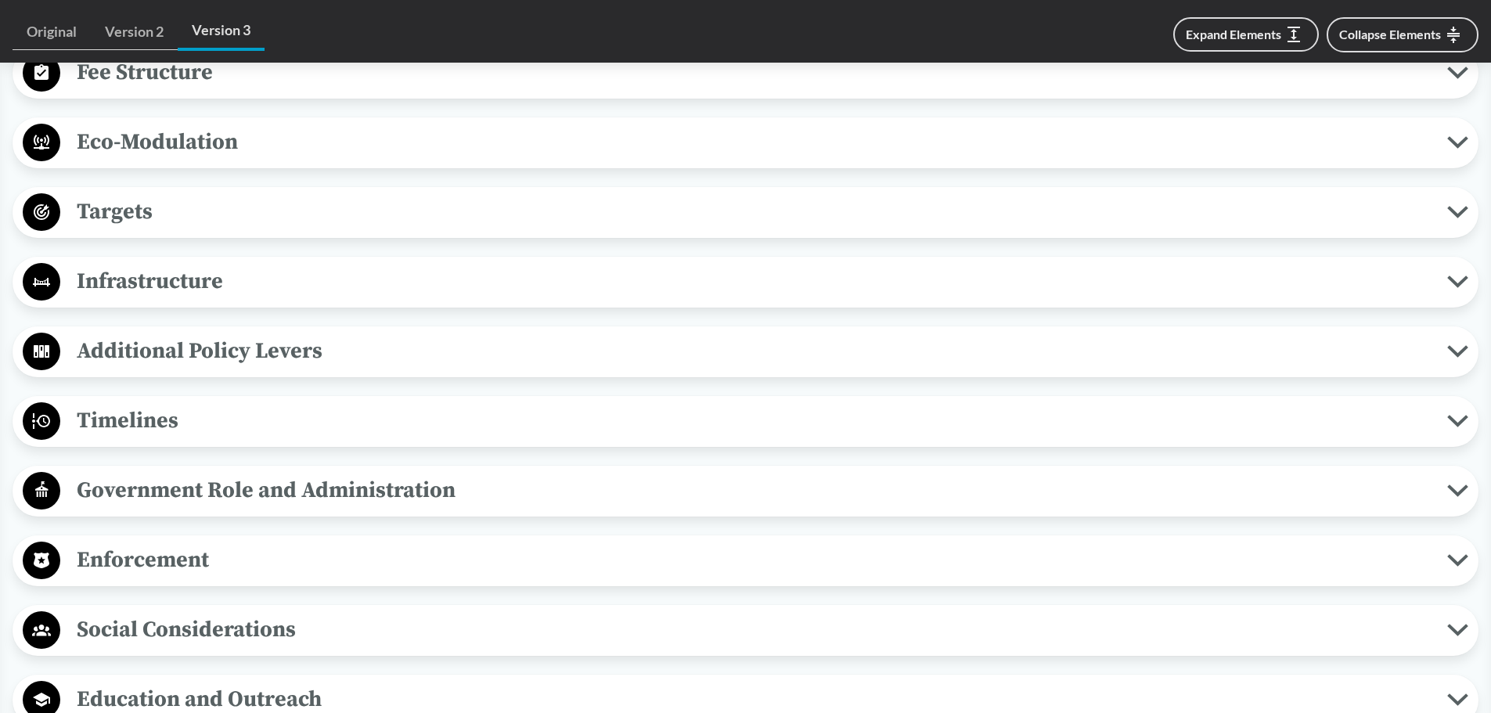
scroll to position [1174, 0]
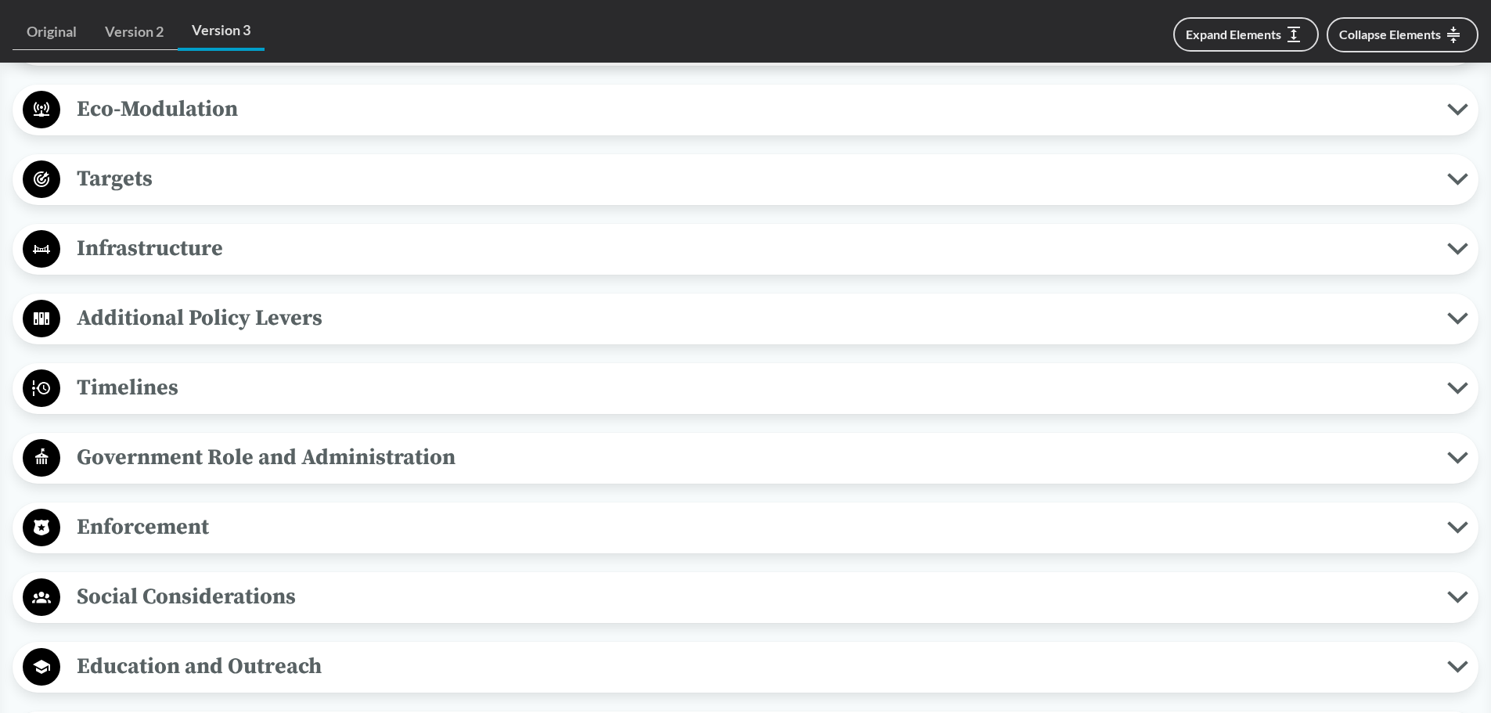
click at [143, 400] on span "Timelines" at bounding box center [753, 387] width 1387 height 35
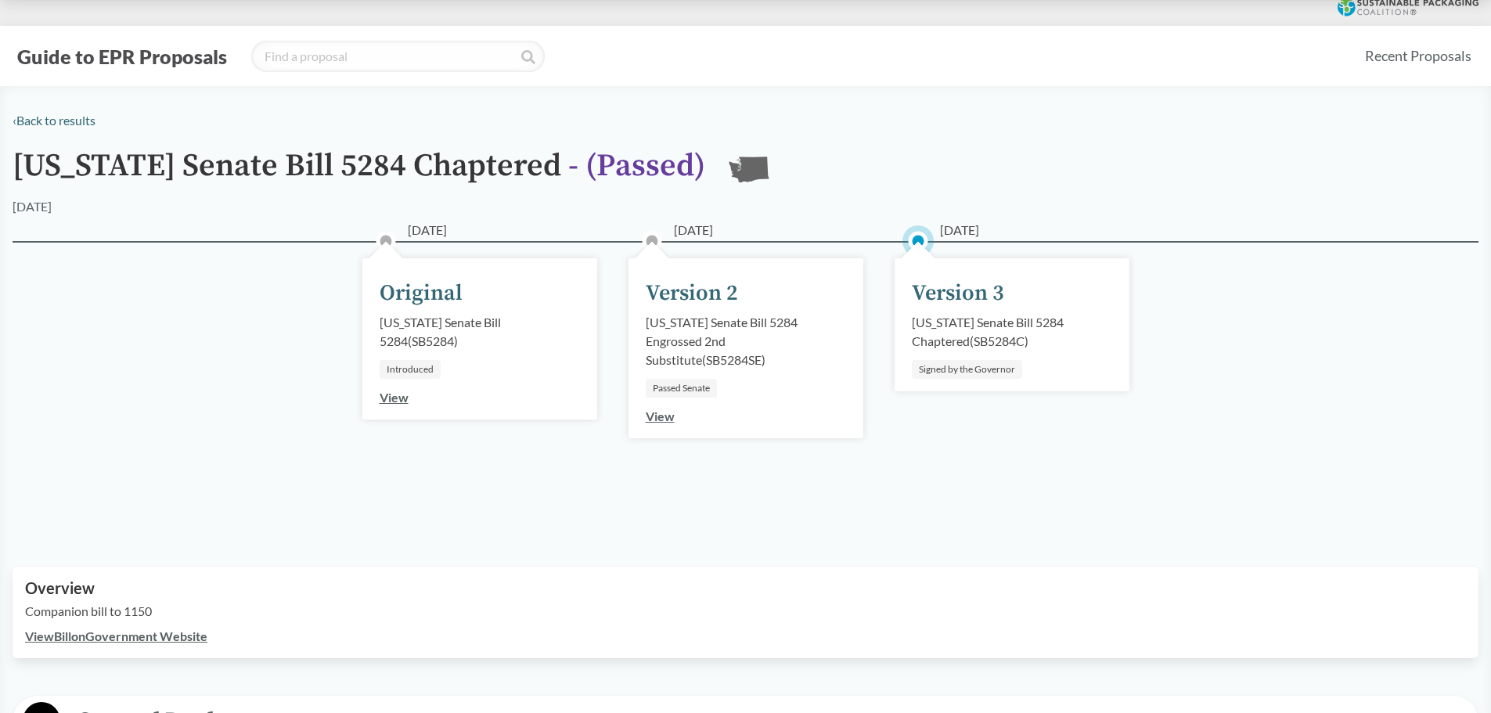
scroll to position [0, 0]
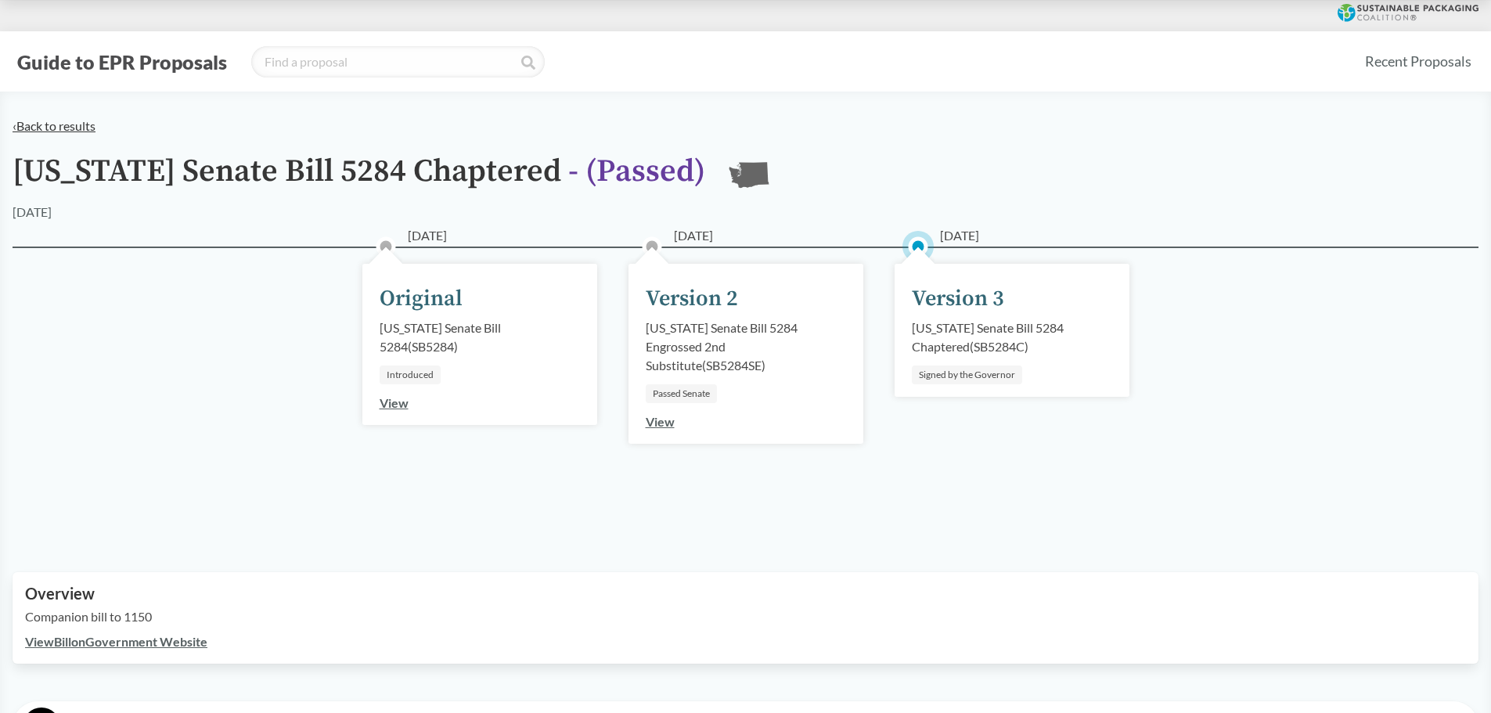
click at [64, 128] on link "‹ Back to results" at bounding box center [54, 125] width 83 height 15
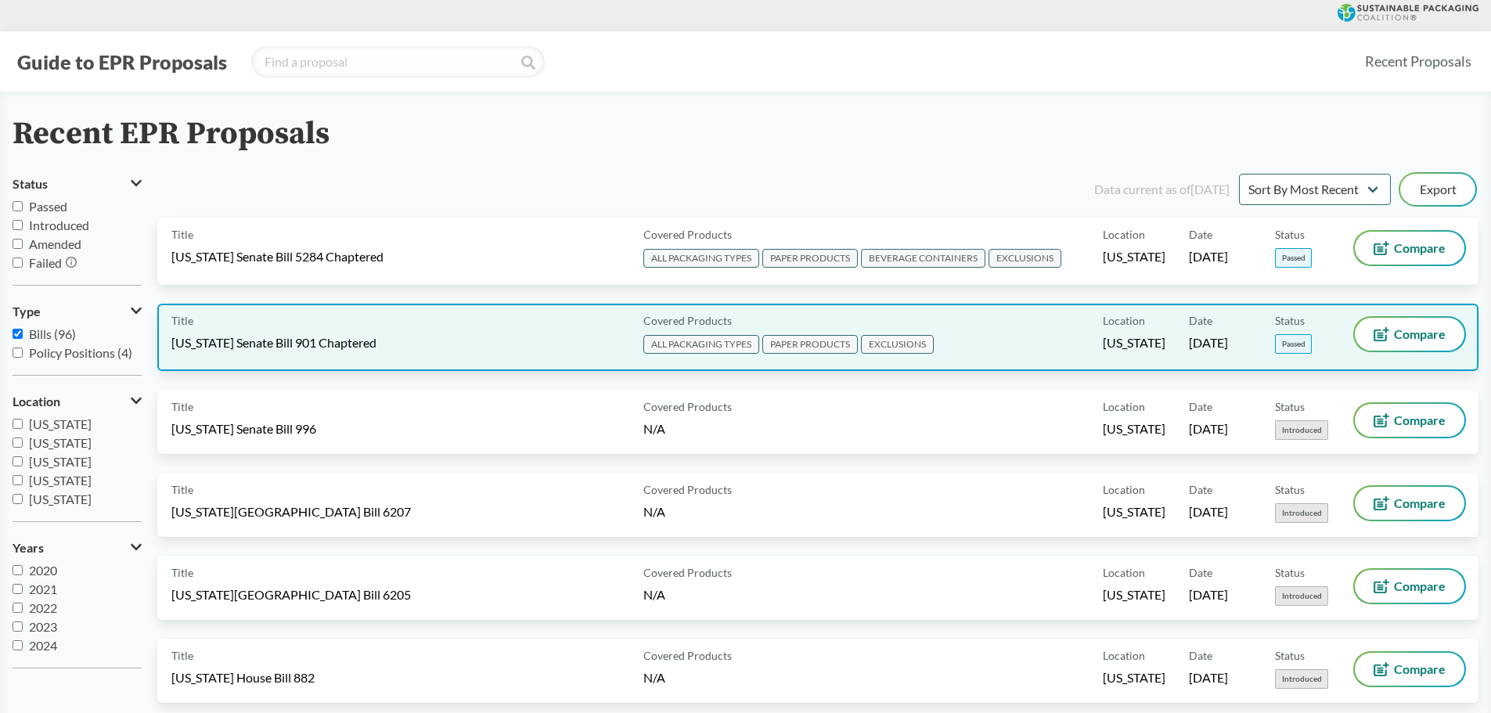
click at [333, 342] on span "[US_STATE] Senate Bill 901 Chaptered" at bounding box center [273, 342] width 205 height 17
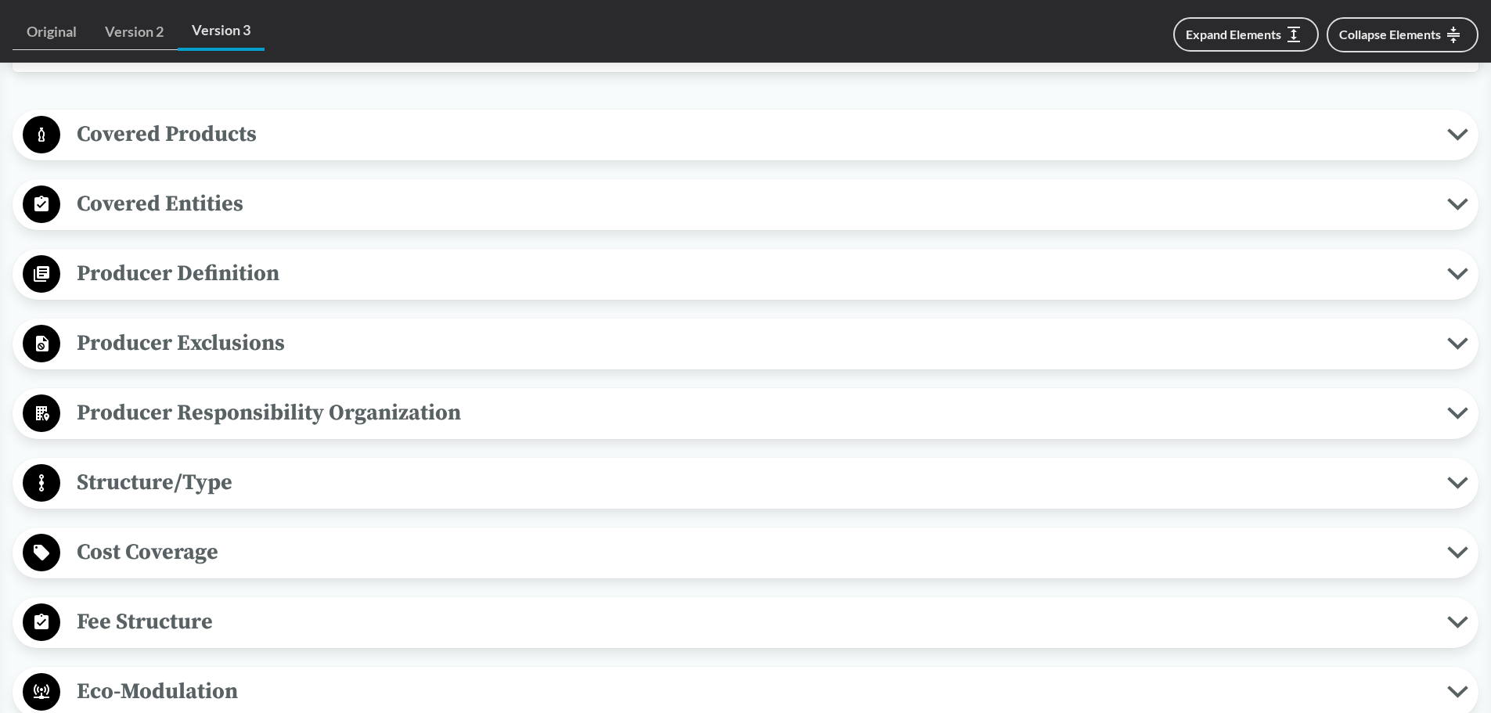
scroll to position [861, 0]
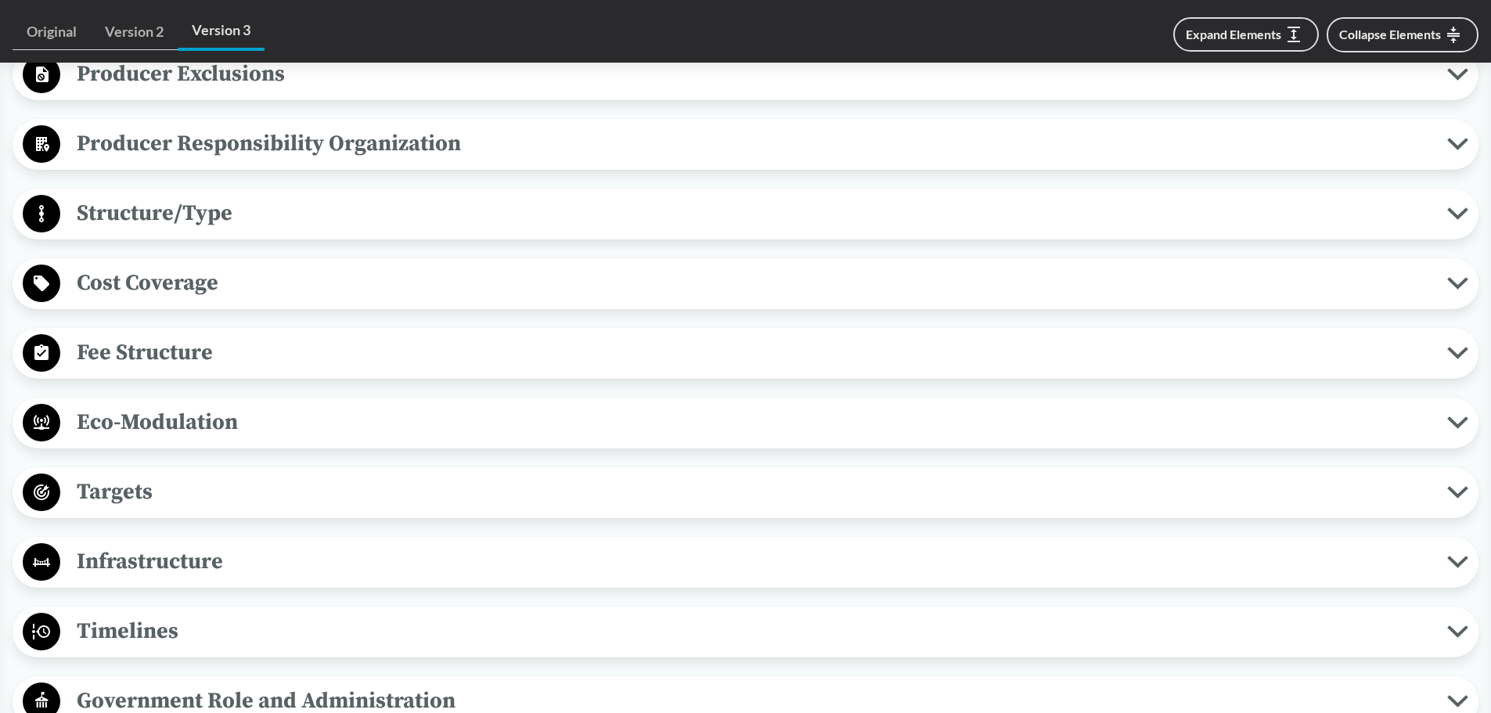
click at [103, 493] on span "Timelines" at bounding box center [753, 631] width 1387 height 35
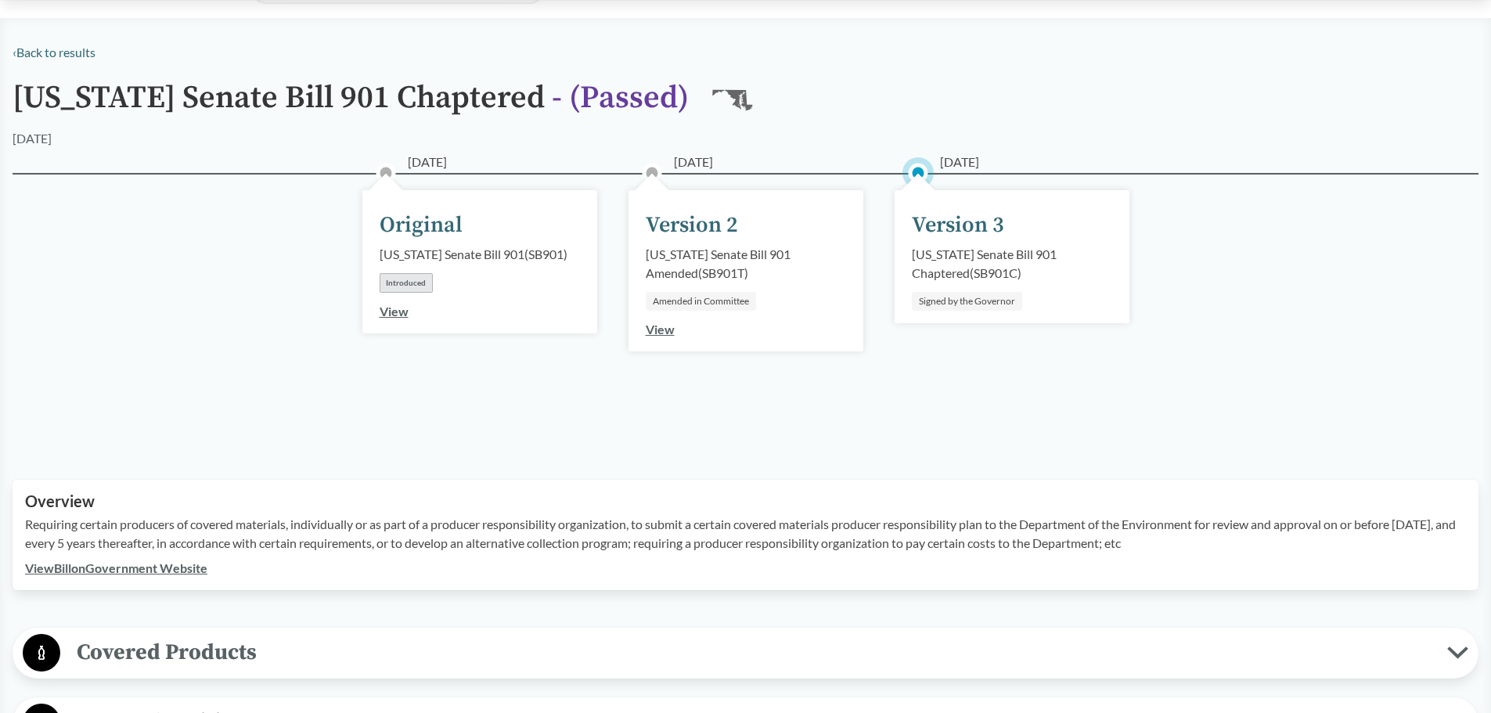
scroll to position [0, 0]
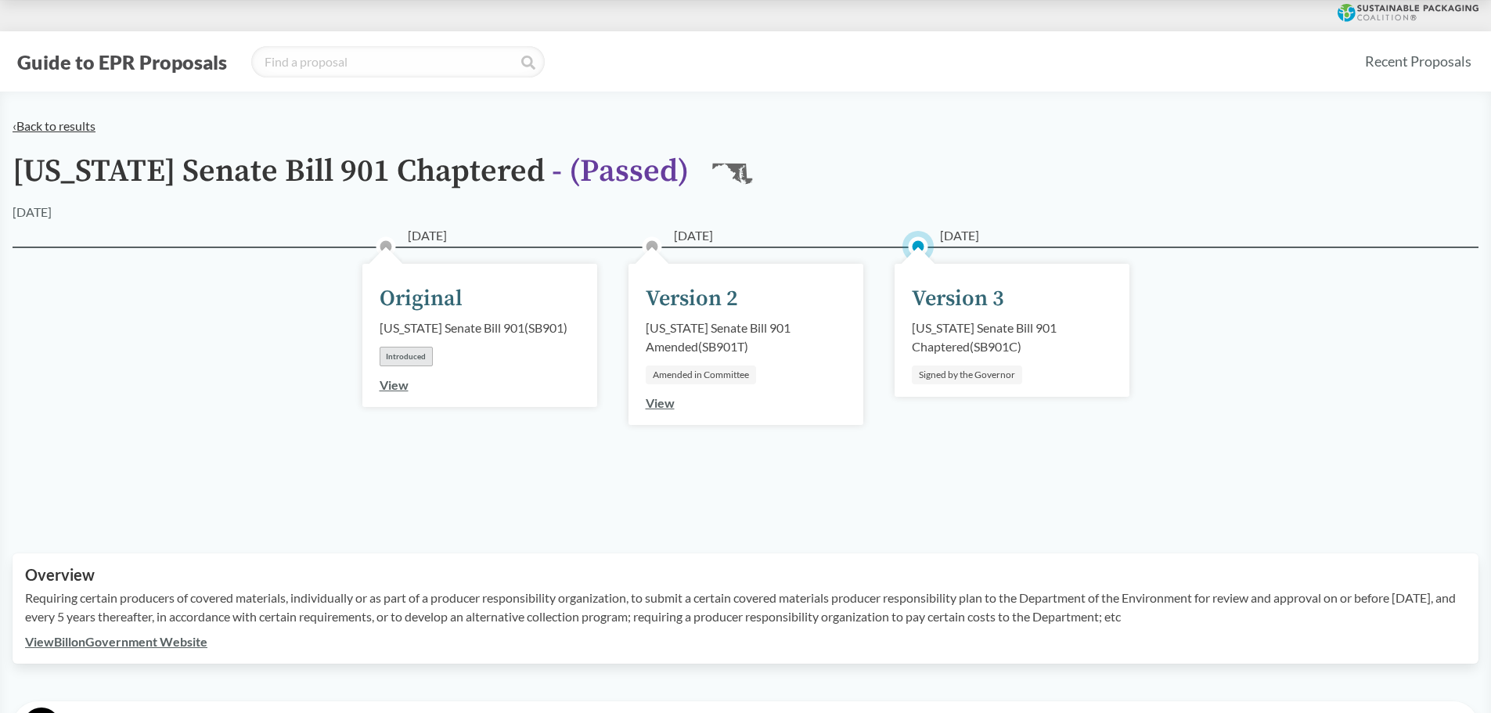
click at [56, 130] on link "‹ Back to results" at bounding box center [54, 125] width 83 height 15
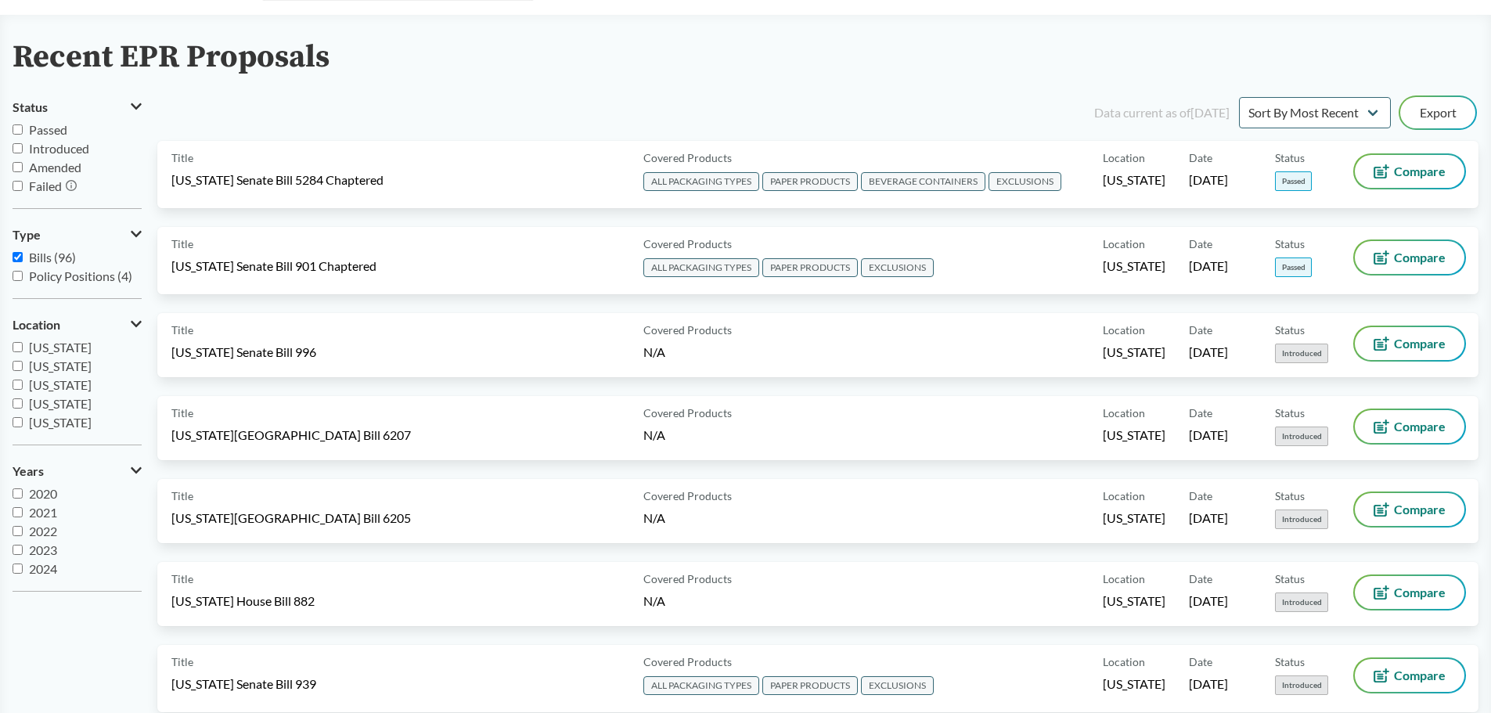
scroll to position [78, 0]
click at [38, 129] on span "Passed" at bounding box center [48, 128] width 38 height 15
click at [23, 129] on input "Passed" at bounding box center [18, 128] width 10 height 10
checkbox input "true"
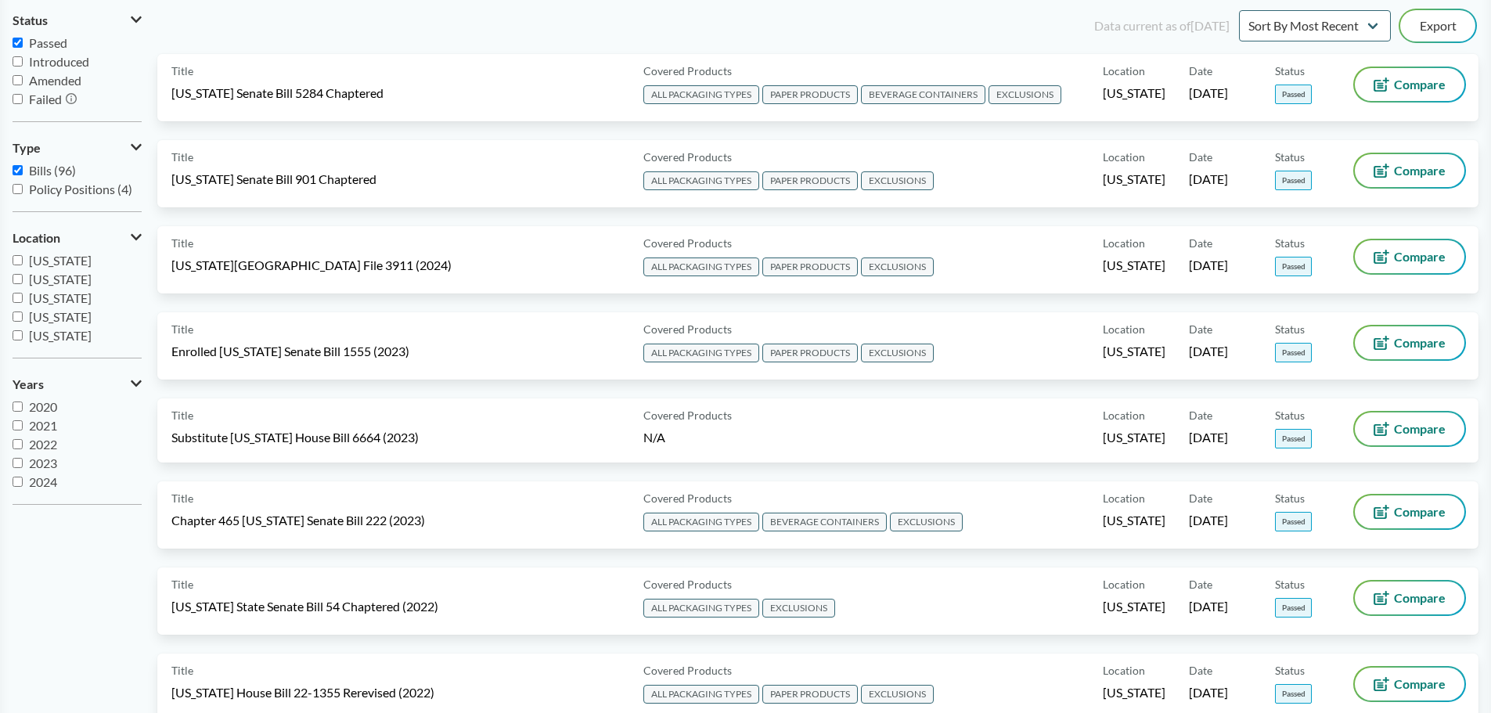
scroll to position [157, 0]
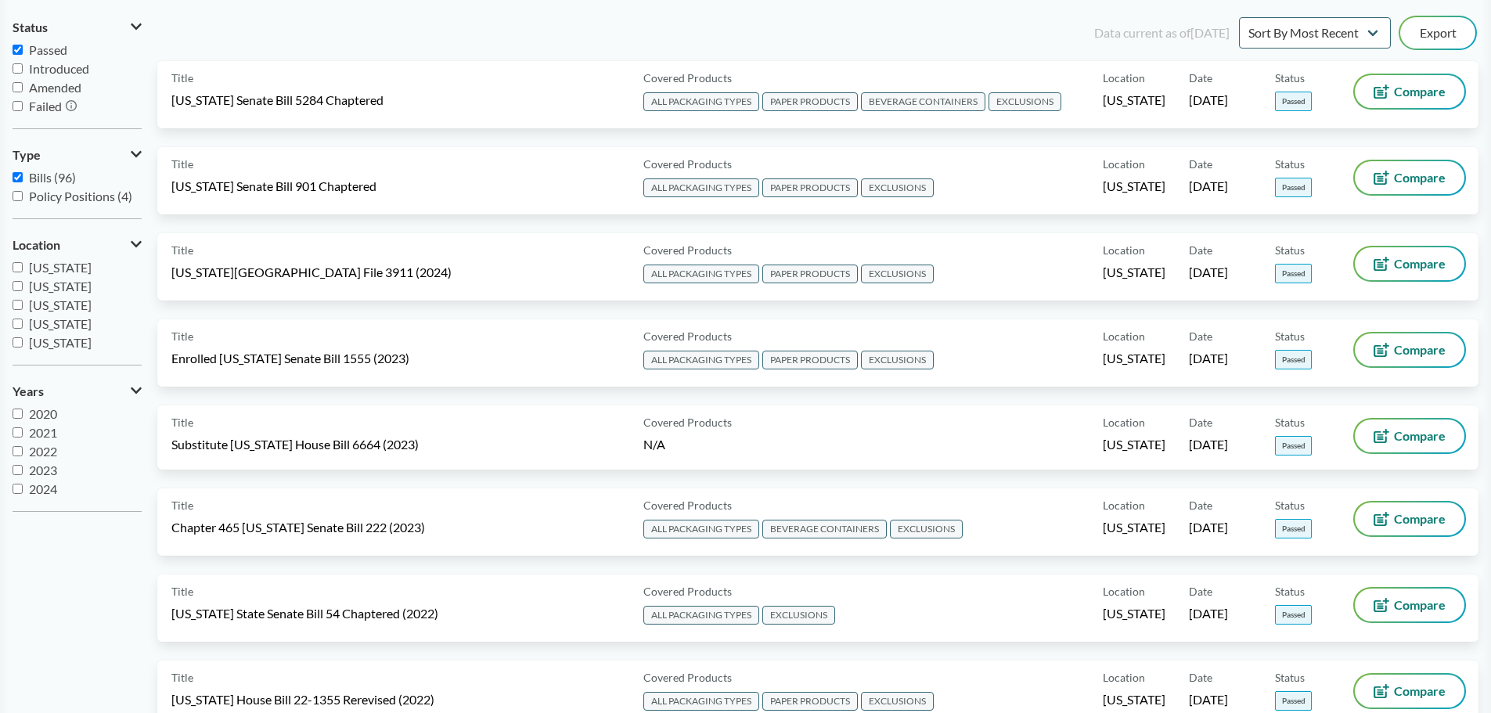
click at [15, 108] on input "Failed" at bounding box center [18, 106] width 10 height 10
checkbox input "true"
click at [21, 46] on input "Passed" at bounding box center [18, 50] width 10 height 10
checkbox input "false"
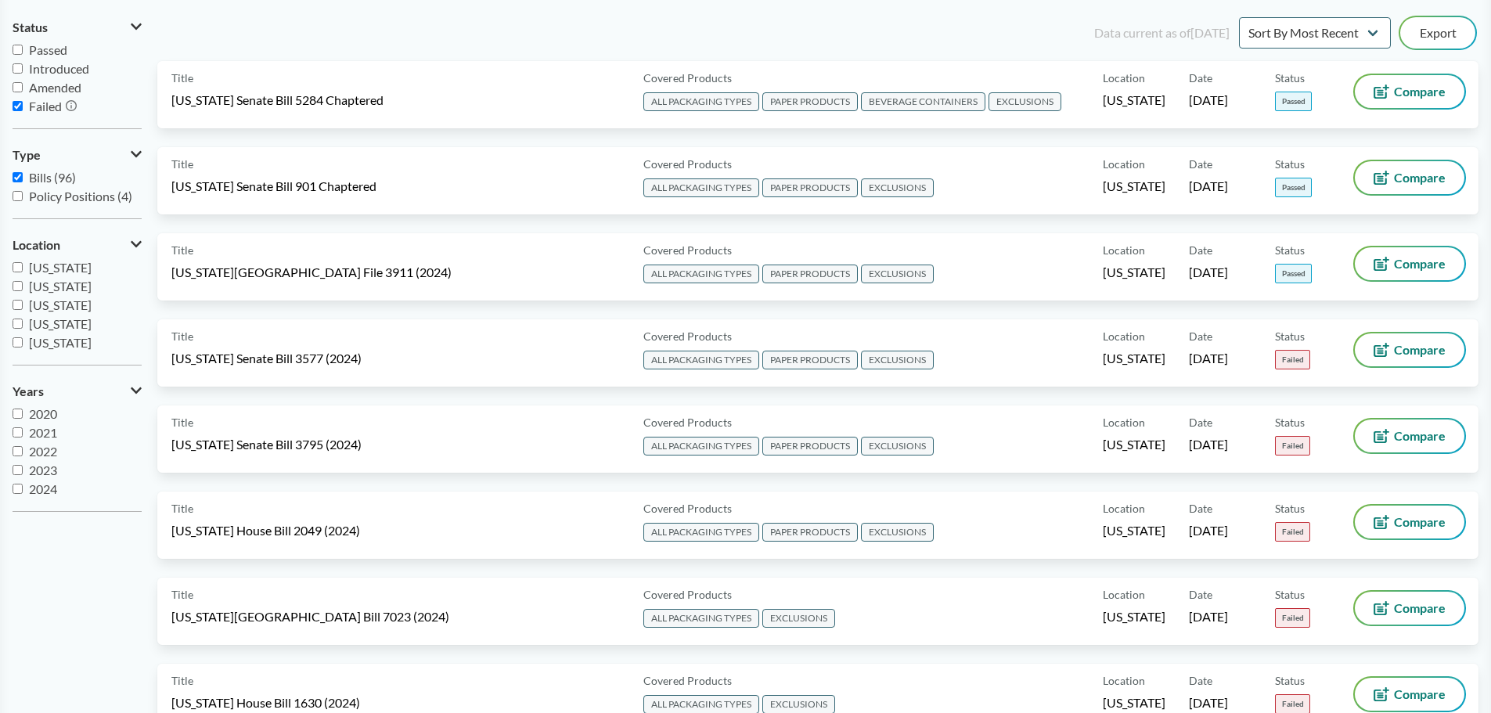
click at [34, 102] on span "Failed" at bounding box center [45, 106] width 33 height 15
click at [23, 102] on input "Failed" at bounding box center [18, 106] width 10 height 10
click at [34, 103] on span "Failed" at bounding box center [45, 106] width 33 height 15
click at [23, 103] on input "Failed" at bounding box center [18, 106] width 10 height 10
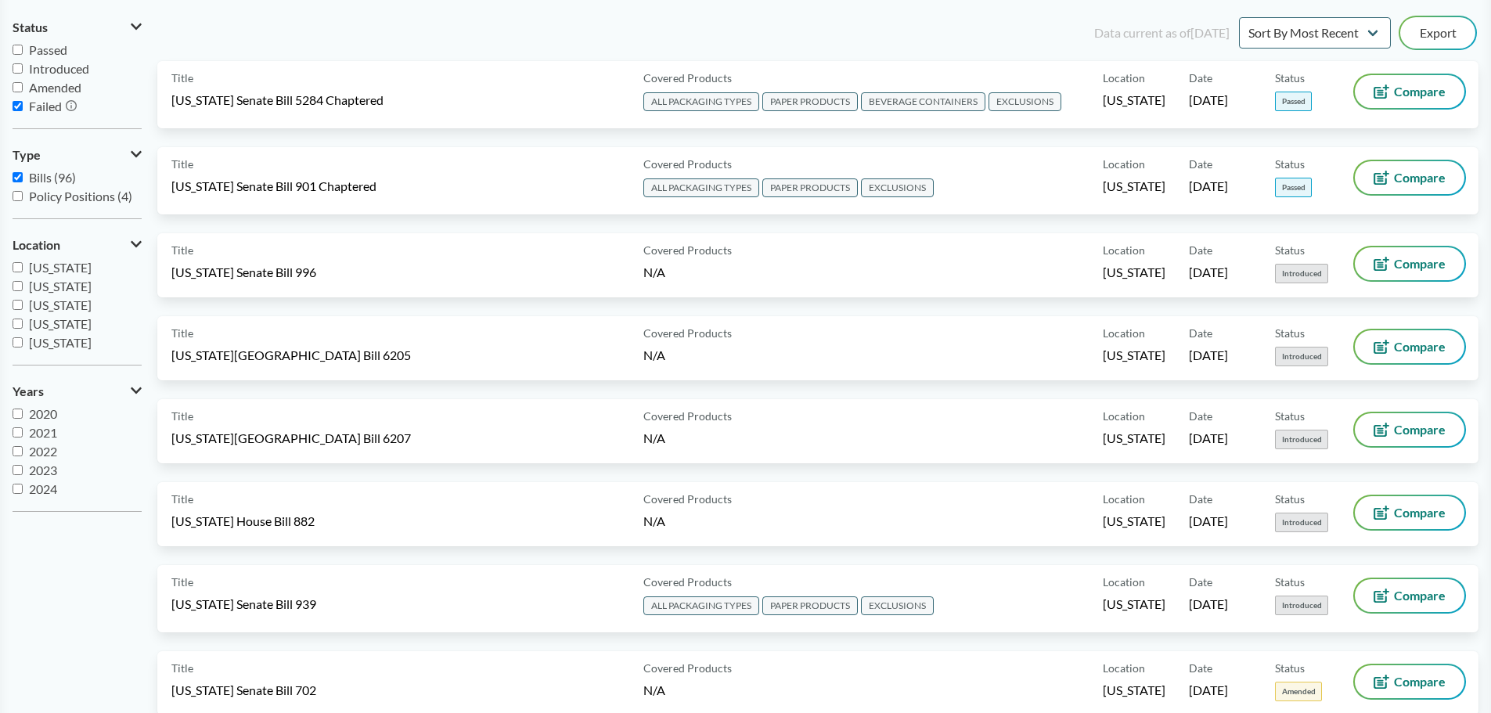
click at [24, 103] on label "Failed" at bounding box center [77, 106] width 129 height 19
click at [23, 103] on input "Failed" at bounding box center [18, 106] width 10 height 10
checkbox input "false"
click at [25, 92] on label "Amended" at bounding box center [77, 87] width 129 height 19
click at [23, 92] on input "Amended" at bounding box center [18, 87] width 10 height 10
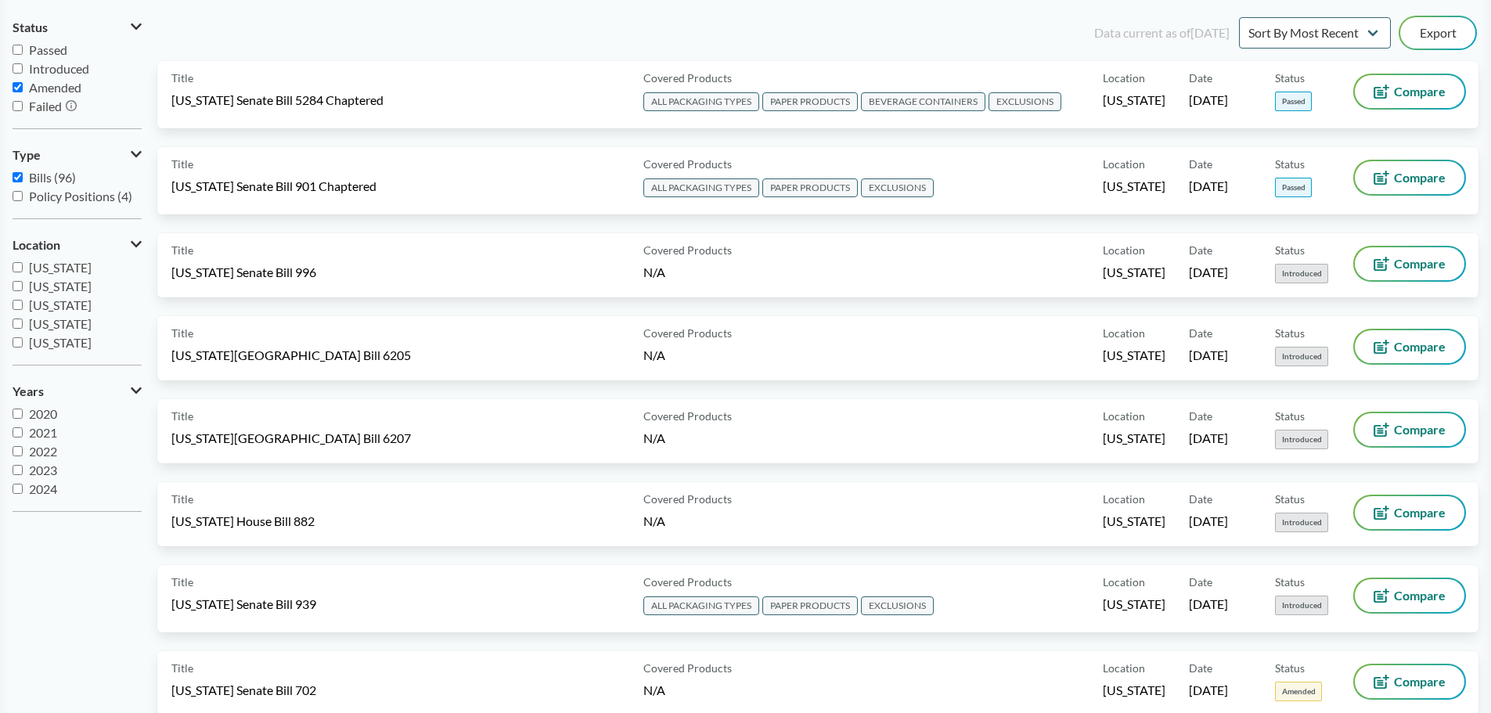
click at [25, 92] on label "Amended" at bounding box center [77, 87] width 129 height 19
click at [23, 92] on input "Amended" at bounding box center [18, 87] width 10 height 10
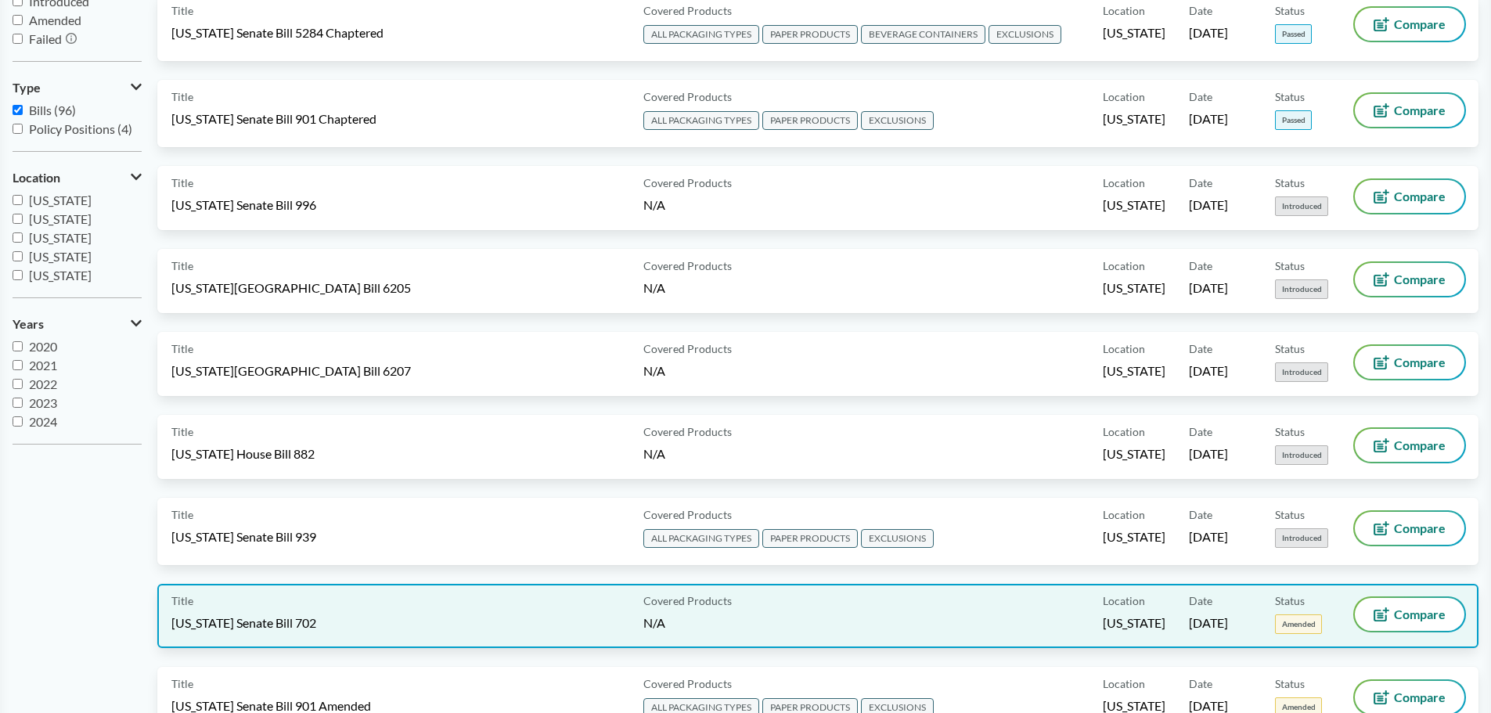
scroll to position [313, 0]
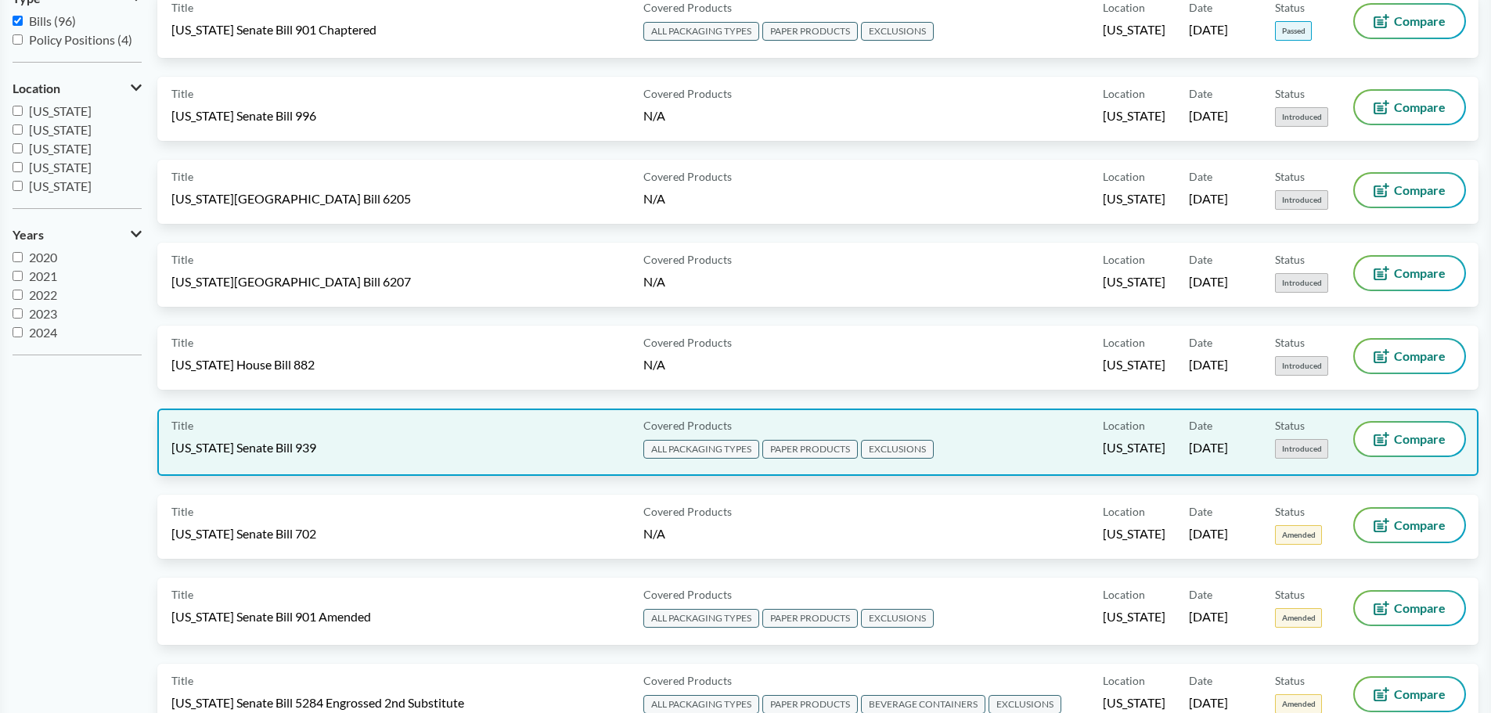
checkbox input "true"
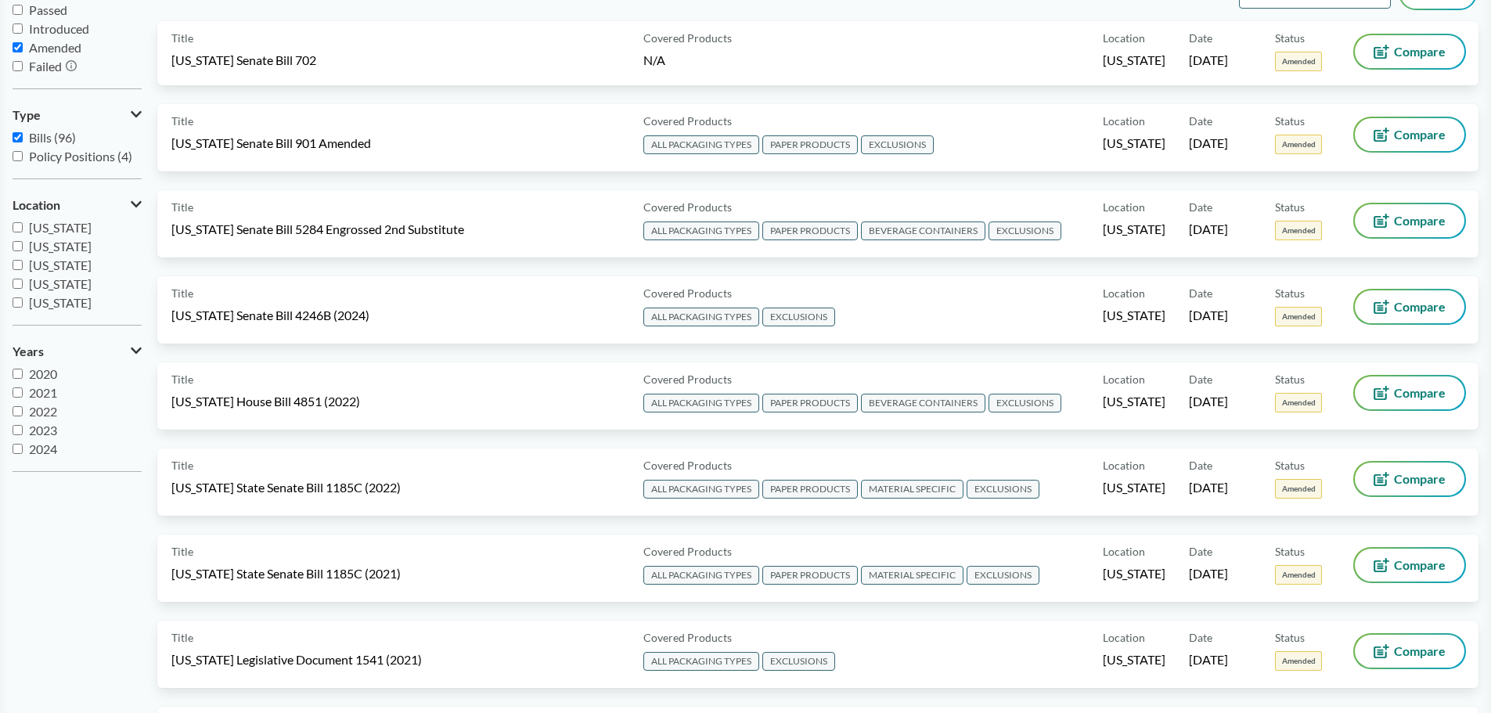
scroll to position [0, 0]
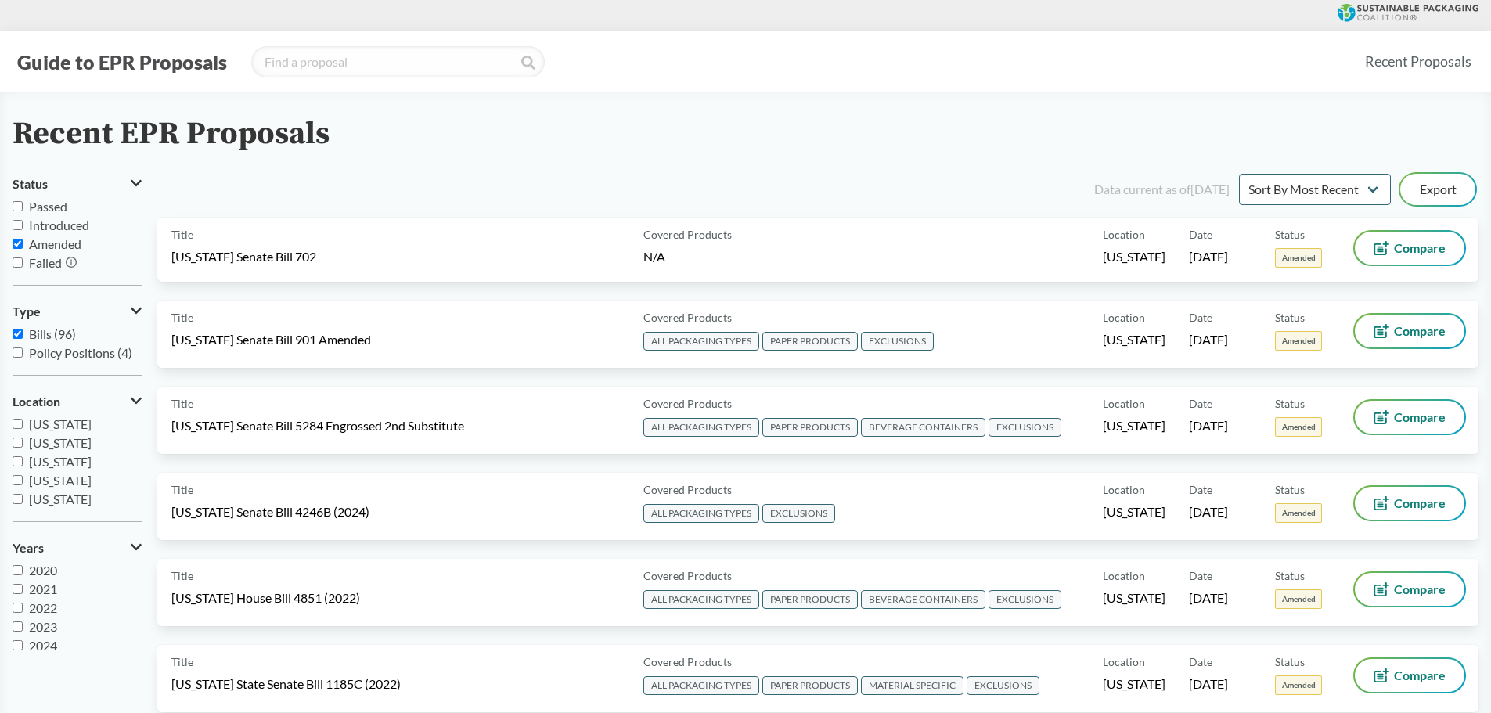
click at [15, 207] on input "Passed" at bounding box center [18, 206] width 10 height 10
checkbox input "true"
click at [16, 242] on input "Amended" at bounding box center [18, 244] width 10 height 10
checkbox input "false"
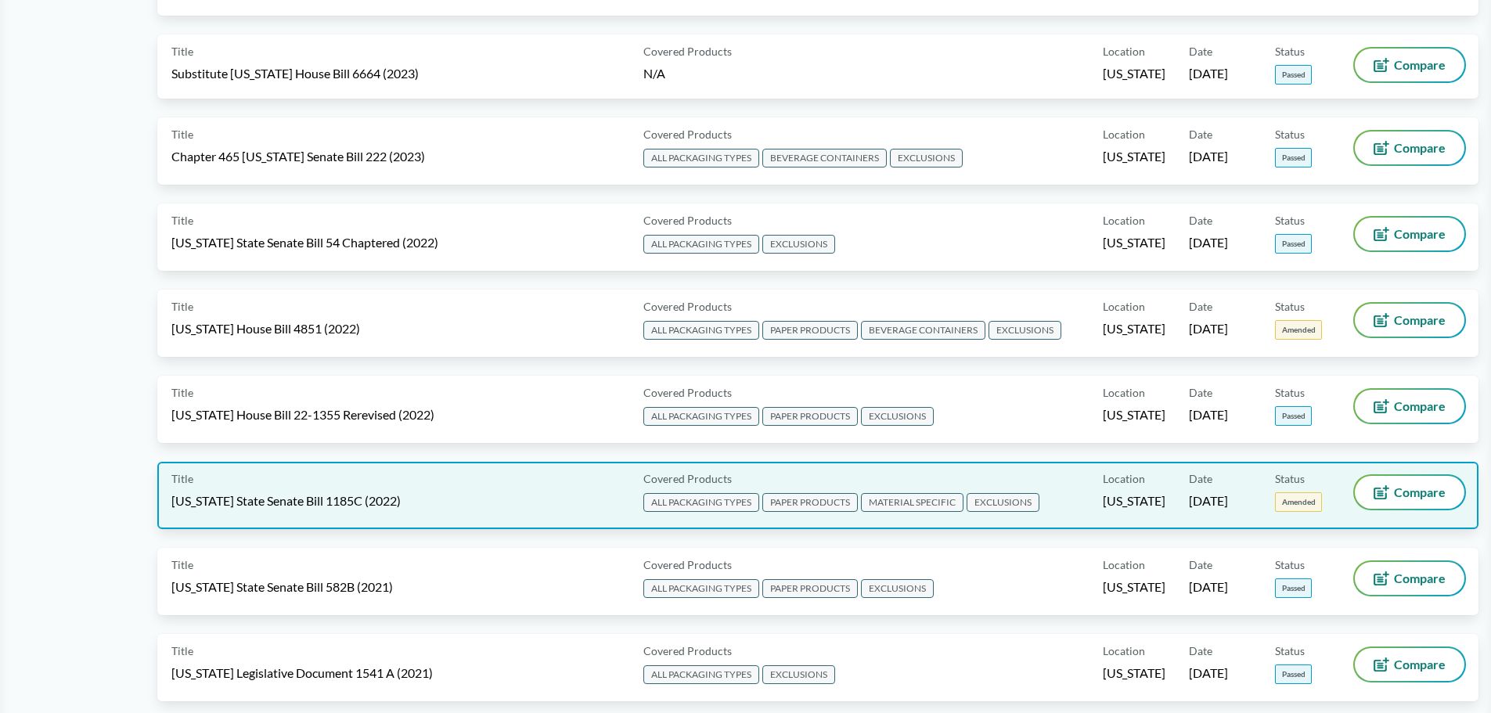
scroll to position [1018, 0]
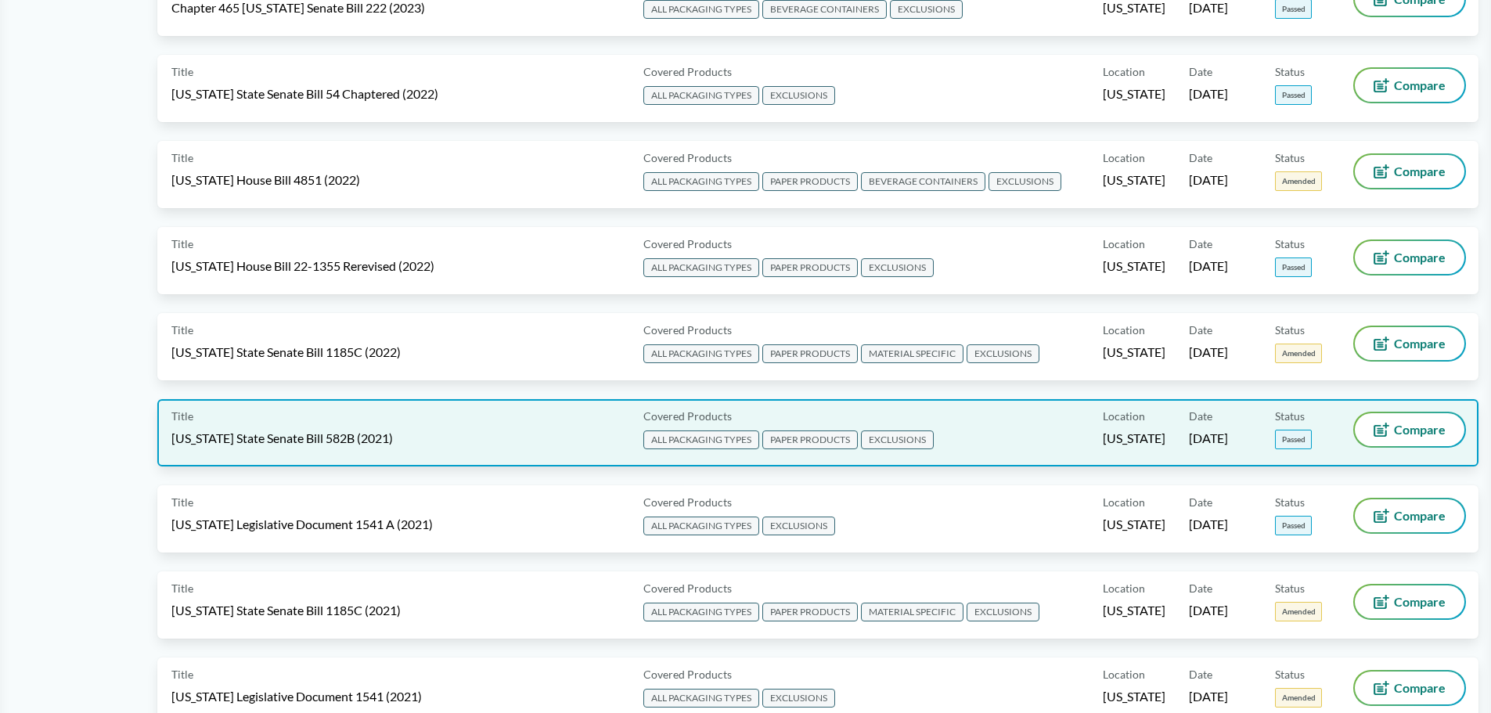
click at [679, 438] on span "ALL PACKAGING TYPES" at bounding box center [701, 440] width 116 height 19
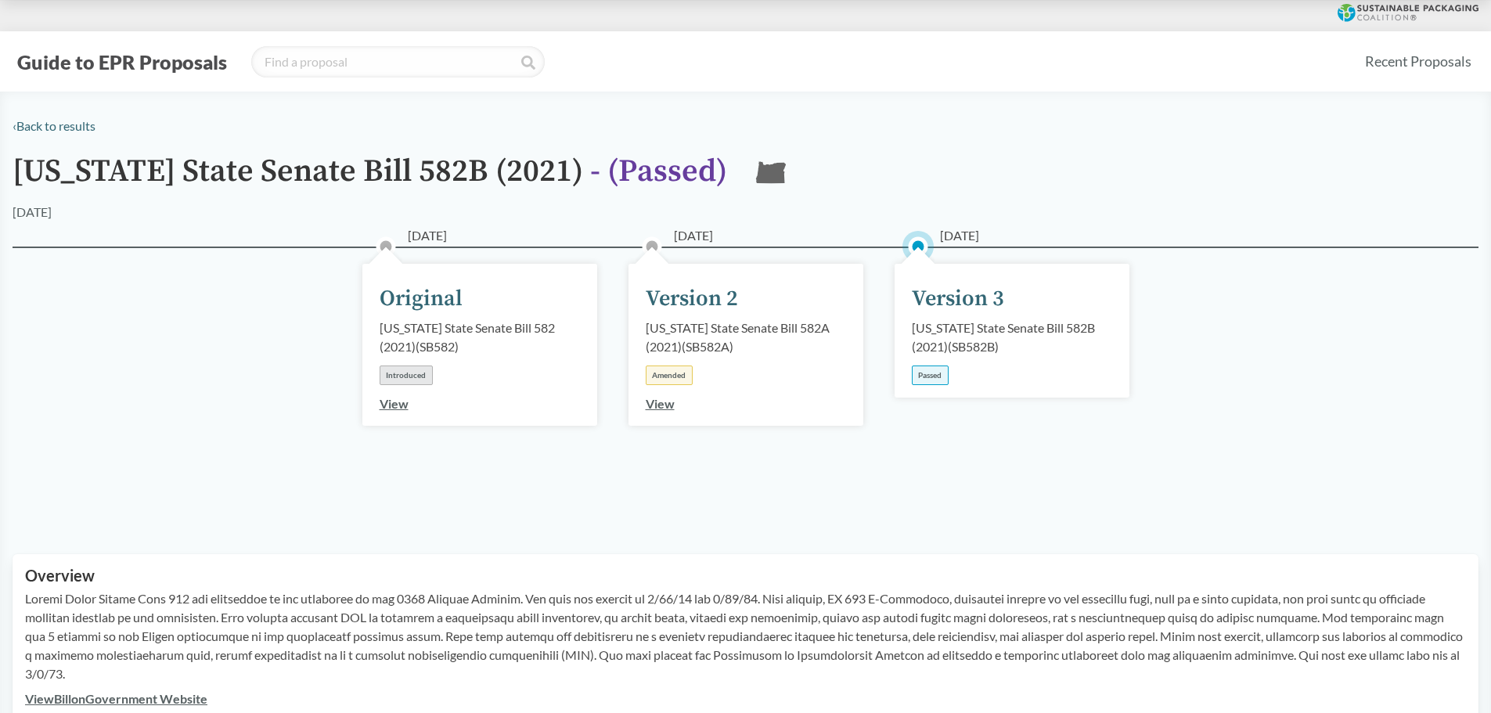
click at [929, 380] on div "Passed" at bounding box center [930, 376] width 37 height 20
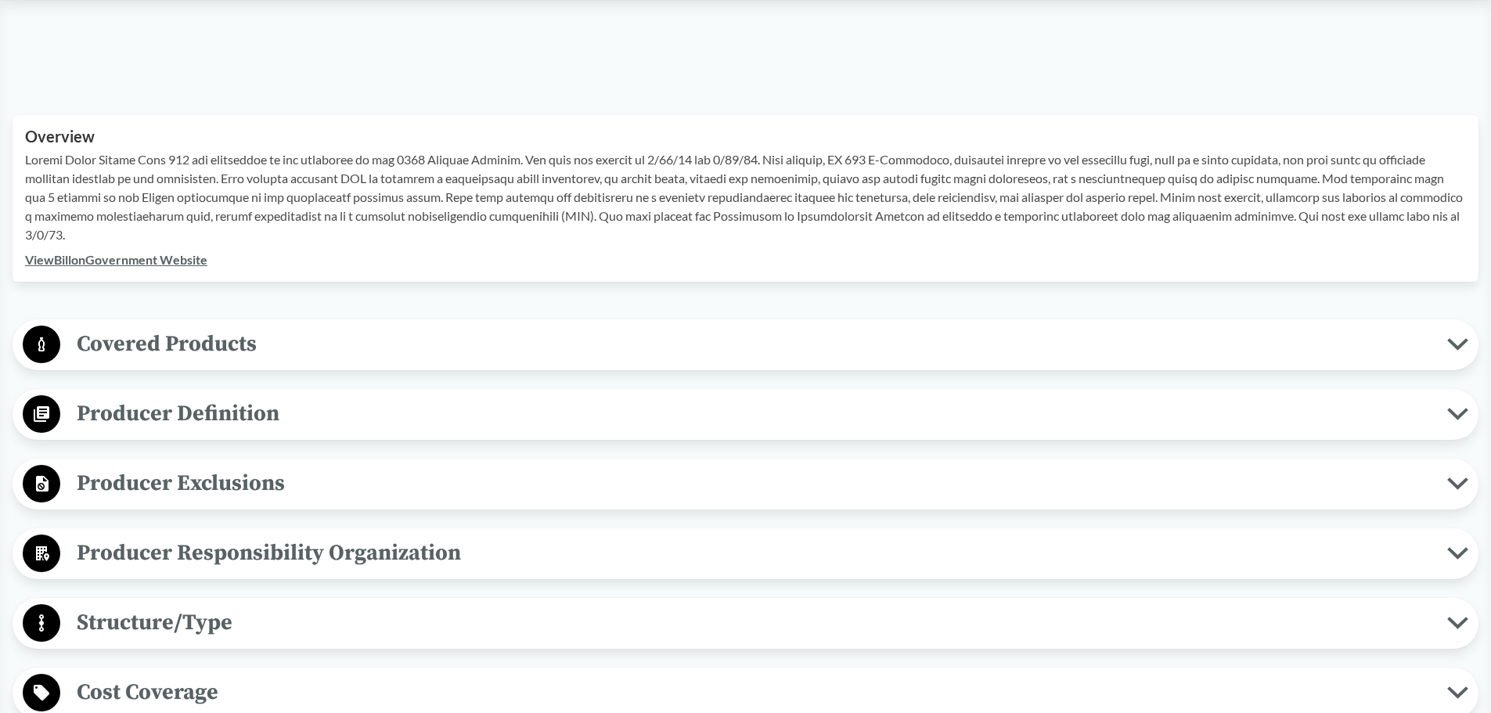
scroll to position [470, 0]
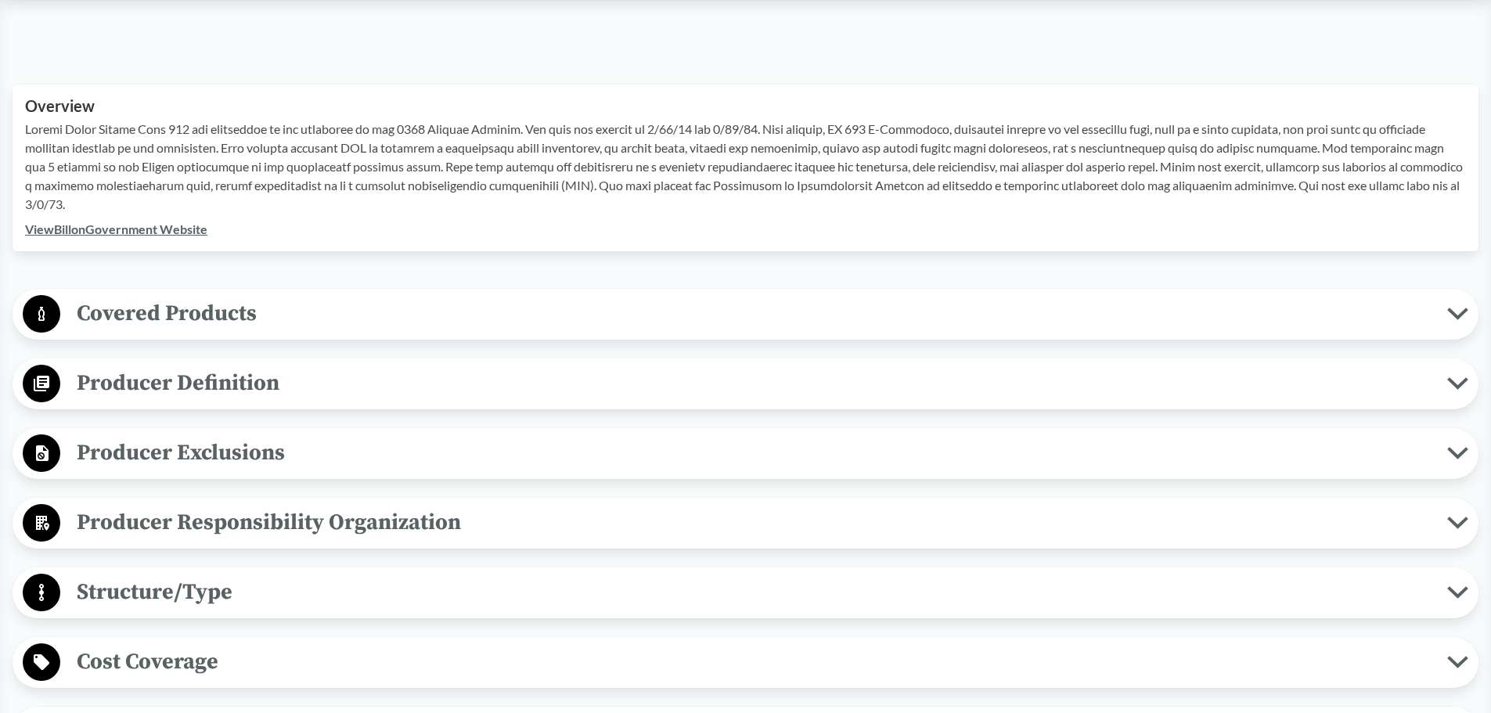
click at [147, 312] on span "Covered Products" at bounding box center [753, 313] width 1387 height 35
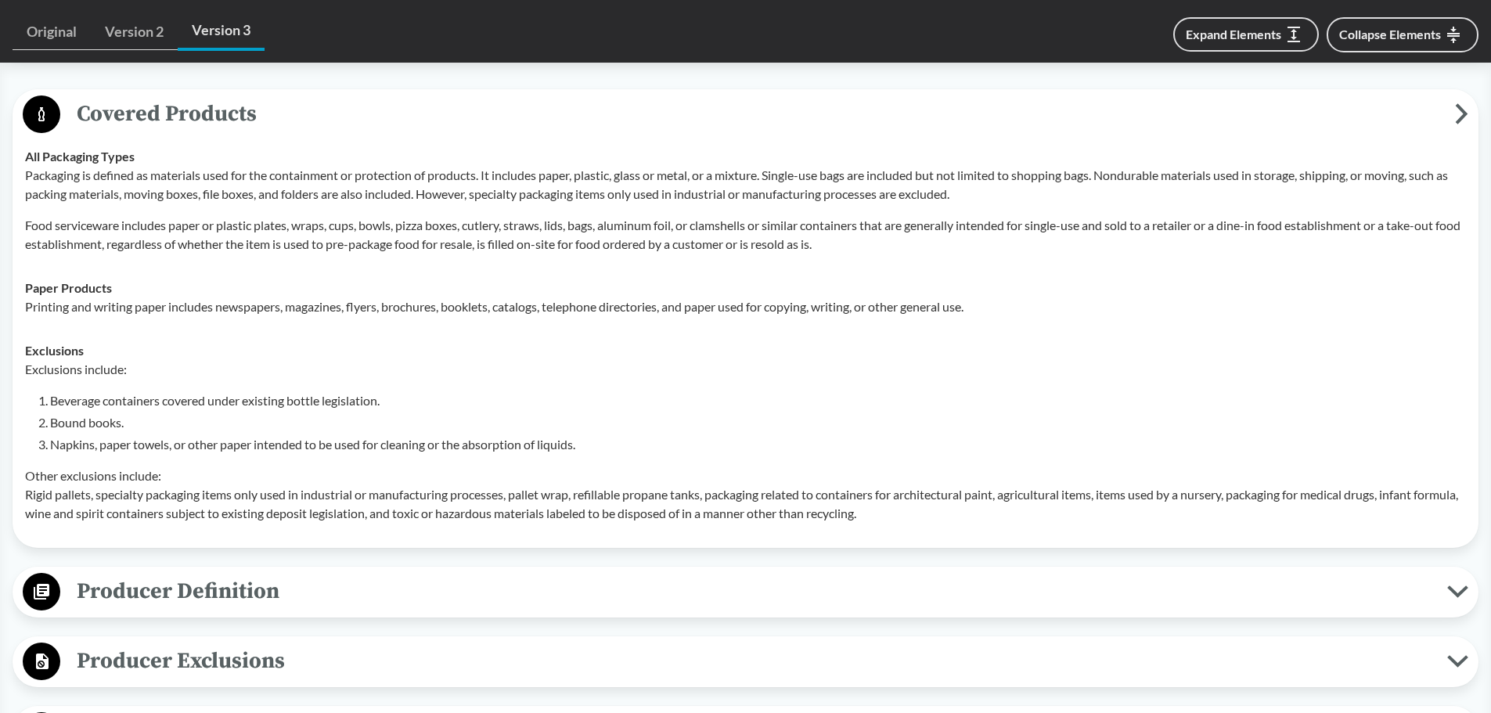
scroll to position [548, 0]
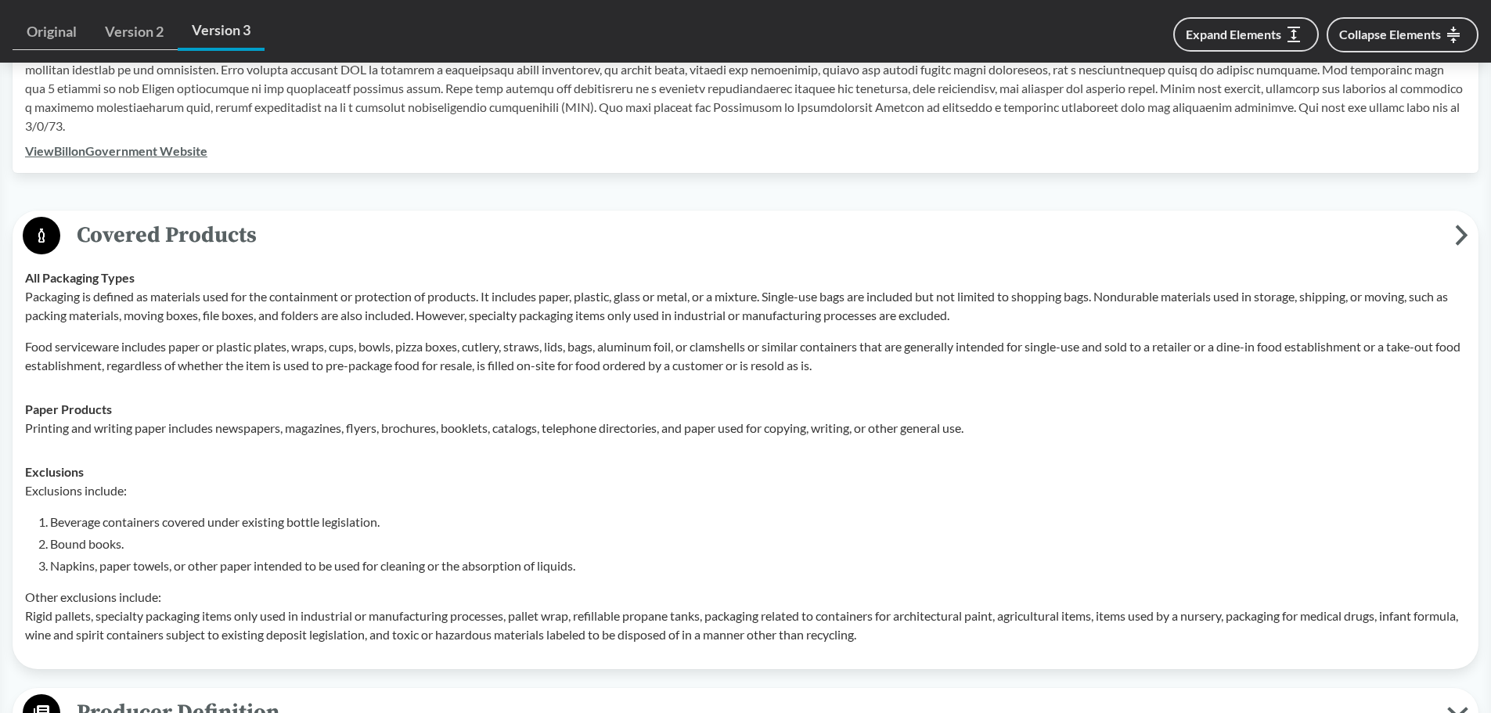
click at [30, 245] on circle at bounding box center [42, 236] width 38 height 38
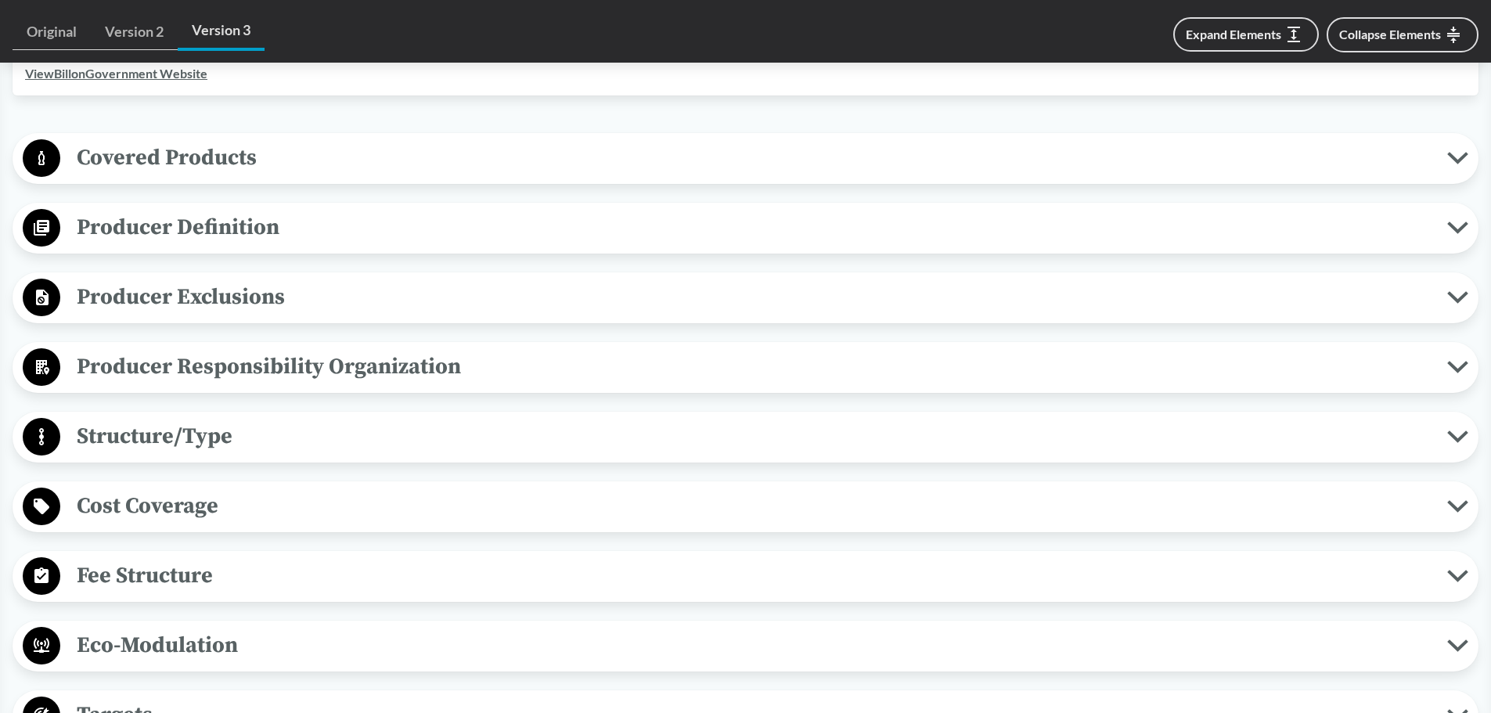
scroll to position [626, 0]
click at [38, 436] on circle at bounding box center [42, 436] width 38 height 38
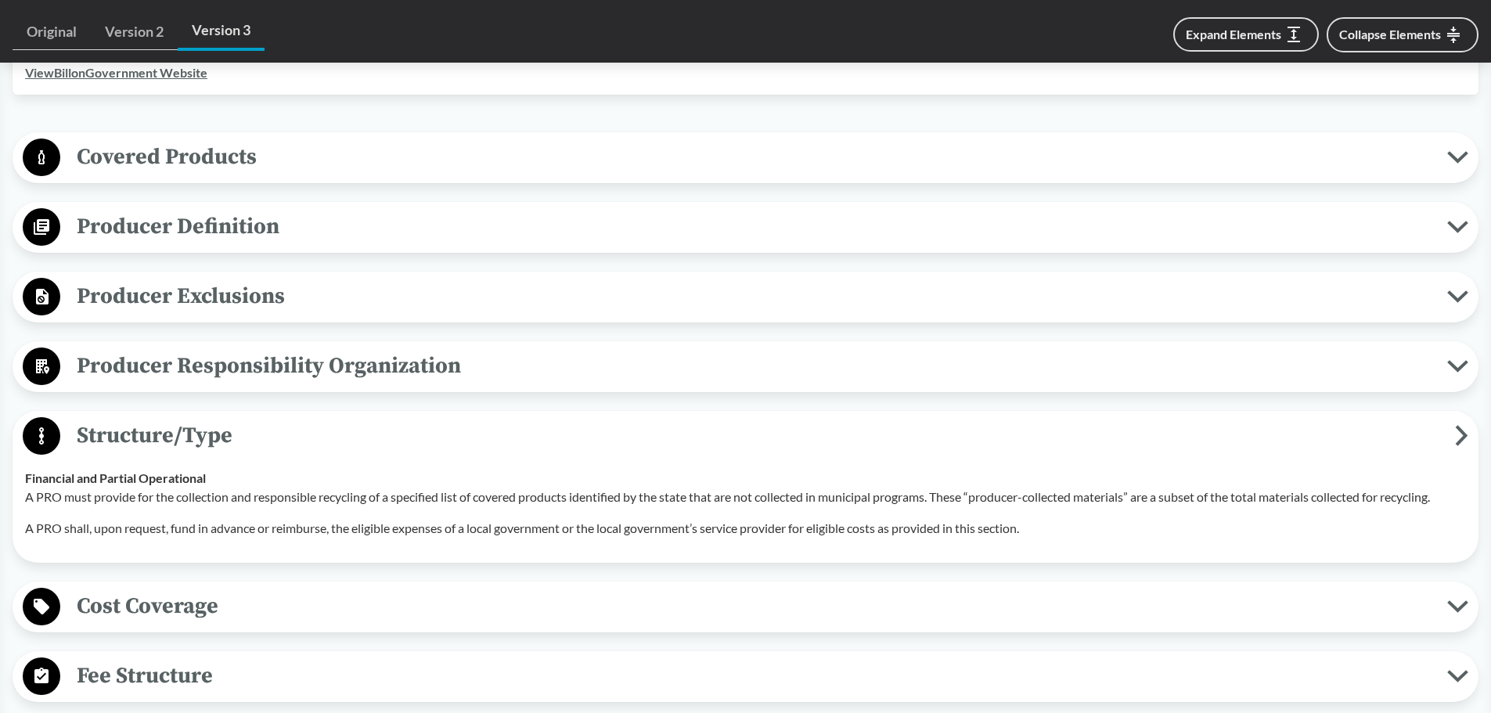
click at [38, 436] on circle at bounding box center [42, 436] width 38 height 38
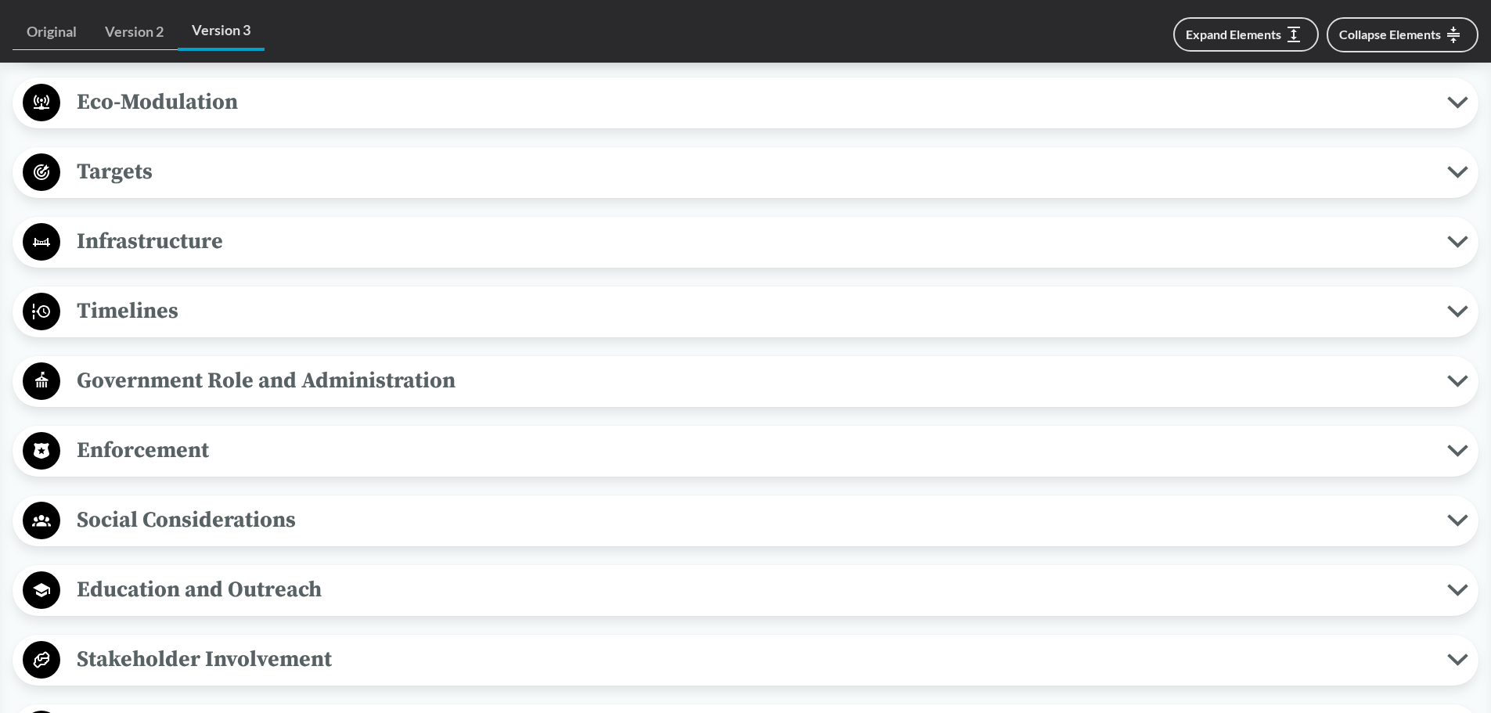
scroll to position [1174, 0]
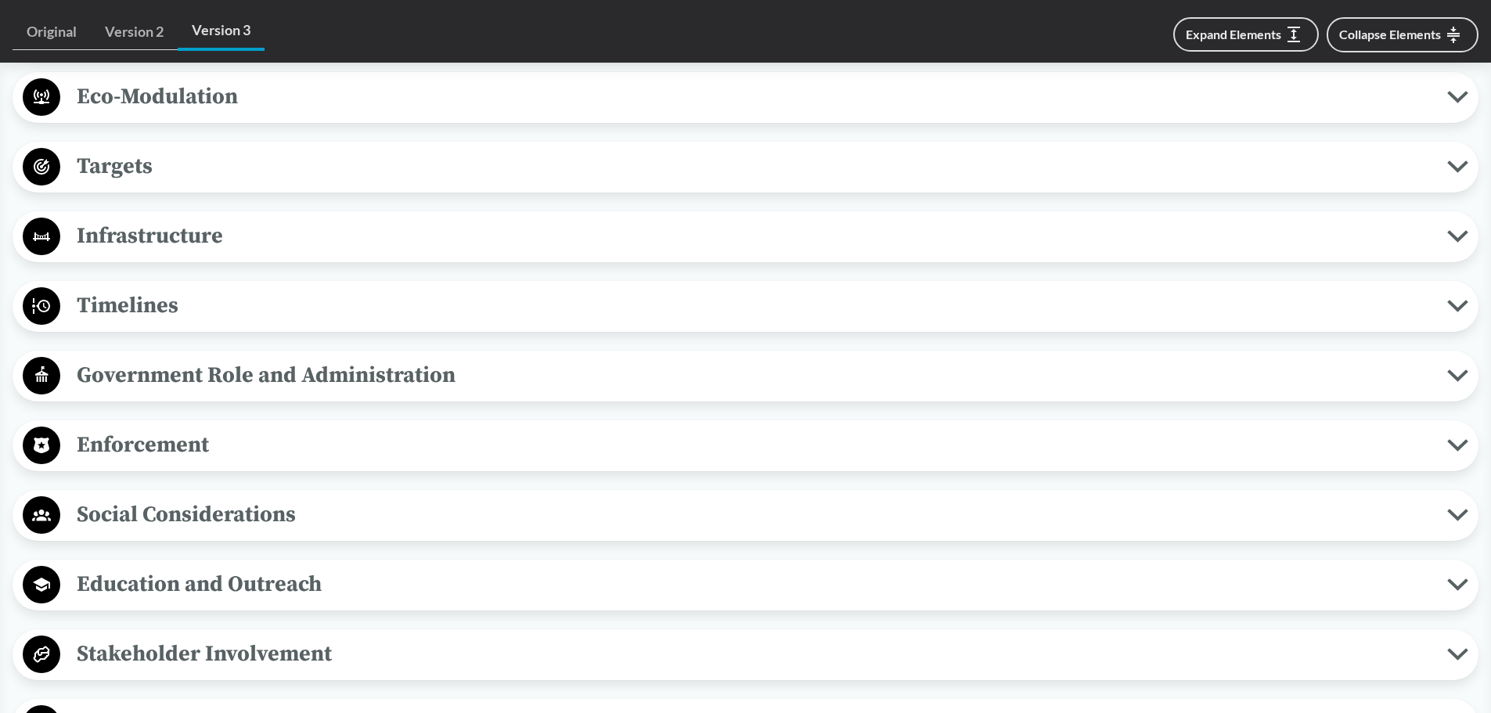
click at [46, 453] on circle at bounding box center [42, 446] width 38 height 38
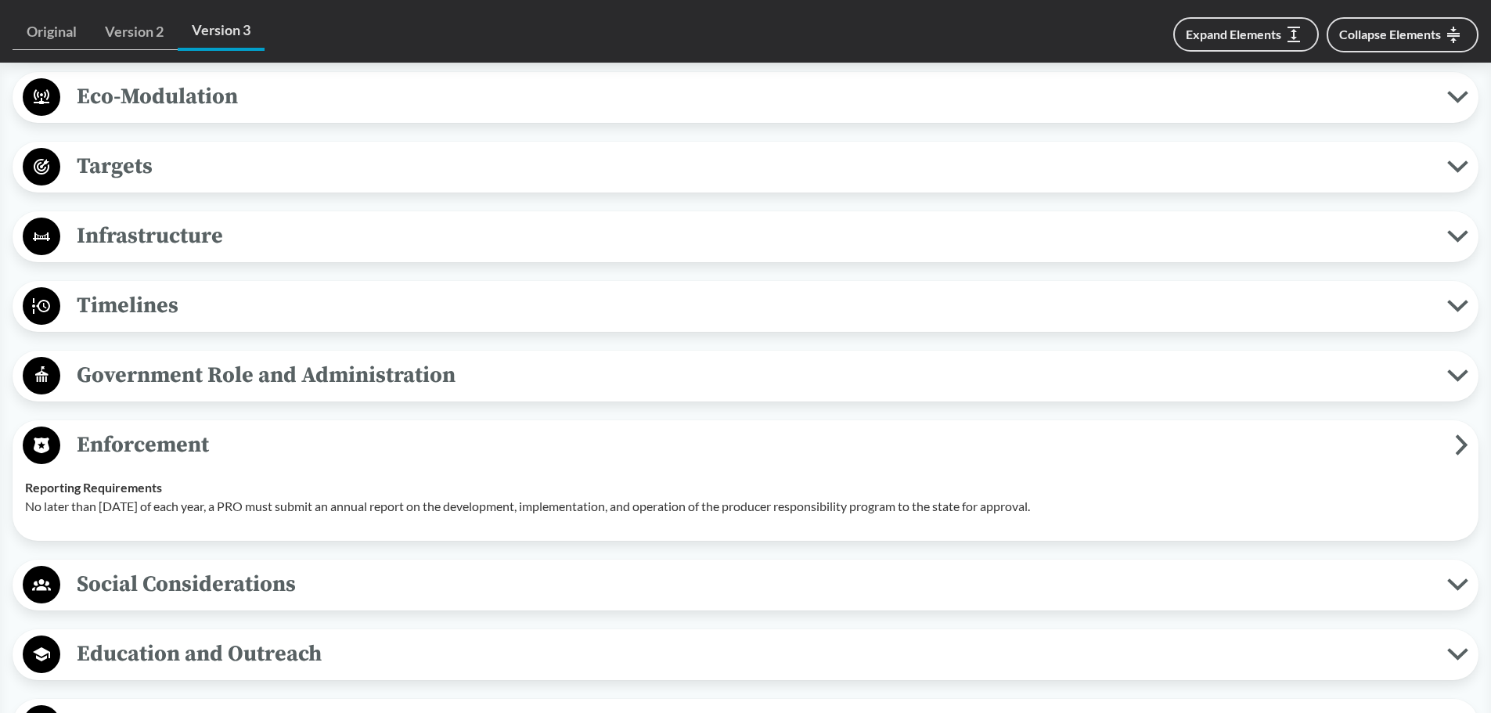
click at [46, 453] on circle at bounding box center [42, 446] width 38 height 38
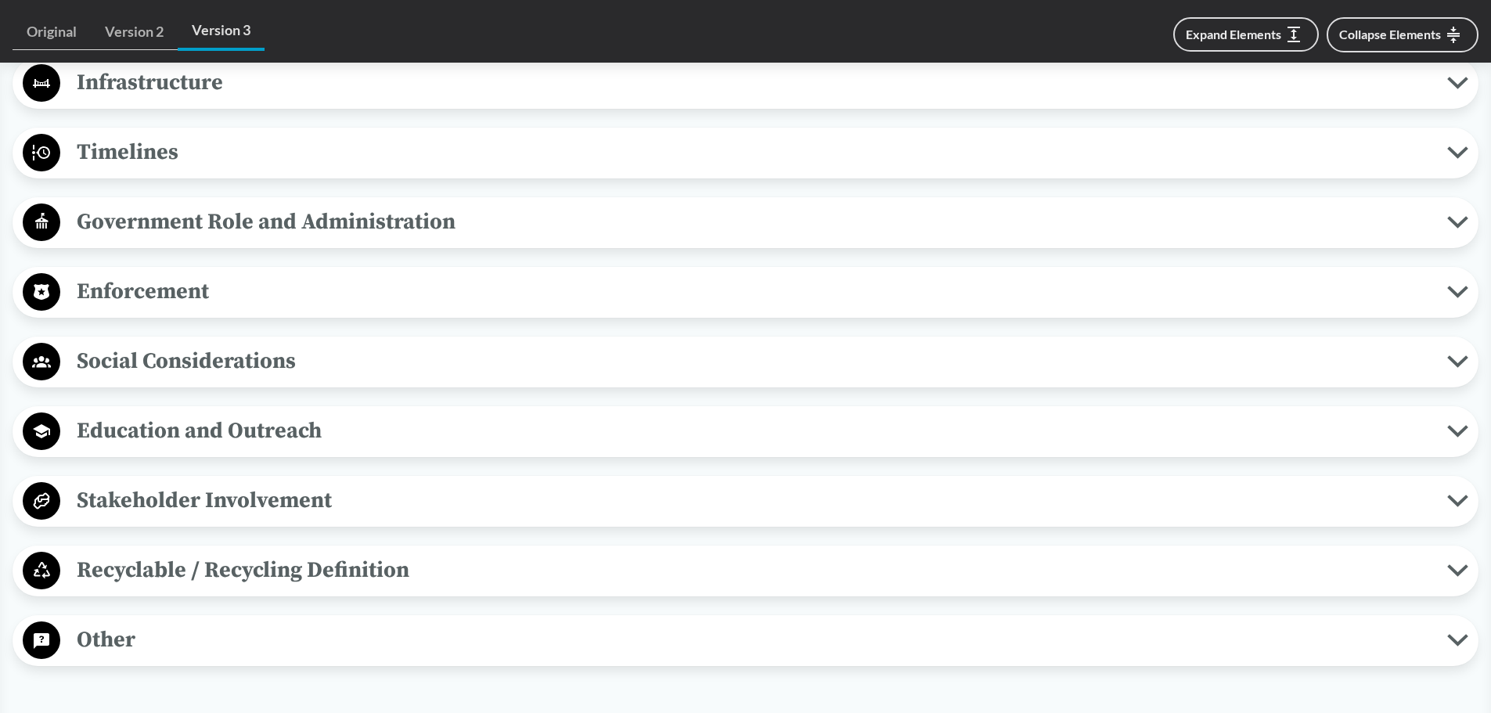
scroll to position [1331, 0]
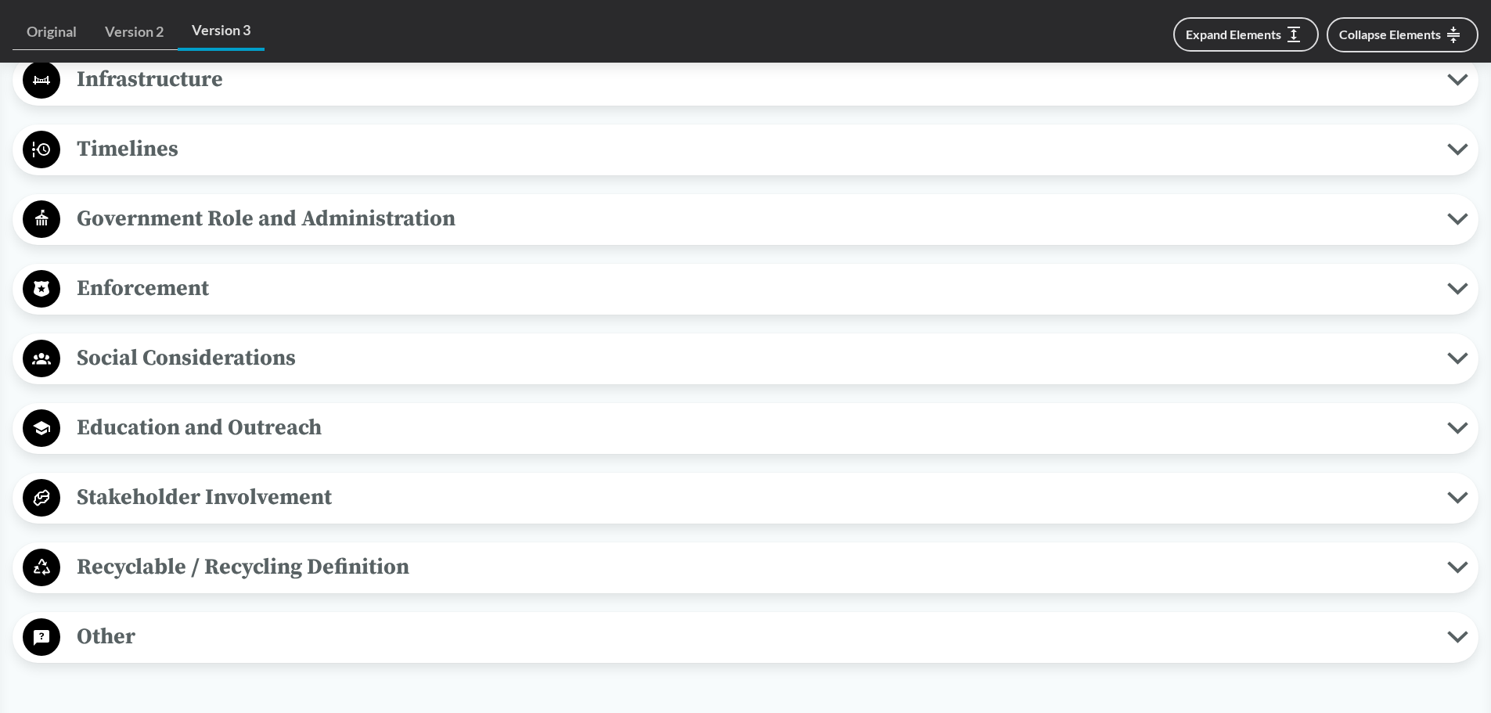
click at [39, 366] on circle at bounding box center [42, 359] width 38 height 38
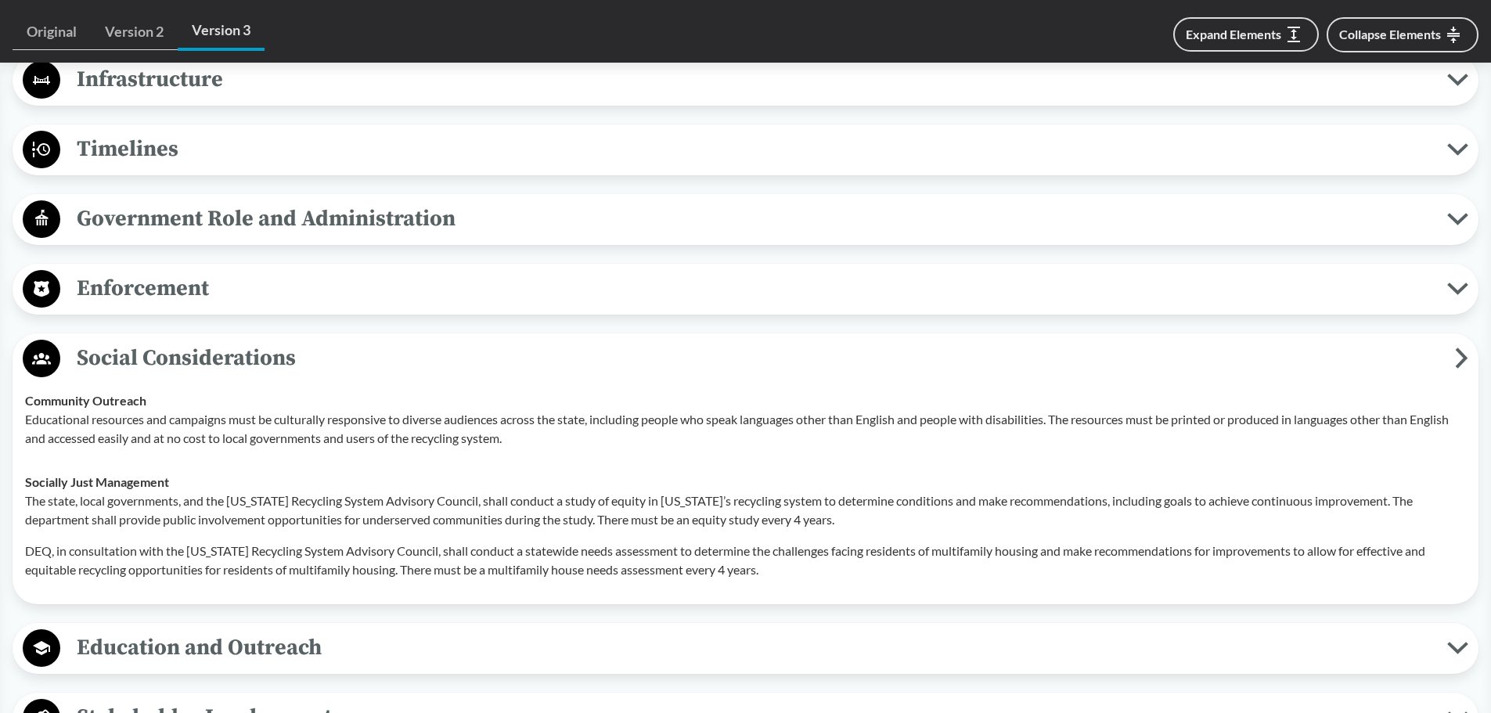
click at [39, 366] on circle at bounding box center [42, 359] width 38 height 38
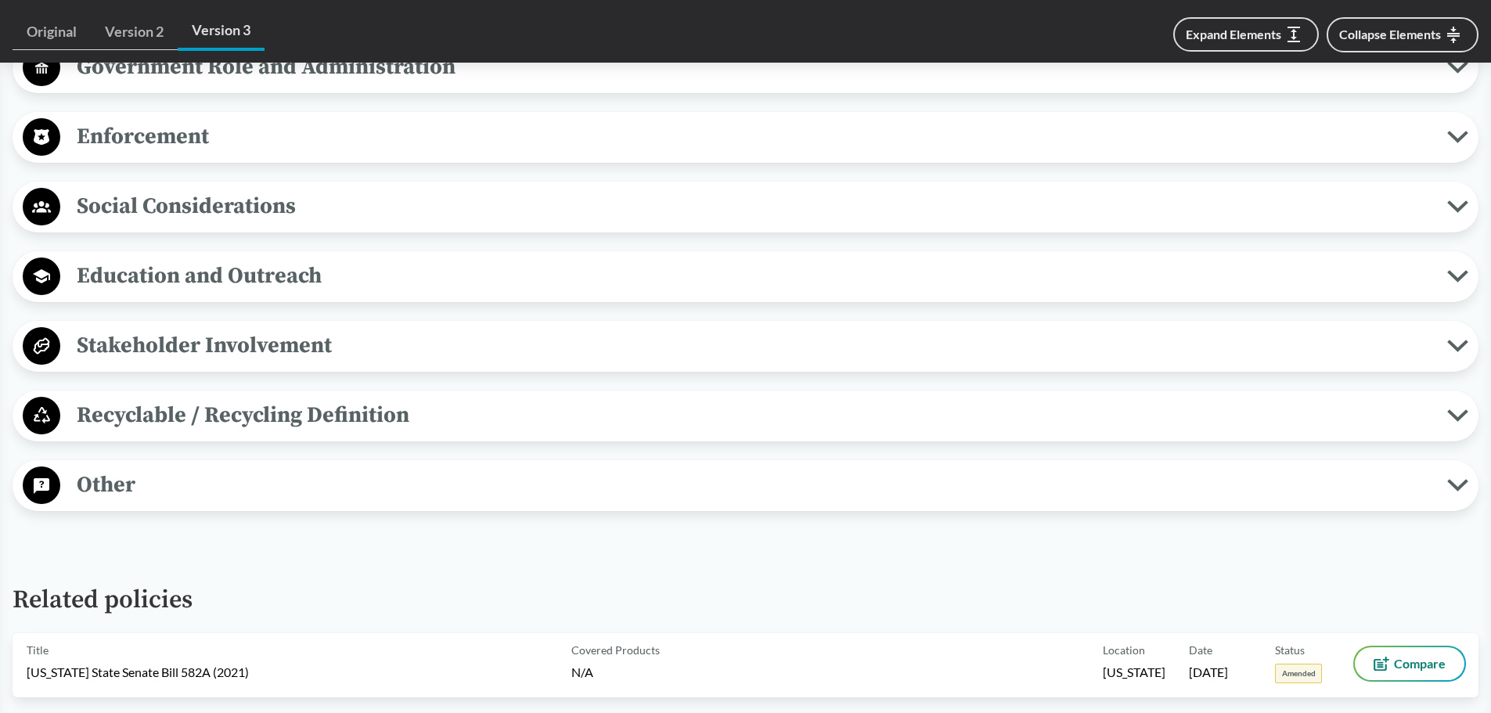
scroll to position [1487, 0]
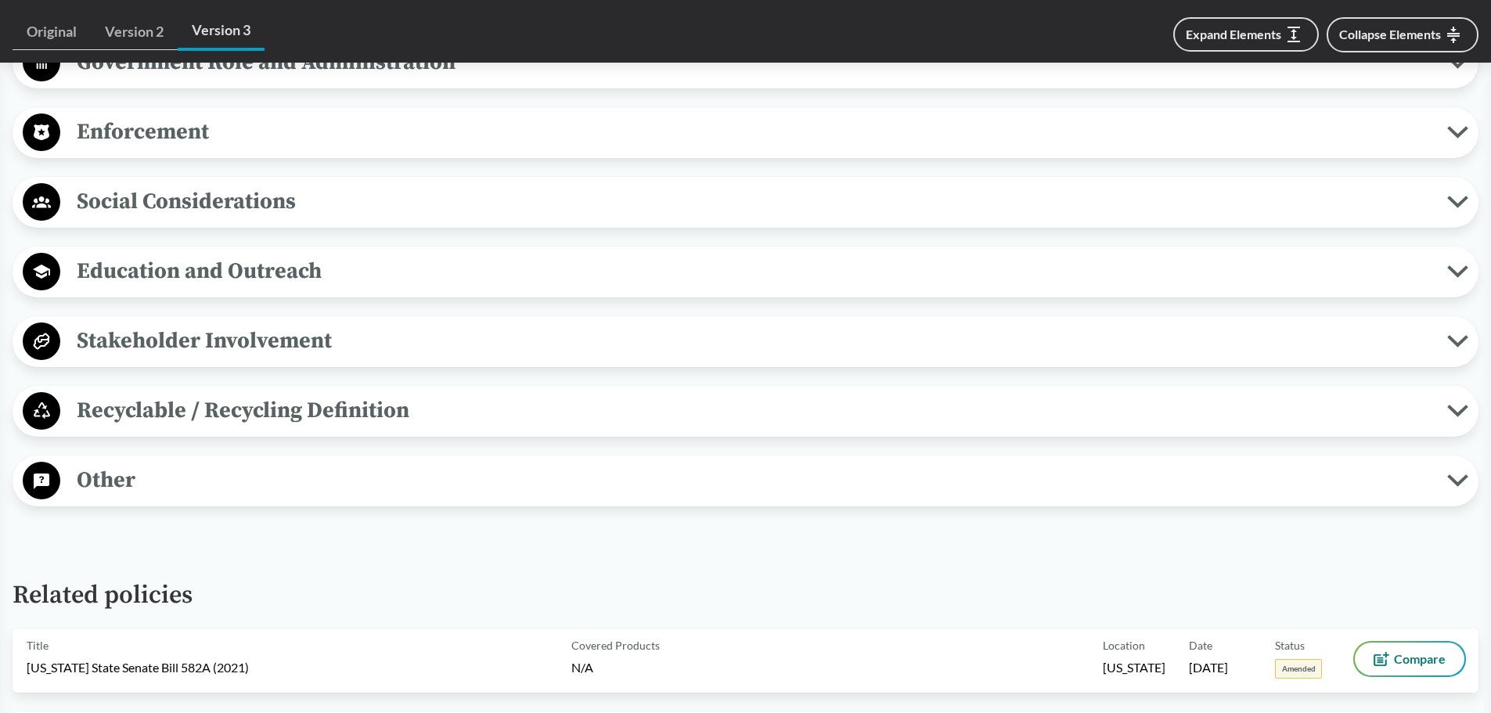
click at [34, 416] on circle at bounding box center [42, 411] width 38 height 38
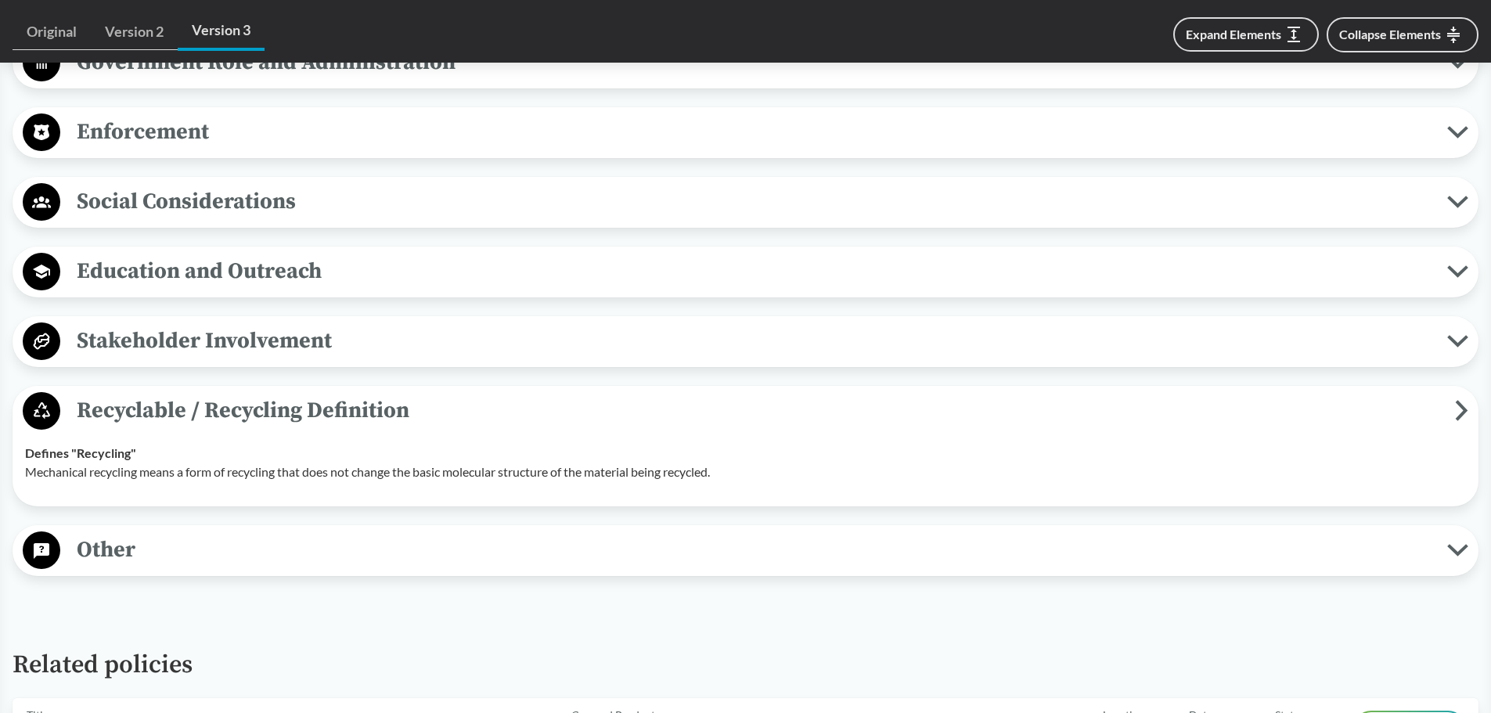
click at [34, 416] on circle at bounding box center [42, 411] width 38 height 38
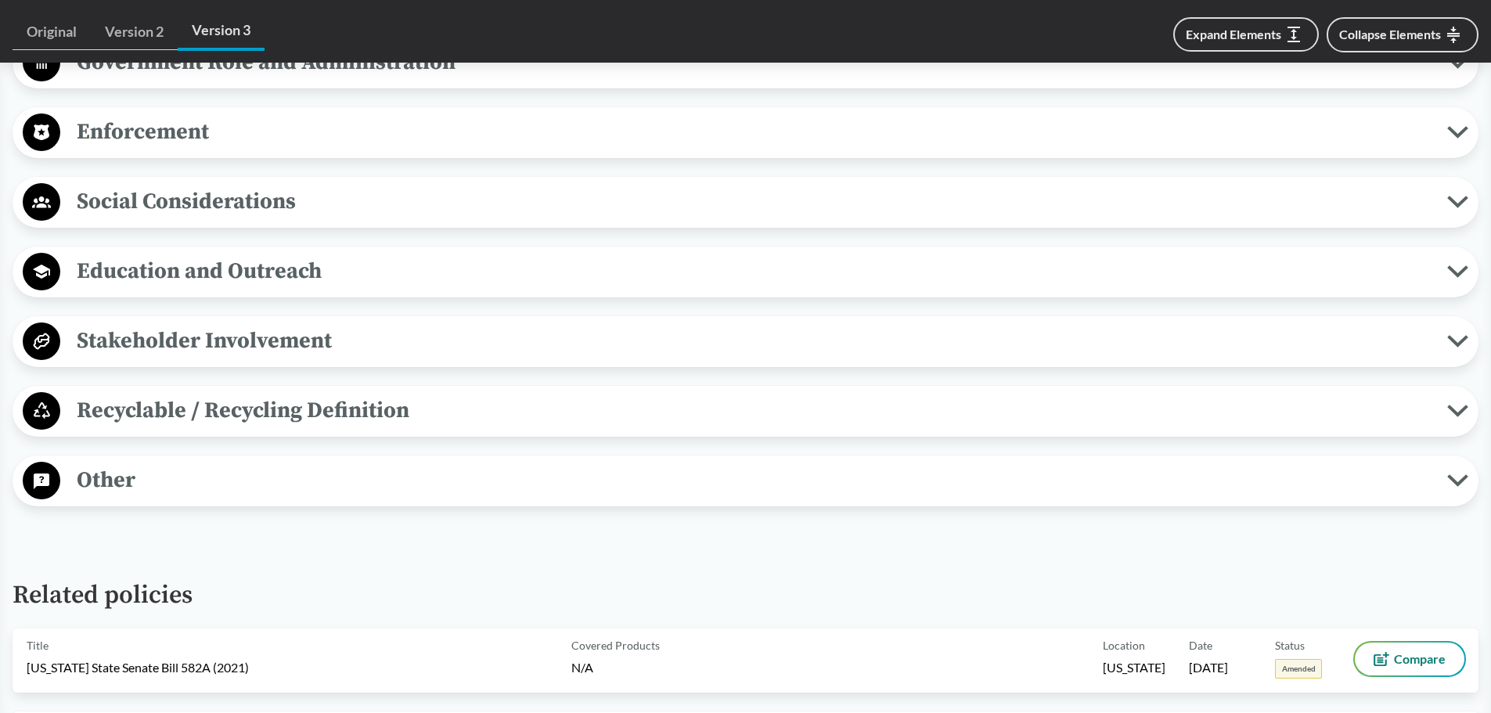
click at [34, 475] on icon at bounding box center [42, 482] width 16 height 16
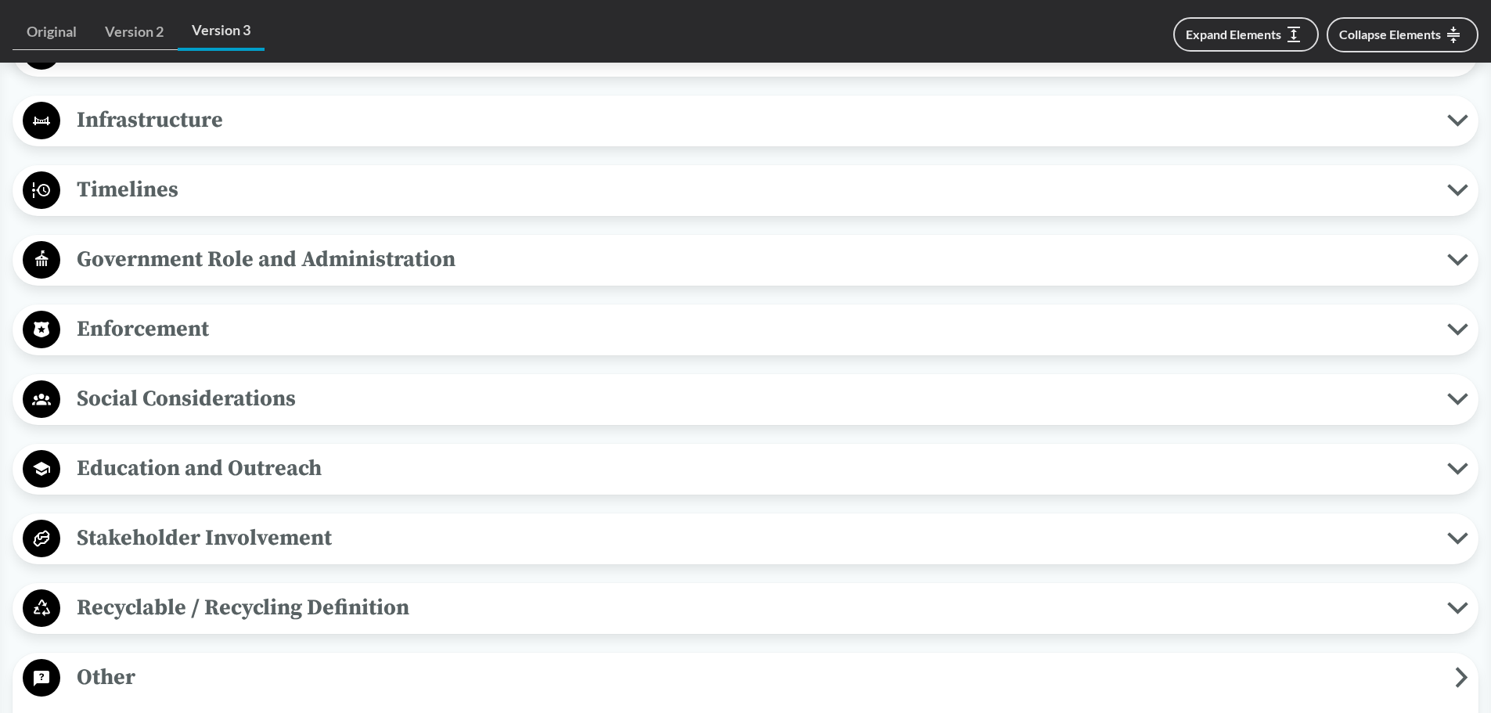
scroll to position [1096, 0]
